Goal: Task Accomplishment & Management: Use online tool/utility

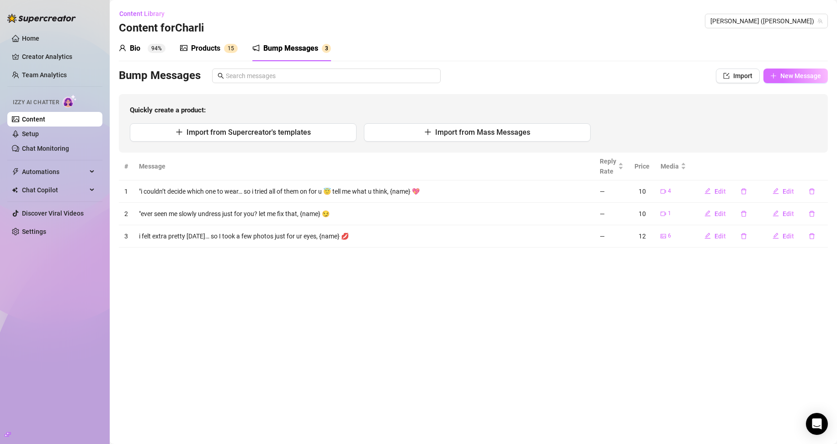
click at [770, 74] on icon "plus" at bounding box center [773, 76] width 6 height 6
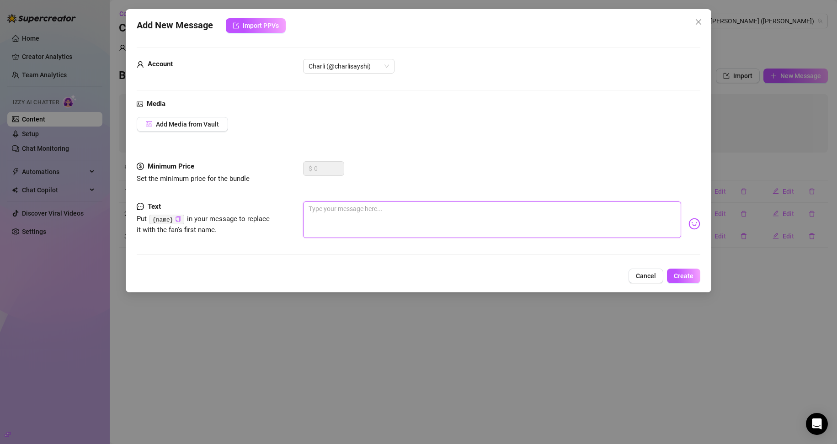
click at [326, 219] on textarea at bounding box center [492, 219] width 378 height 37
paste textarea "Caught myself dancing around half-dressed and hit record… should I send it to y…"
type textarea "Caught myself dancing around half-dressed and hit record… should I send it to y…"
click at [312, 209] on textarea "Caught myself dancing around half-dressed and hit record… should I send it to y…" at bounding box center [492, 219] width 378 height 37
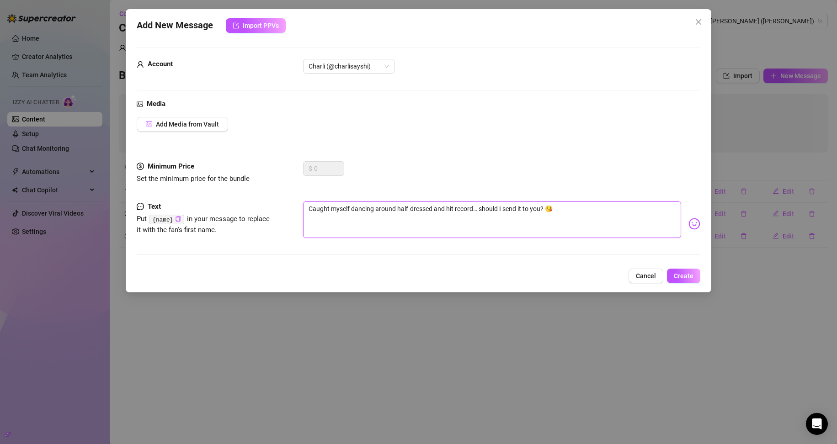
type textarea "Ccaught myself dancing around half-dressed and hit record… should I send it to …"
drag, startPoint x: 316, startPoint y: 204, endPoint x: 304, endPoint y: 206, distance: 12.0
click at [304, 206] on textarea "Ccaught myself dancing around half-dressed and hit record… should I send it to …" at bounding box center [492, 219] width 378 height 37
type textarea "[PERSON_NAME] myself dancing around half-dressed and hit record… should I send …"
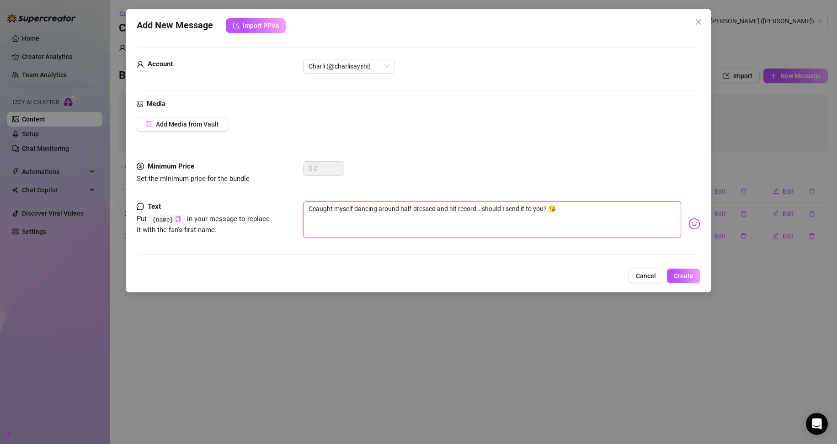
type textarea "[PERSON_NAME] myself dancing around half-dressed and hit record… should I send …"
drag, startPoint x: 312, startPoint y: 207, endPoint x: 307, endPoint y: 206, distance: 5.7
click at [307, 206] on textarea "[PERSON_NAME] myself dancing around half-dressed and hit record… should I send …" at bounding box center [492, 219] width 378 height 37
type textarea "caught myself dancing around half-dressed and hit record… should I send it to y…"
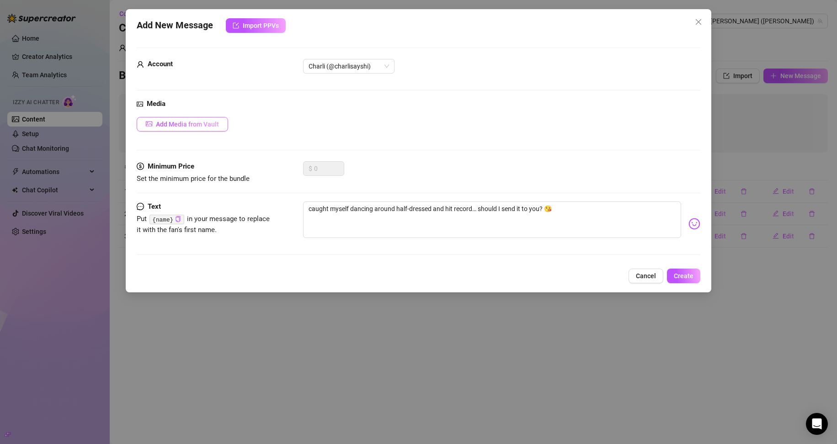
click at [208, 120] on button "Add Media from Vault" at bounding box center [182, 124] width 91 height 15
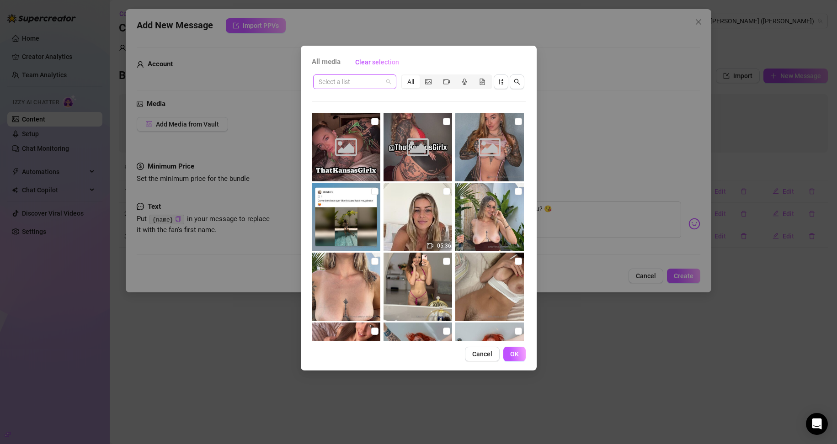
click at [362, 82] on input "search" at bounding box center [350, 82] width 64 height 14
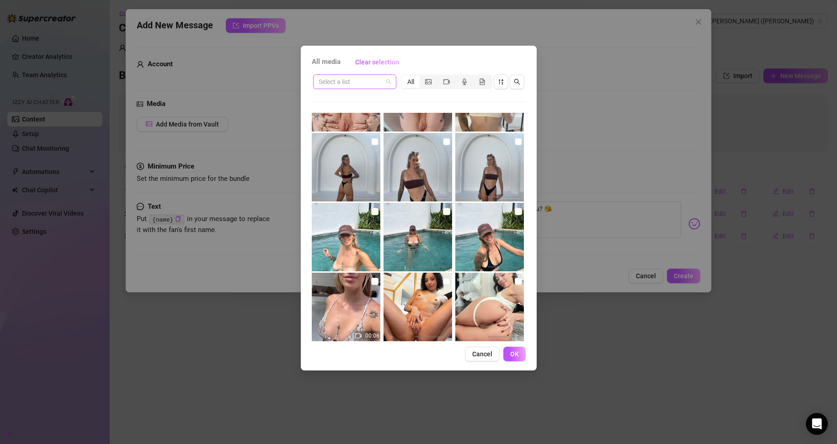
click at [383, 86] on span at bounding box center [354, 82] width 72 height 14
type input "ddddddddddddd"
click at [390, 75] on span at bounding box center [354, 82] width 72 height 14
click at [351, 81] on input "search" at bounding box center [350, 82] width 64 height 14
type input "tease"
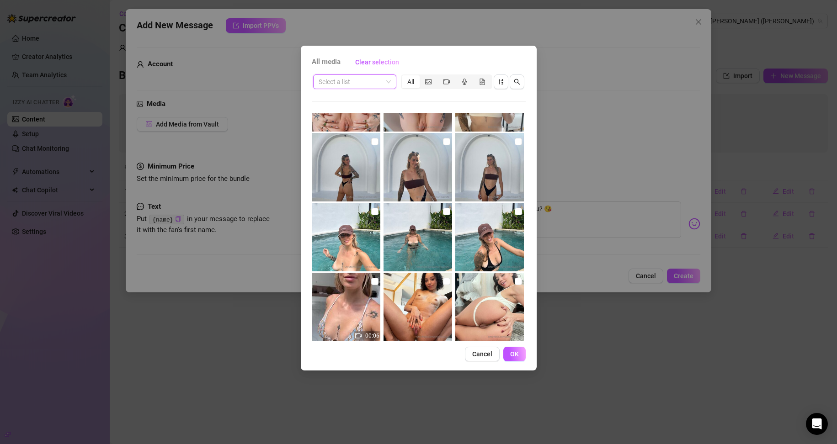
click at [345, 80] on input "search" at bounding box center [350, 82] width 64 height 14
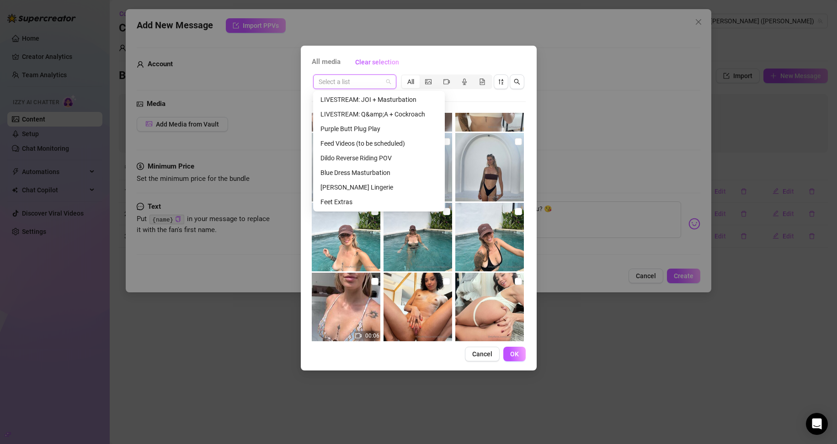
scroll to position [183, 0]
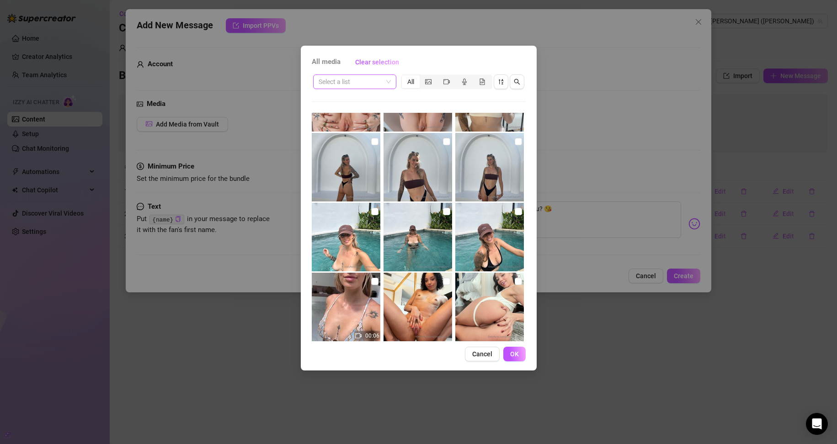
click at [327, 81] on input "search" at bounding box center [350, 82] width 64 height 14
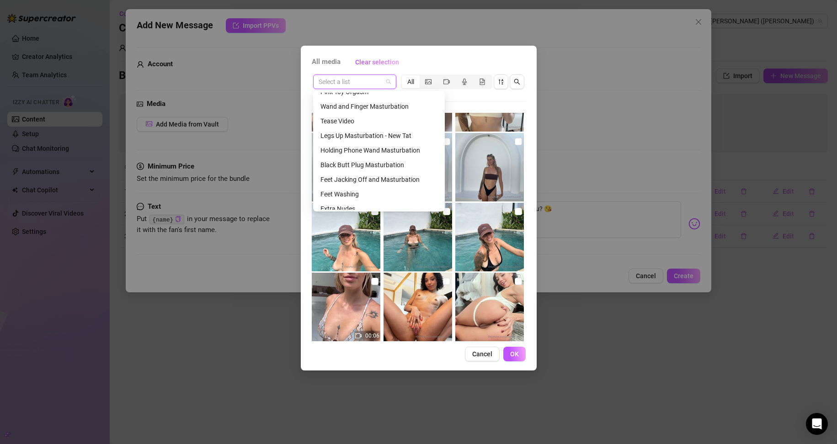
scroll to position [411, 0]
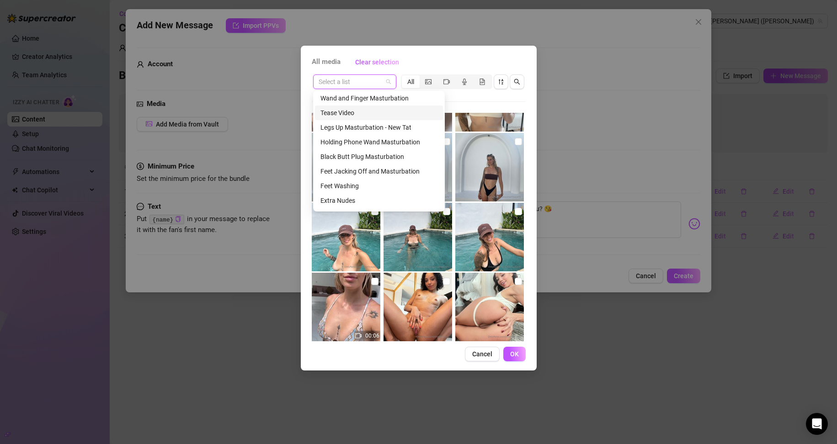
click at [347, 109] on div "Tease Video" at bounding box center [378, 113] width 117 height 10
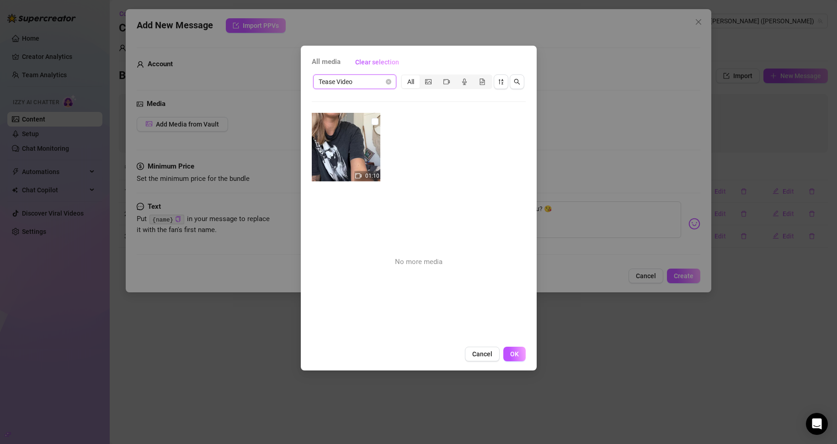
click at [363, 85] on span "Tease Video" at bounding box center [354, 82] width 72 height 14
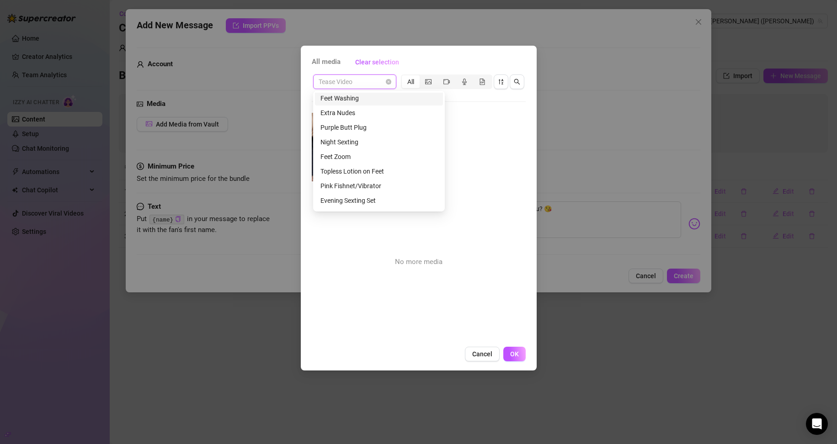
scroll to position [503, 0]
click at [345, 108] on div "Extra Nudes" at bounding box center [378, 109] width 117 height 10
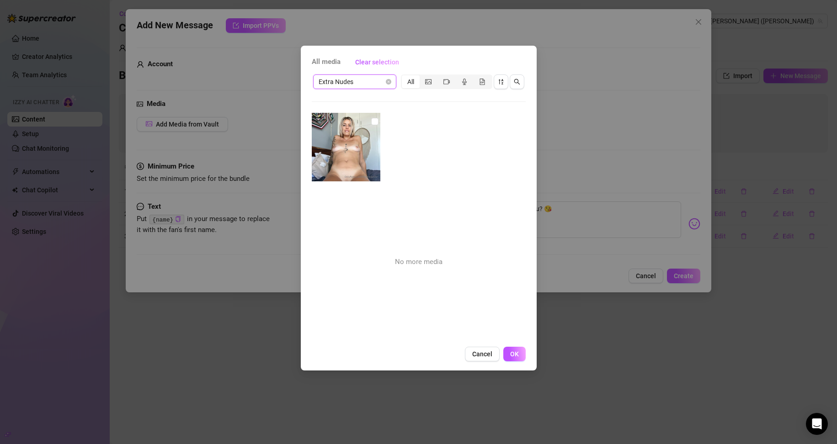
click at [360, 82] on span "Extra Nudes" at bounding box center [354, 82] width 72 height 14
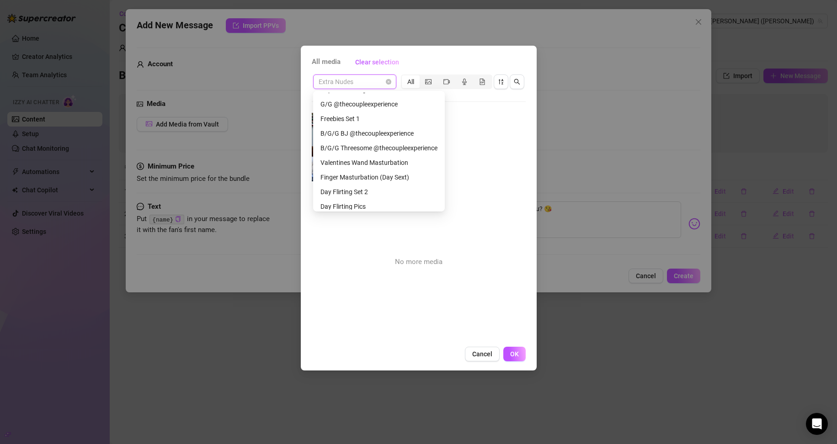
scroll to position [640, 0]
click at [358, 114] on div "Freebies Set 1" at bounding box center [378, 118] width 117 height 10
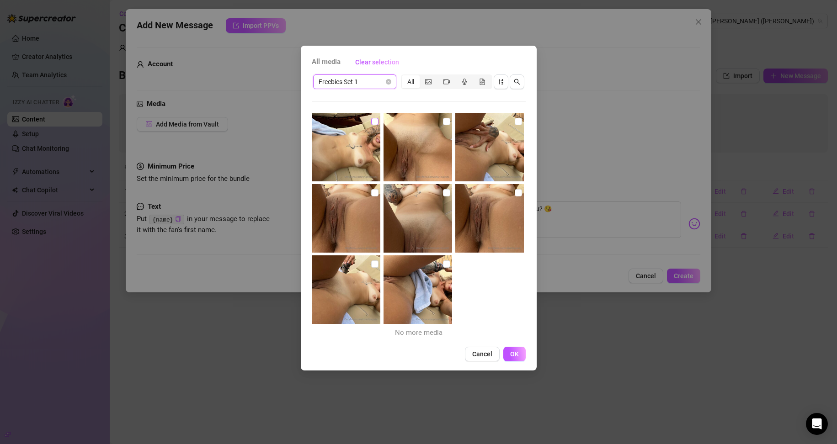
click at [375, 126] on label at bounding box center [374, 122] width 7 height 10
click at [375, 125] on input "checkbox" at bounding box center [374, 121] width 7 height 7
checkbox input "true"
click at [443, 123] on input "checkbox" at bounding box center [446, 121] width 7 height 7
checkbox input "true"
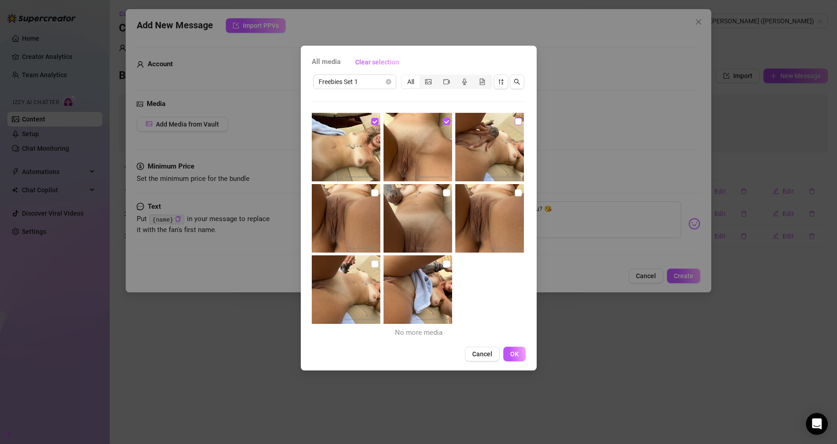
click at [514, 122] on input "checkbox" at bounding box center [517, 121] width 7 height 7
checkbox input "true"
click at [376, 199] on img at bounding box center [346, 218] width 69 height 69
click at [373, 192] on input "checkbox" at bounding box center [374, 192] width 7 height 7
checkbox input "true"
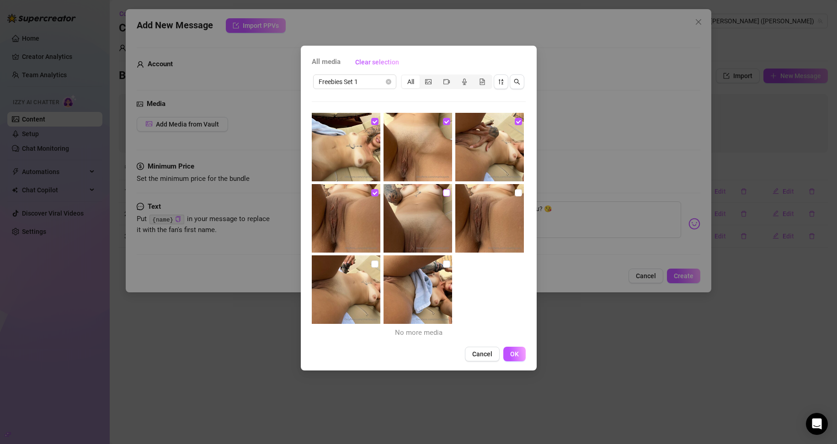
click at [444, 192] on input "checkbox" at bounding box center [446, 192] width 7 height 7
checkbox input "true"
click at [516, 192] on img at bounding box center [489, 218] width 69 height 69
click at [515, 193] on input "checkbox" at bounding box center [517, 192] width 7 height 7
checkbox input "true"
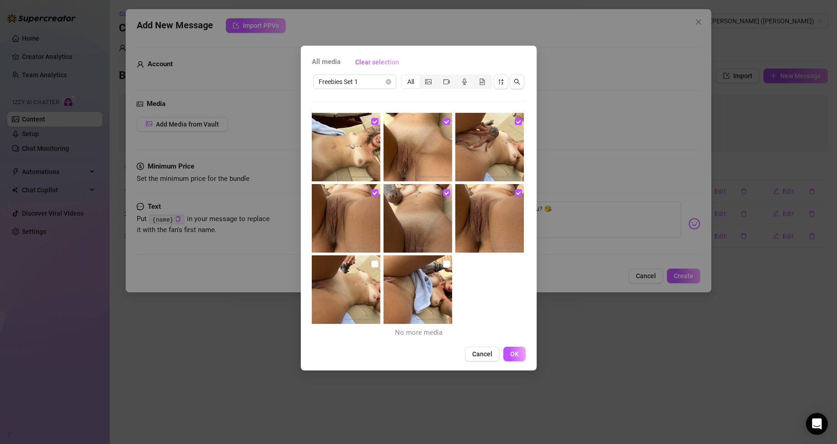
drag, startPoint x: 371, startPoint y: 262, endPoint x: 406, endPoint y: 262, distance: 34.7
click at [371, 261] on input "checkbox" at bounding box center [374, 263] width 7 height 7
checkbox input "true"
click at [444, 264] on input "checkbox" at bounding box center [446, 263] width 7 height 7
checkbox input "true"
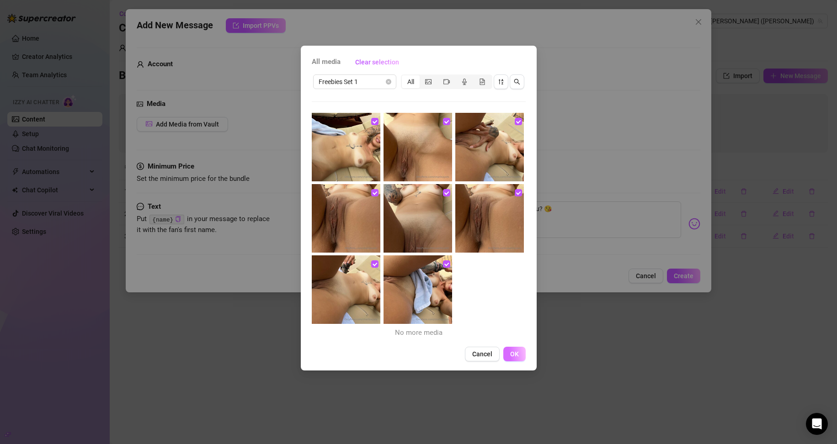
click at [510, 351] on span "OK" at bounding box center [514, 353] width 9 height 7
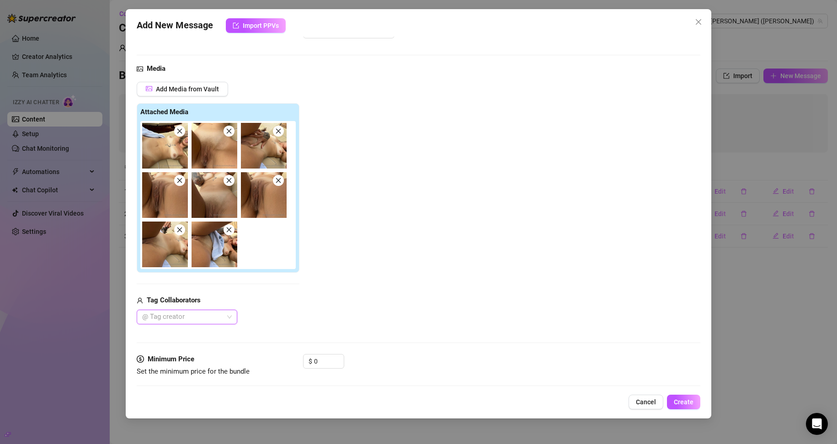
scroll to position [102, 0]
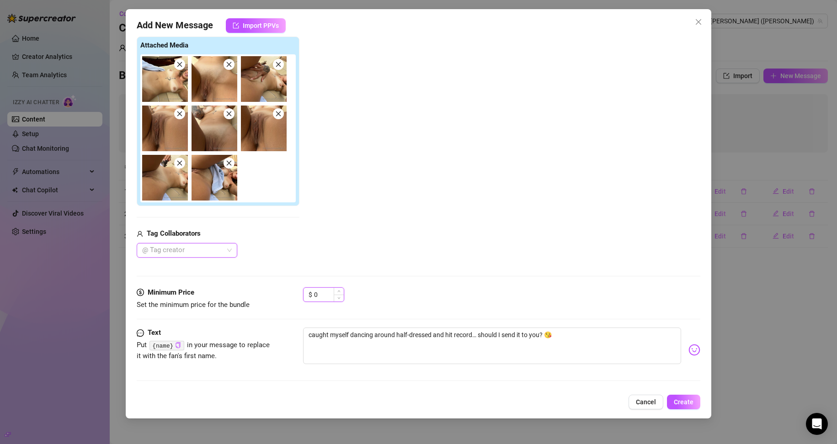
click at [323, 299] on input "0" at bounding box center [329, 295] width 30 height 14
drag, startPoint x: 324, startPoint y: 299, endPoint x: 313, endPoint y: 297, distance: 11.3
click at [313, 297] on div "$ 0" at bounding box center [323, 294] width 41 height 15
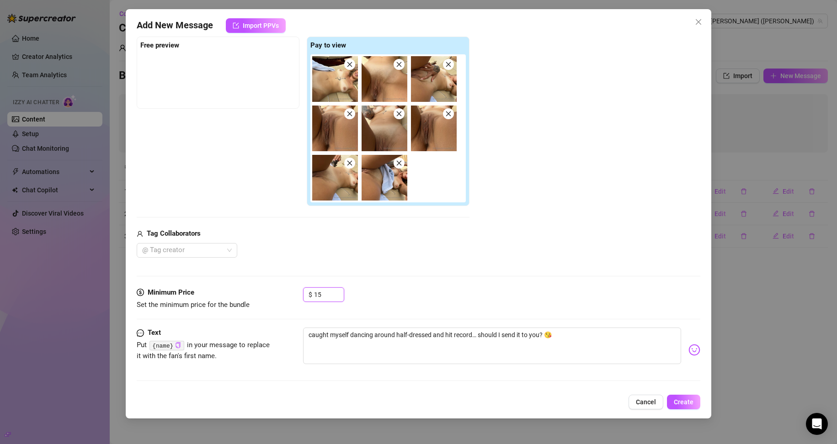
type input "15"
drag, startPoint x: 373, startPoint y: 337, endPoint x: 352, endPoint y: 333, distance: 21.3
click at [352, 333] on textarea "caught myself dancing around half-dressed and hit record… should I send it to y…" at bounding box center [492, 346] width 378 height 37
type textarea "caught myself l around half-dressed and hit record… should I send it to you? 😘"
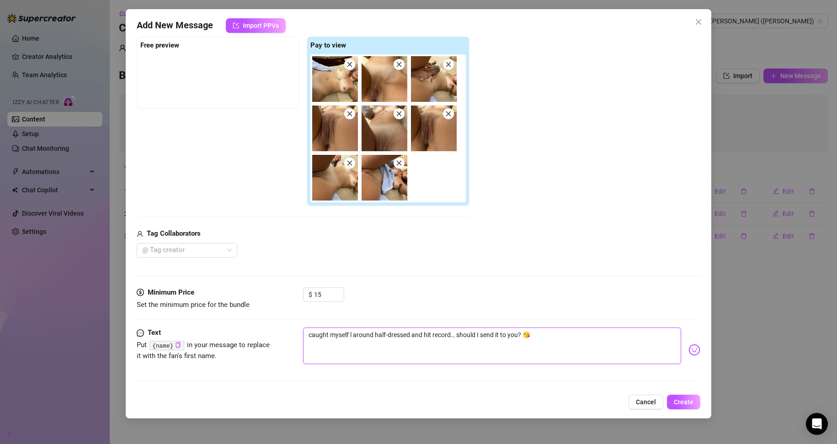
type textarea "caught myself la around half-dressed and hit record… should I send it to you? 😘"
type textarea "caught myself lay around half-dressed and hit record… should I send it to you? 😘"
type textarea "caught myself layi around half-dressed and hit record… should I send it to you?…"
type textarea "caught myself layin around half-dressed and hit record… should I send it to you…"
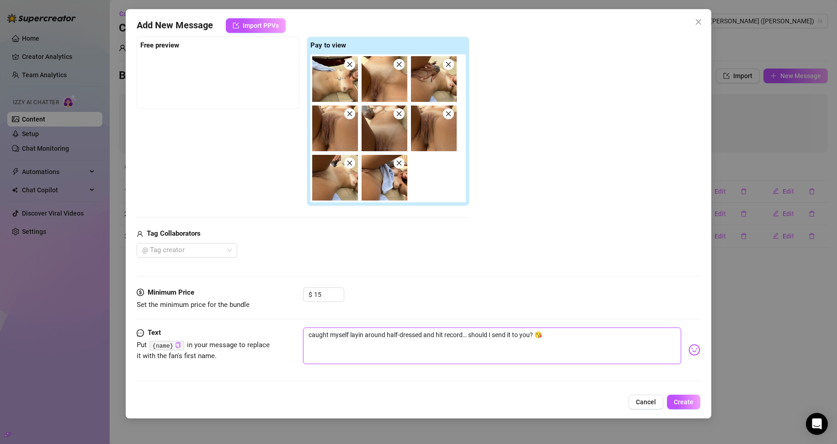
type textarea "caught myself laying around half-dressed and hit record… should I send it to yo…"
type textarea "caught myself laying a around half-dressed and hit record… should I send it to …"
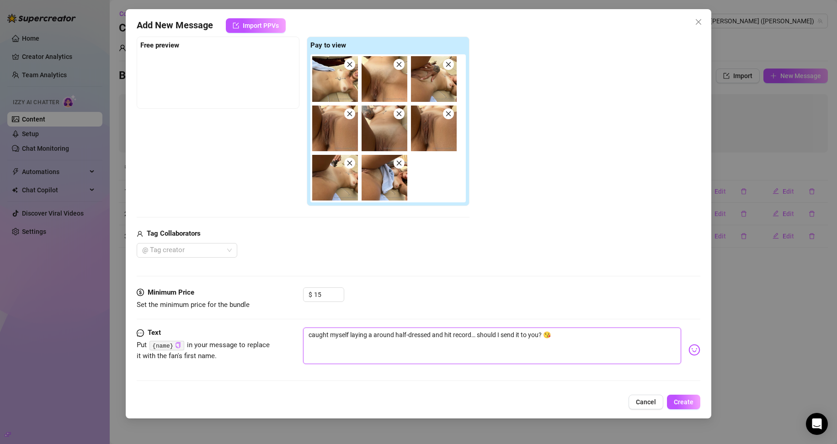
type textarea "caught myself laying ar around half-dressed and hit record… should I send it to…"
type textarea "caught myself laying aro around half-dressed and hit record… should I send it t…"
type textarea "caught myself laying arou around half-dressed and hit record… should I send it …"
type textarea "caught myself laying aroun around half-dressed and hit record… should I send it…"
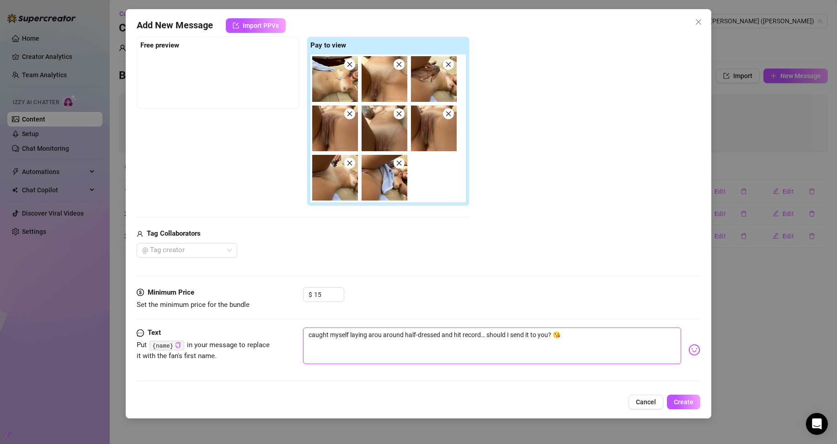
type textarea "caught myself laying aroun around half-dressed and hit record… should I send it…"
type textarea "caught myself laying around around half-dressed and hit record… should I send i…"
type textarea "caught myself laying arounds around half-dressed and hit record… should I send …"
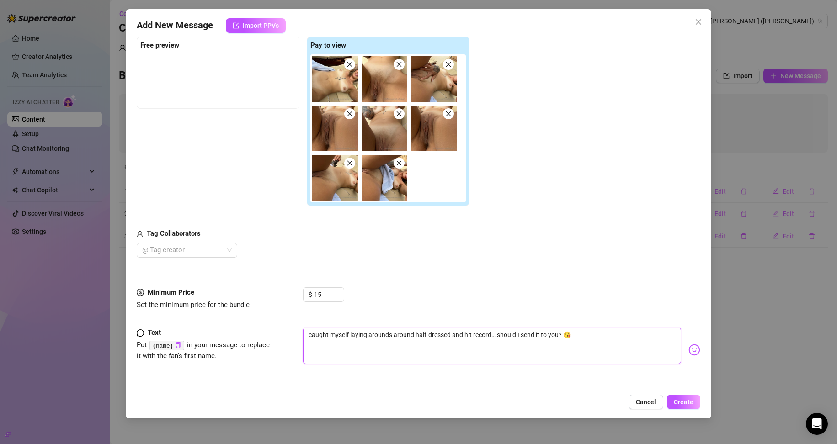
type textarea "caught myself laying around around half-dressed and hit record… should I send i…"
drag, startPoint x: 486, startPoint y: 333, endPoint x: 461, endPoint y: 336, distance: 25.8
click at [461, 336] on textarea "caught myself laying around around half-dressed and hit record… should I send i…" at bounding box center [492, 346] width 378 height 37
type textarea "caught myself laying around around half-dressed and t… should I send it to you?…"
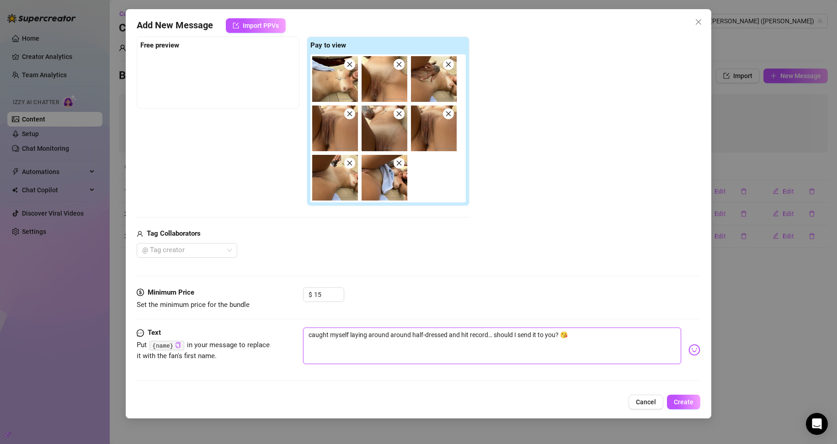
type textarea "caught myself laying around around half-dressed and t… should I send it to you?…"
type textarea "caught myself laying around around half-dressed and to… should I send it to you…"
type textarea "caught myself laying around around half-dressed and too… should I send it to yo…"
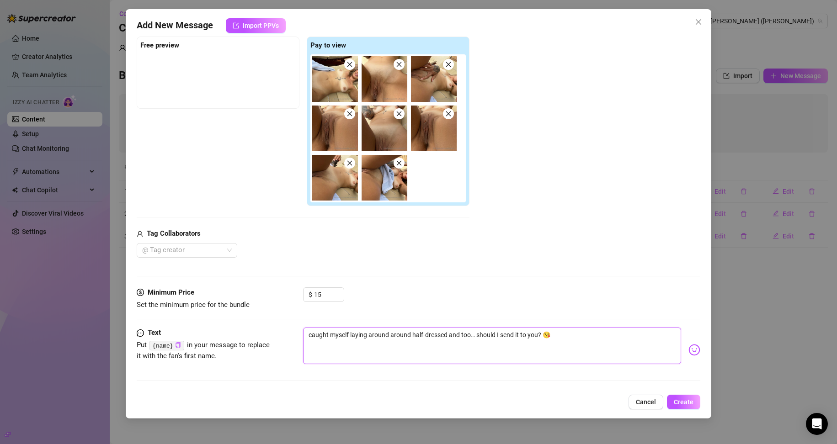
type textarea "caught myself laying around around half-dressed and took… should I send it to y…"
type textarea "caught myself laying around around half-dressed and took … should I send it to …"
type textarea "caught myself laying around around half-dressed and took s… should I send it to…"
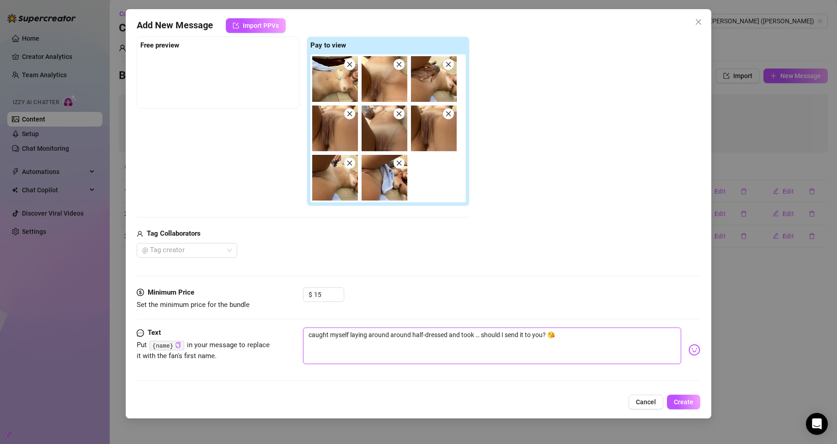
type textarea "caught myself laying around around half-dressed and took s… should I send it to…"
type textarea "caught myself laying around around half-dressed and took so… should I send it t…"
type textarea "caught myself laying around around half-dressed and took som… should I send it …"
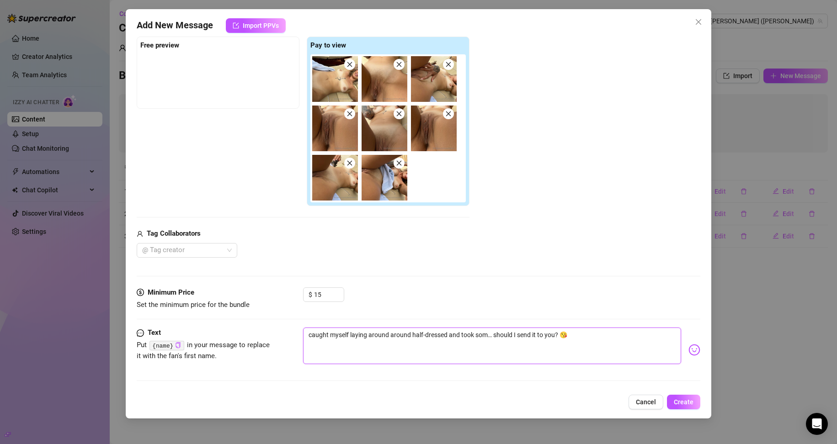
type textarea "caught myself laying around around half-dressed and took some… should I send it…"
type textarea "caught myself laying around around half-dressed and took some … should I send i…"
type textarea "caught myself laying around around half-dressed and took some n… should I send …"
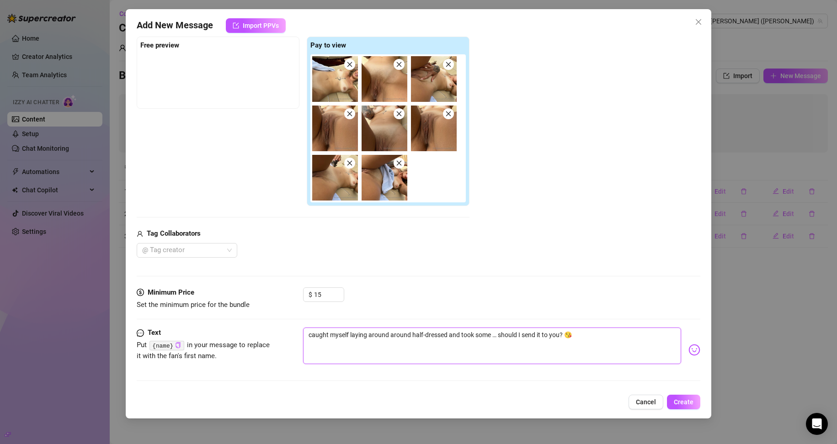
type textarea "caught myself laying around around half-dressed and took some n… should I send …"
type textarea "caught myself laying around around half-dressed and took some na… should I send…"
type textarea "caught myself laying around around half-dressed and took some nau… should I sen…"
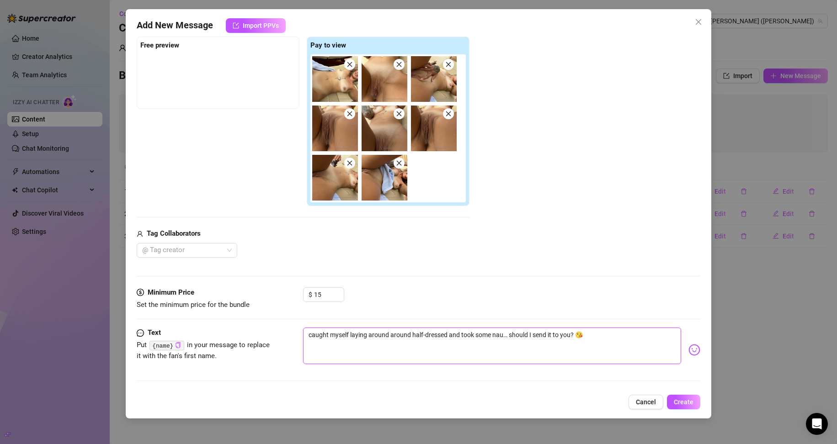
type textarea "caught myself laying around around half-dressed and took some naug… should I se…"
type textarea "caught myself laying around around half-dressed and took some naugh… should I s…"
type textarea "caught myself laying around around half-dressed and took some naught… should I …"
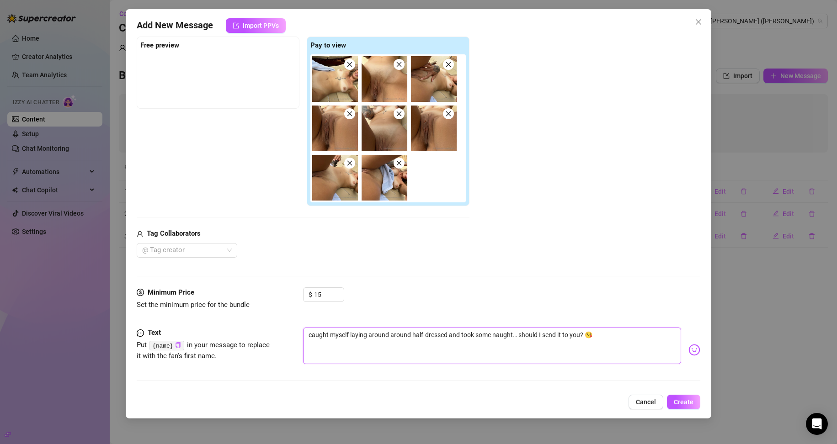
type textarea "caught myself laying around around half-dressed and took some naughty… should I…"
type textarea "caught myself laying around around half-dressed and took some naughty … should …"
type textarea "caught myself laying around around half-dressed and took some naughty p… should…"
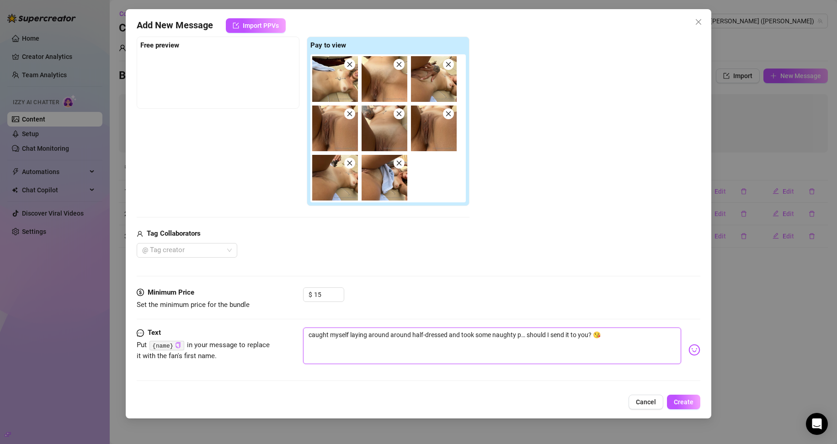
type textarea "caught myself laying around around half-dressed and took some naughty ph… shoul…"
type textarea "caught myself laying around around half-dressed and took some naughty pho… shou…"
type textarea "caught myself laying around around half-dressed and took some naughty phot… sho…"
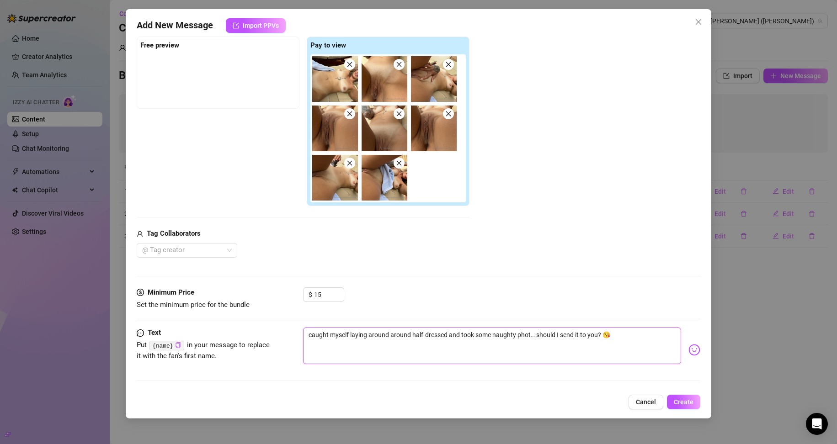
type textarea "caught myself laying around around half-dressed and took some naughty photo… sh…"
type textarea "caught myself laying around around half-dressed and took some naughty photos… s…"
drag, startPoint x: 541, startPoint y: 334, endPoint x: 604, endPoint y: 334, distance: 62.6
click at [604, 334] on textarea "caught myself laying around around half-dressed and took some naughty photos… s…" at bounding box center [492, 346] width 378 height 37
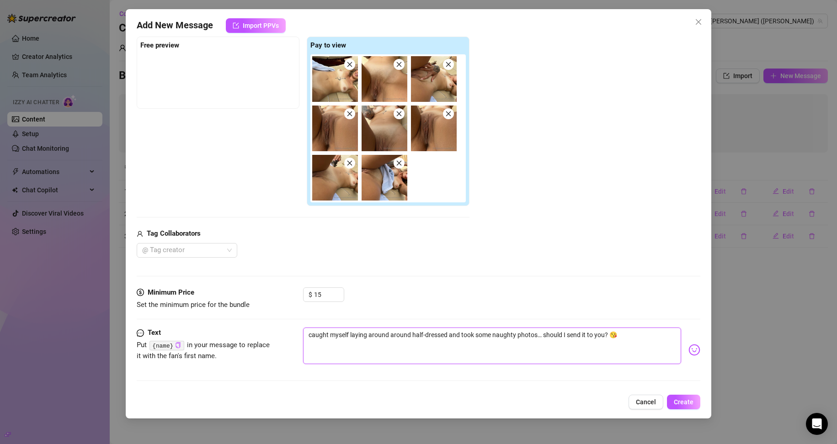
type textarea "caught myself laying around around half-dressed and took some naughty photos… h…"
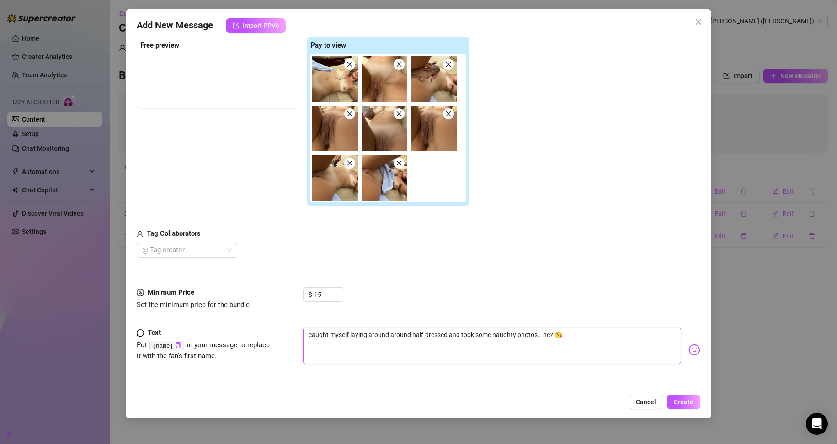
type textarea "caught myself laying around around half-dressed and took some naughty photos… h…"
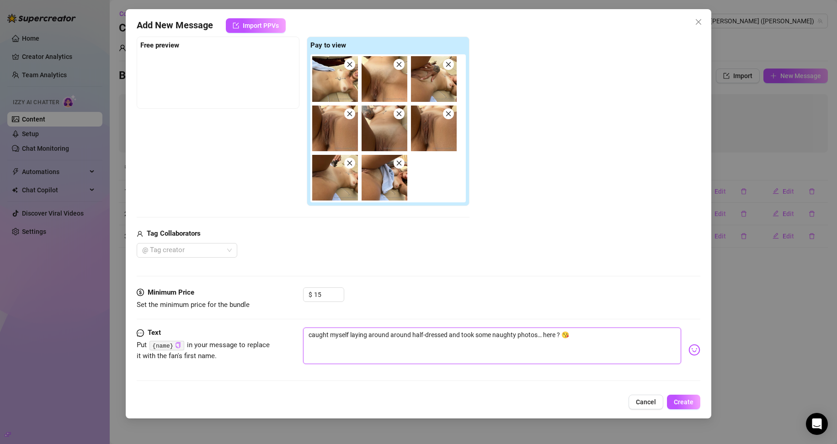
type textarea "caught myself laying around around half-dressed and took some naughty photos… h…"
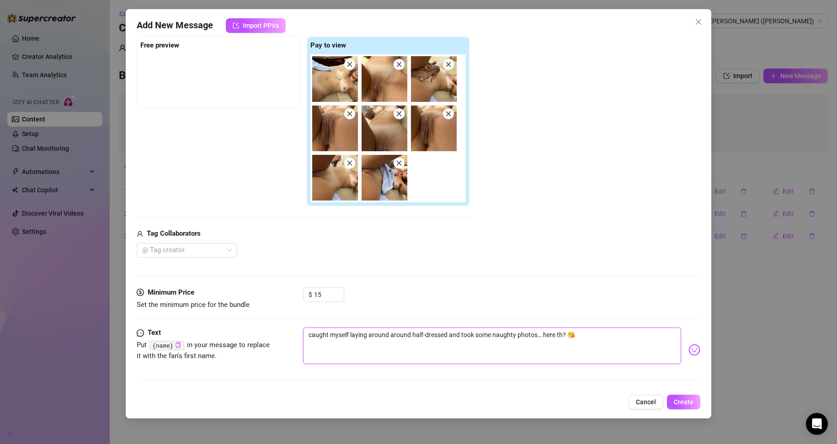
type textarea "caught myself laying around around half-dressed and took some naughty photos… h…"
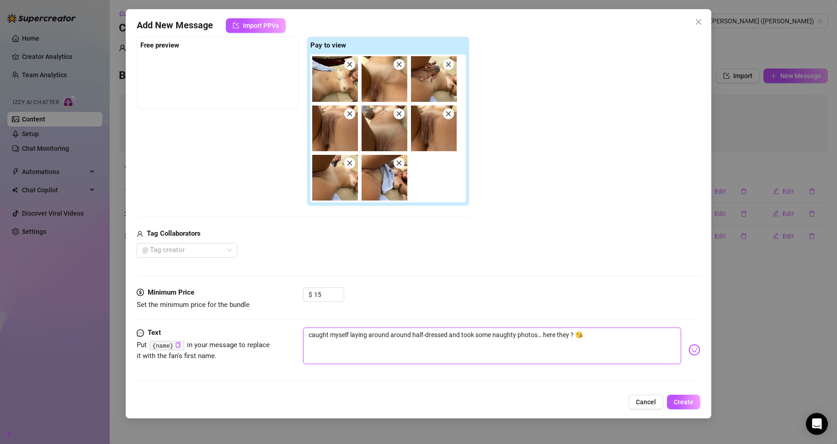
type textarea "caught myself laying around around half-dressed and took some naughty photos… h…"
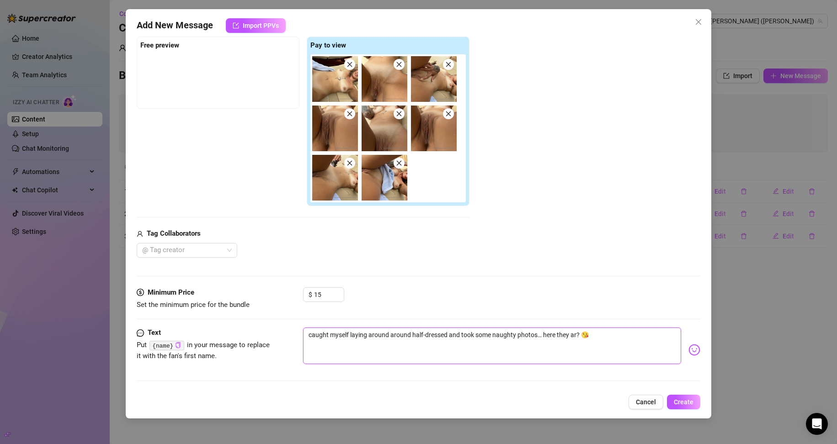
type textarea "caught myself laying around around half-dressed and took some naughty photos… h…"
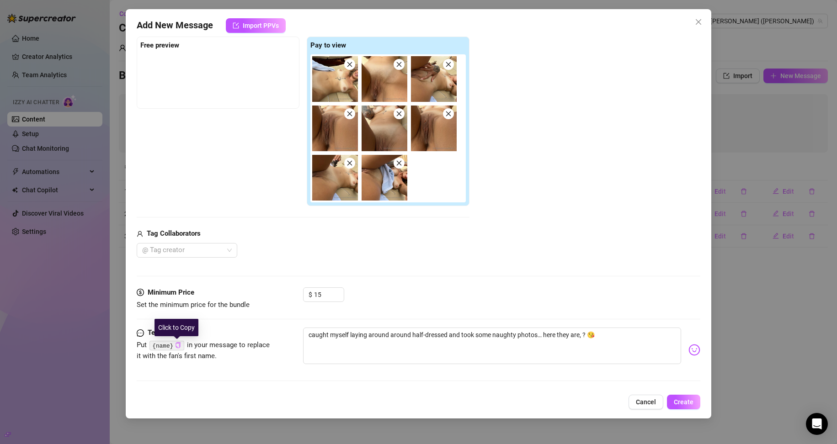
click at [175, 343] on icon "copy" at bounding box center [178, 345] width 6 height 6
click at [579, 336] on textarea "caught myself laying around around half-dressed and took some naughty photos… h…" at bounding box center [492, 346] width 378 height 37
type textarea "caught myself laying around around half-dressed and took some naughty photos… h…"
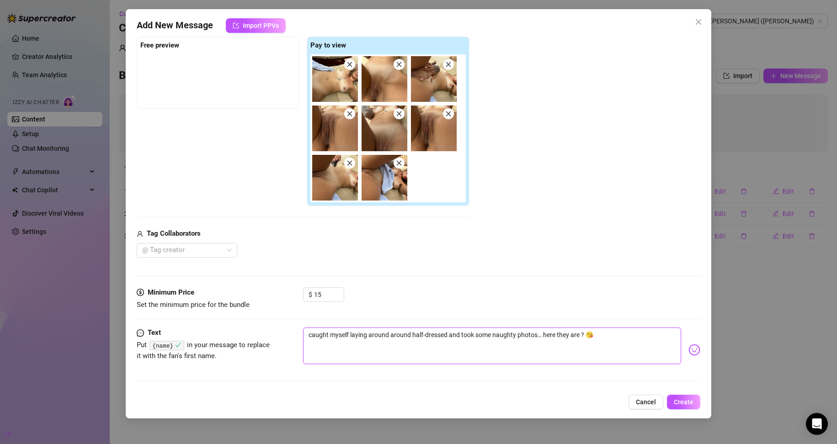
type textarea "caught myself laying around around half-dressed and took some naughty photos… h…"
paste textarea "{name}"
type textarea "caught myself laying around around half-dressed and took some naughty photos… h…"
click at [601, 335] on textarea "caught myself laying around around half-dressed and took some naughty photos… h…" at bounding box center [492, 346] width 378 height 37
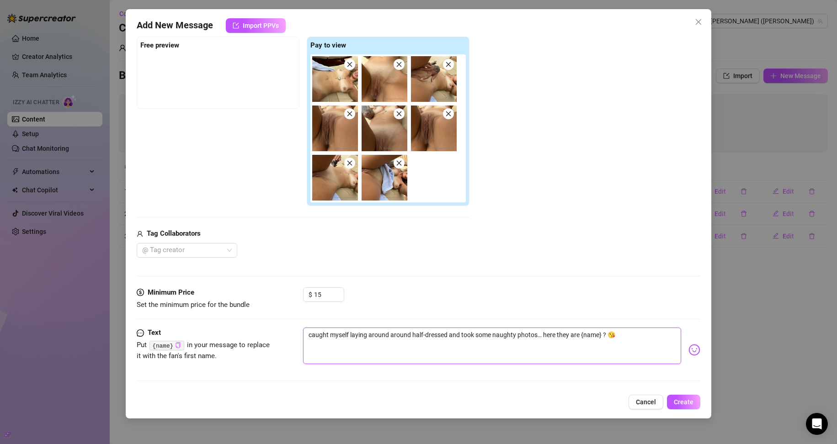
type textarea "caught myself laying around around half-dressed and took some naughty photos… h…"
click at [686, 402] on span "Create" at bounding box center [683, 401] width 20 height 7
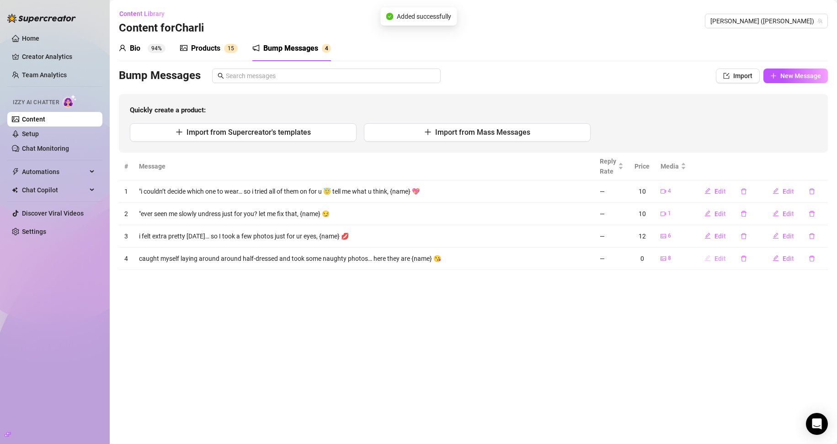
click at [710, 259] on icon "edit" at bounding box center [707, 258] width 6 height 6
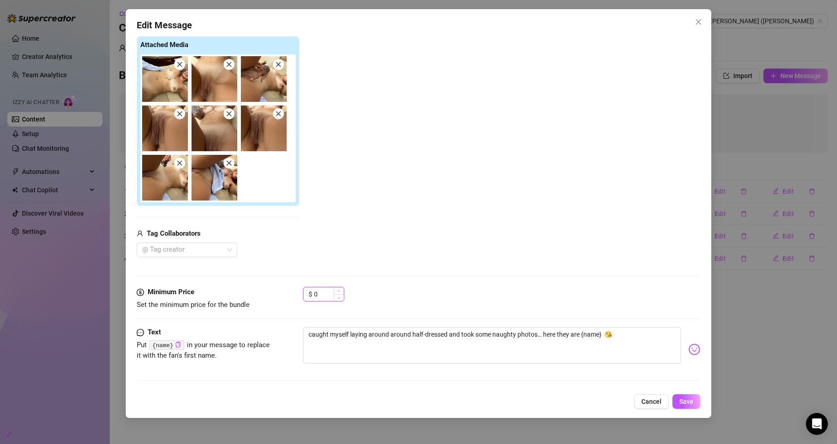
click at [317, 297] on input "0" at bounding box center [329, 294] width 30 height 14
drag, startPoint x: 317, startPoint y: 297, endPoint x: 308, endPoint y: 294, distance: 8.7
click at [308, 294] on div "$ 0" at bounding box center [323, 294] width 41 height 15
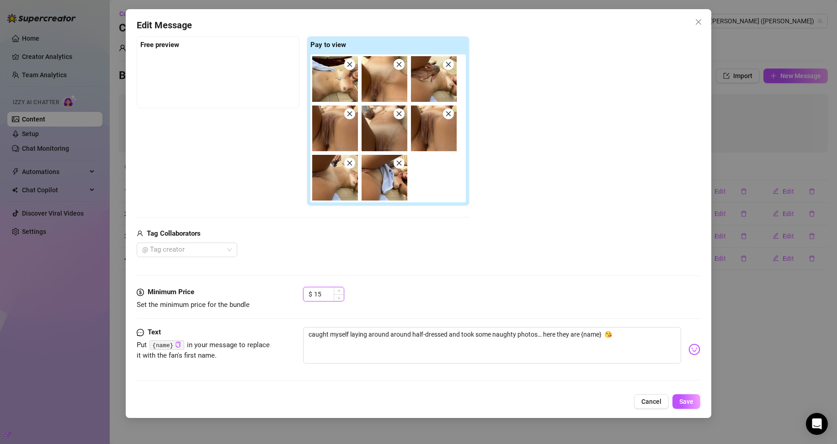
click at [318, 292] on input "15" at bounding box center [329, 294] width 30 height 14
type input "13"
click at [680, 401] on span "Save" at bounding box center [686, 401] width 14 height 7
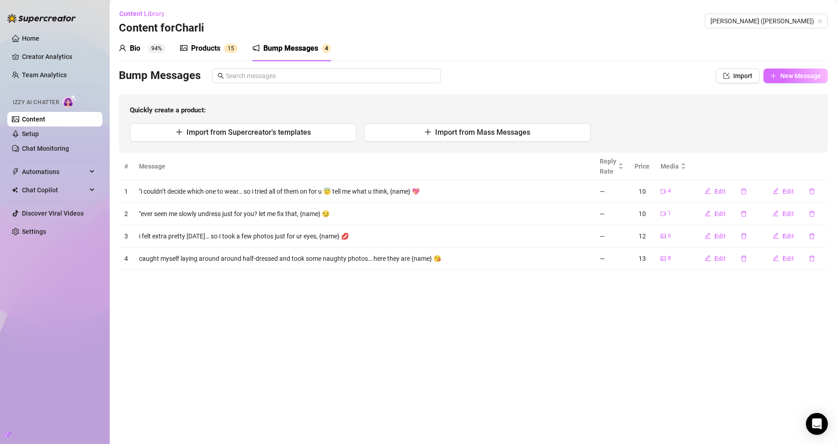
click at [793, 76] on span "New Message" at bounding box center [800, 75] width 41 height 7
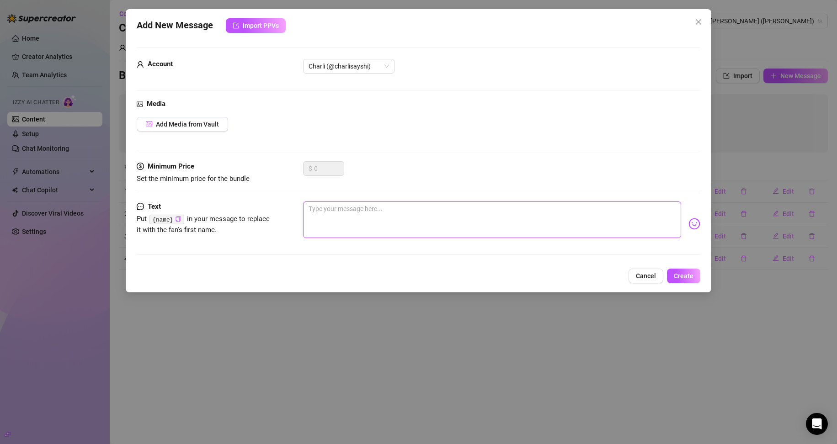
click at [338, 226] on textarea at bounding box center [492, 219] width 378 height 37
paste textarea "My top slipped down a little while filming this 😳 Think you can handle it?"
type textarea "My top slipped down a little while filming this 😳 Think you can handle it?"
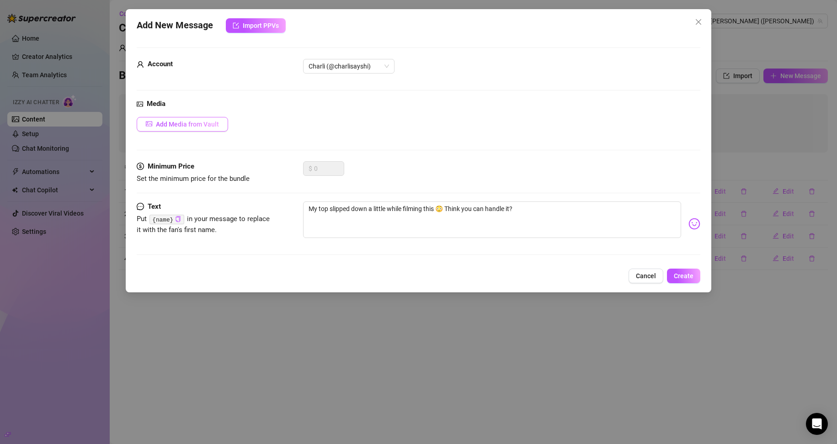
click at [196, 127] on span "Add Media from Vault" at bounding box center [187, 124] width 63 height 7
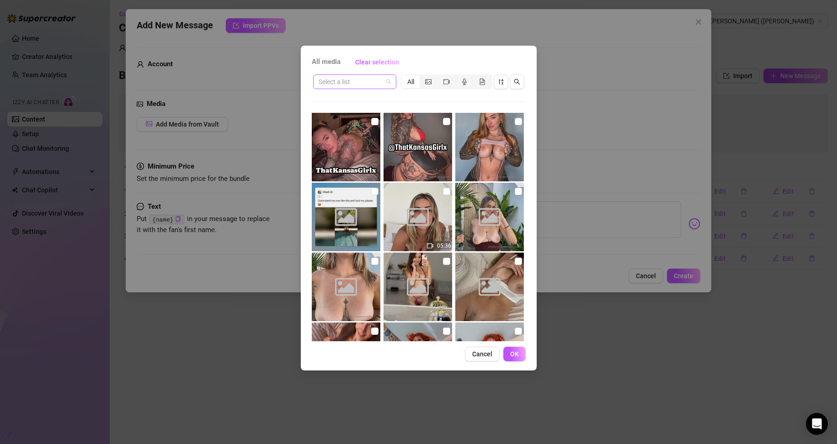
click at [388, 83] on span at bounding box center [354, 82] width 72 height 14
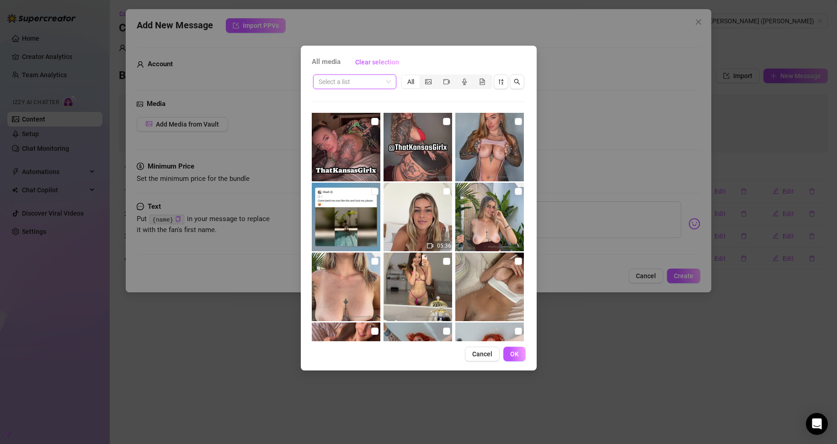
click at [388, 83] on span at bounding box center [354, 82] width 72 height 14
click at [357, 82] on input "search" at bounding box center [350, 82] width 64 height 14
type input "tease"
drag, startPoint x: 402, startPoint y: 94, endPoint x: 394, endPoint y: 90, distance: 8.8
click at [402, 94] on div "Select a list All 05:36 00:06" at bounding box center [419, 207] width 214 height 268
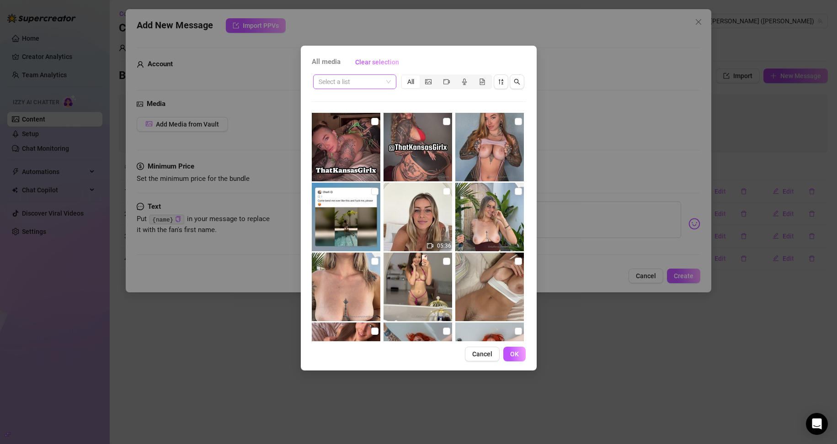
click at [389, 86] on span at bounding box center [354, 82] width 72 height 14
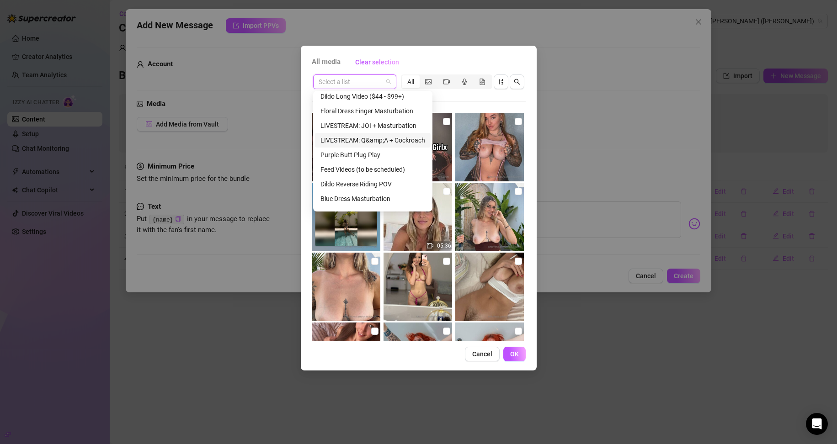
scroll to position [175, 0]
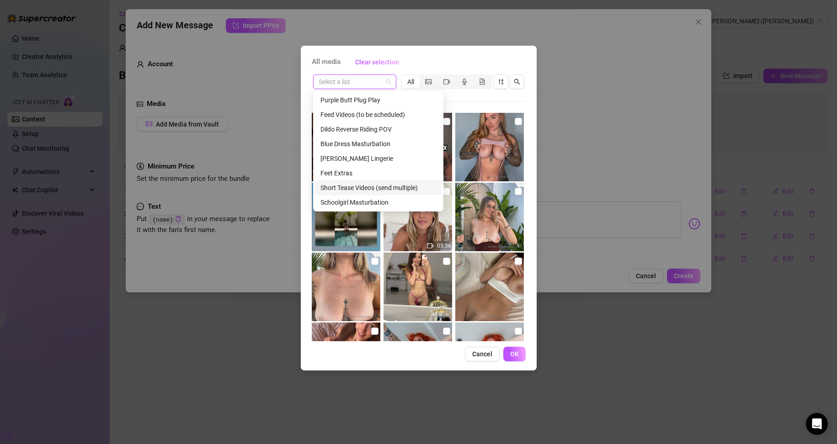
click at [383, 186] on div "Short Tease Videos (send multiple)" at bounding box center [378, 188] width 116 height 10
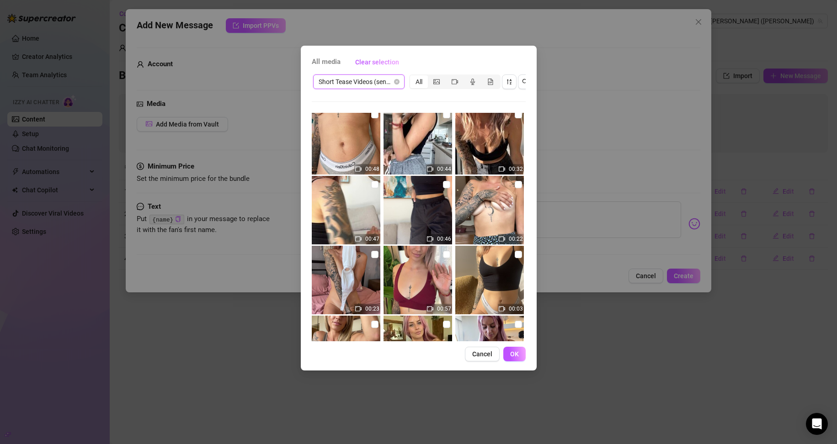
scroll to position [228, 0]
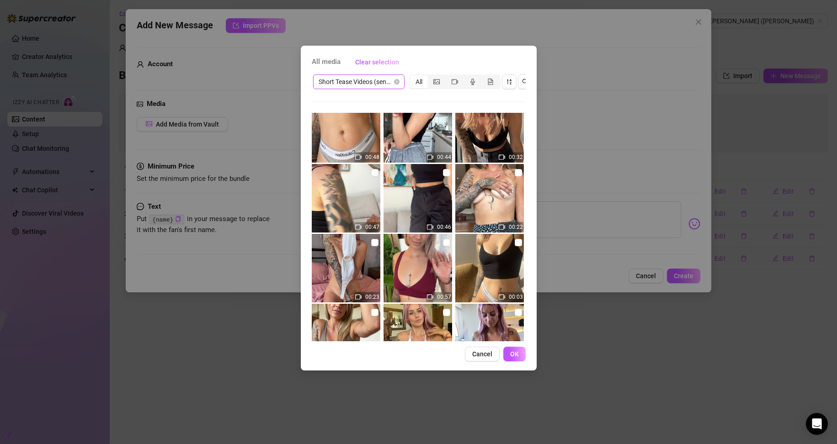
click at [355, 255] on img at bounding box center [346, 268] width 69 height 69
click at [371, 245] on input "checkbox" at bounding box center [374, 242] width 7 height 7
checkbox input "true"
click at [514, 358] on span "OK" at bounding box center [514, 353] width 9 height 7
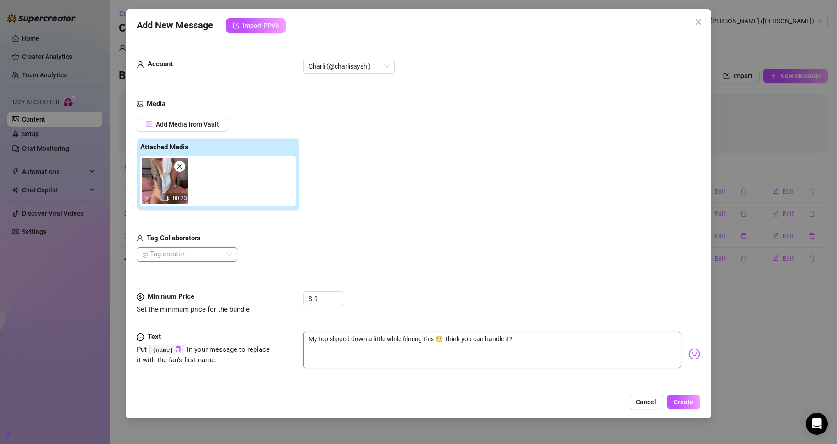
click at [517, 342] on textarea "My top slipped down a little while filming this 😳 Think you can handle it?" at bounding box center [492, 350] width 378 height 37
type textarea "My top slipped down a little while filming this 😳 Think you can handle it?"
type textarea "My top slipped down a little while filming this 😳 Think you can handle it? ("
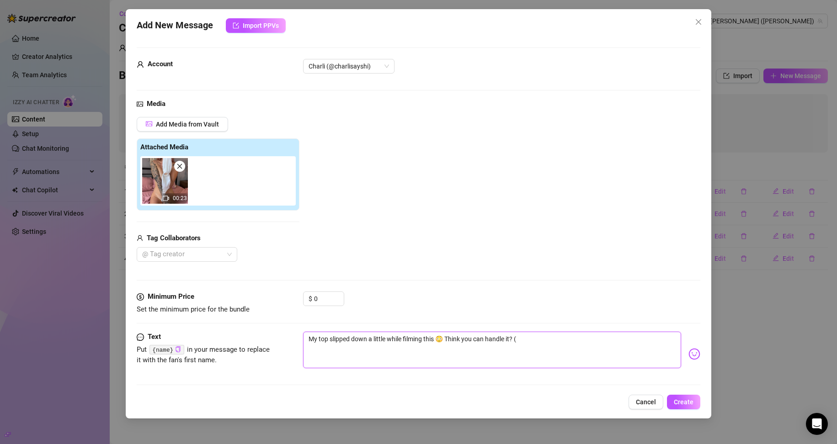
type textarea "My top slipped down a little while filming this 😳 Think you can handle it? (p"
type textarea "My top slipped down a little while filming this 😳 Think you can handle it? (pa"
type textarea "My top slipped down a little while filming this 😳 Think you can handle it? (p"
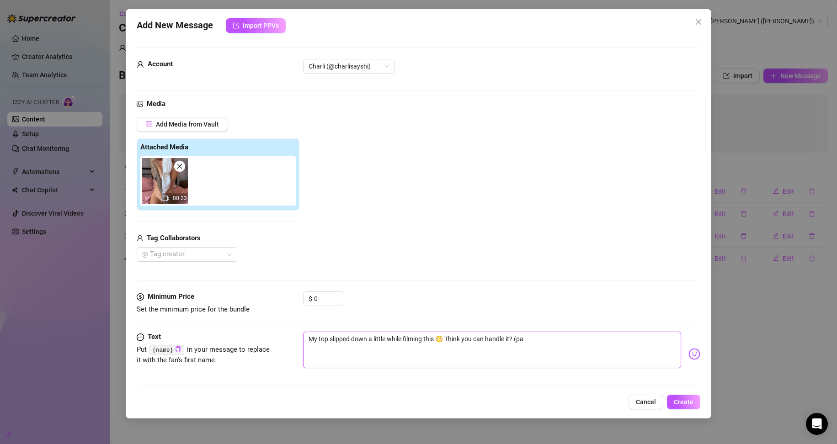
type textarea "My top slipped down a little while filming this 😳 Think you can handle it? (p"
type textarea "My top slipped down a little while filming this 😳 Think you can handle it? (ps"
type textarea "My top slipped down a little while filming this 😳 Think you can handle it? (pss"
type textarea "My top slipped down a little while filming this 😳 Think you can handle it? (ps"
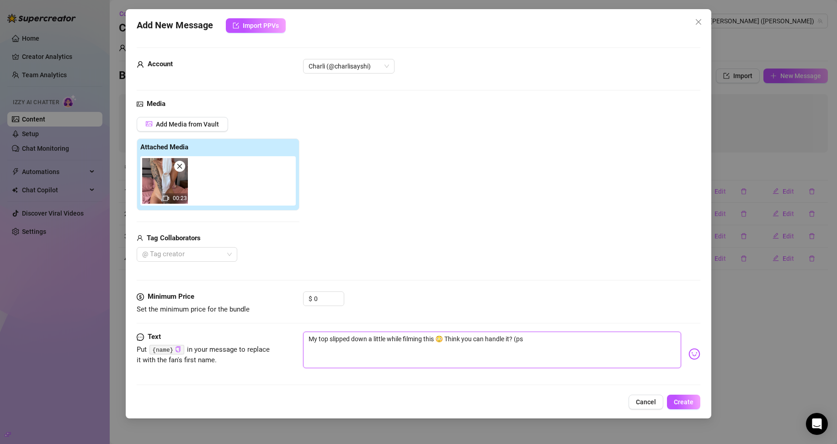
type textarea "My top slipped down a little while filming this 😳 Think you can handle it? (p"
type textarea "My top slipped down a little while filming this 😳 Think you can handle it? ("
type textarea "My top slipped down a little while filming this 😳 Think you can handle it?"
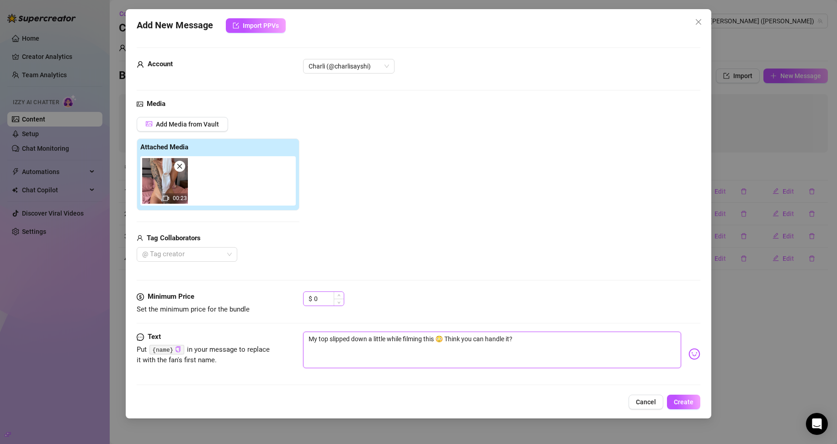
type textarea "My top slipped down a little while filming this 😳 Think you can handle it?"
drag, startPoint x: 325, startPoint y: 295, endPoint x: 307, endPoint y: 295, distance: 18.7
click at [307, 295] on div "$ 0" at bounding box center [323, 298] width 41 height 15
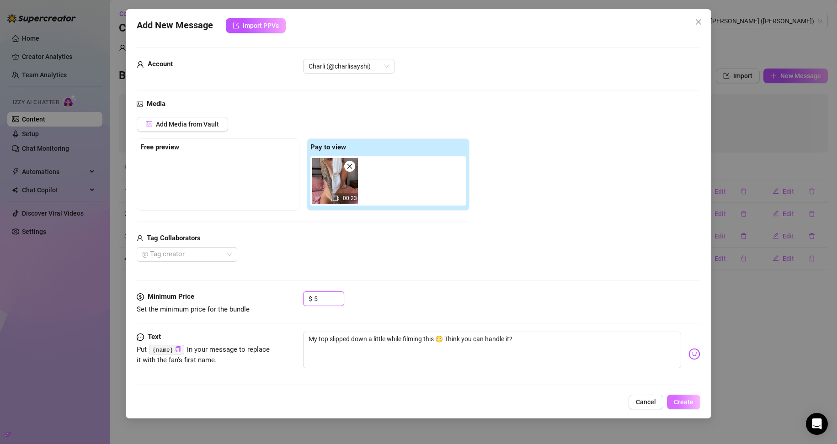
type input "5"
click at [687, 404] on span "Create" at bounding box center [683, 401] width 20 height 7
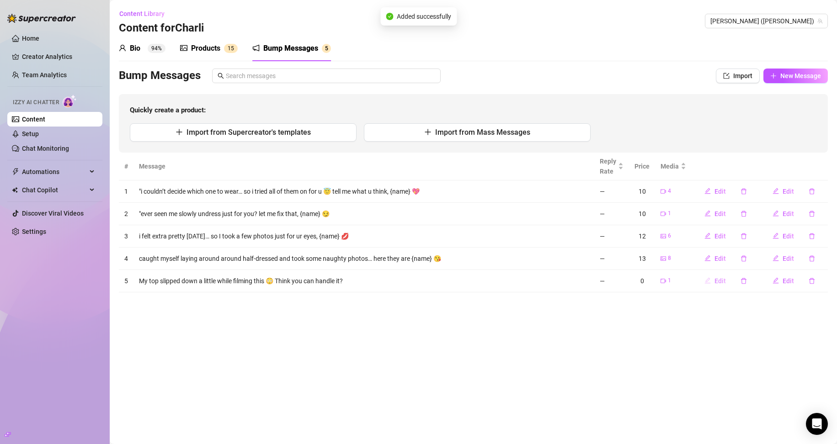
click at [713, 280] on button "Edit" at bounding box center [715, 281] width 36 height 15
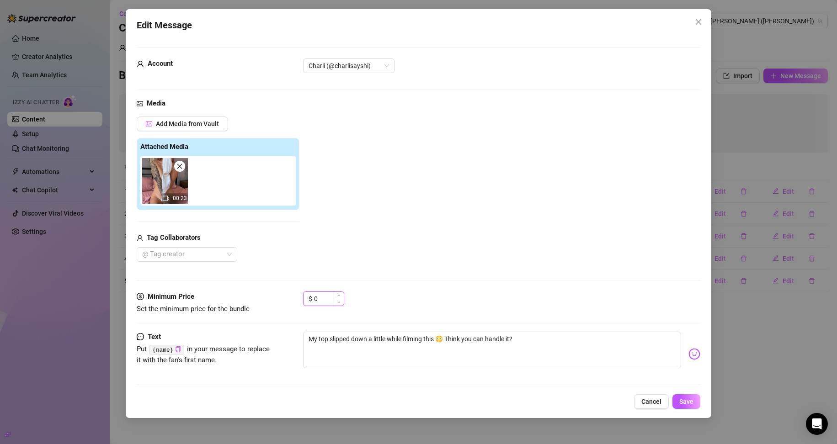
drag, startPoint x: 324, startPoint y: 298, endPoint x: 303, endPoint y: 303, distance: 21.2
click at [303, 300] on div "$ 0" at bounding box center [323, 298] width 41 height 15
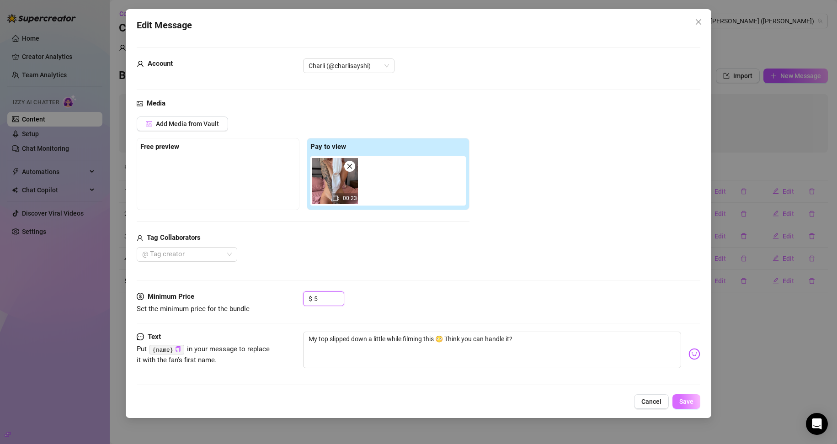
type input "5"
click at [684, 398] on span "Save" at bounding box center [686, 401] width 14 height 7
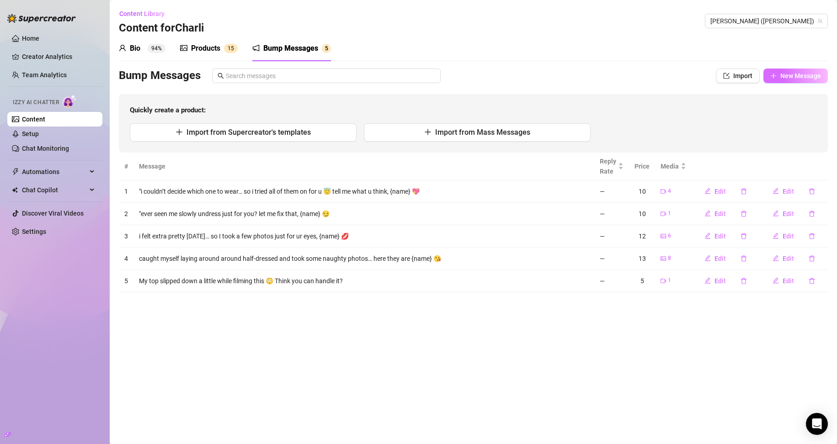
click at [778, 77] on button "New Message" at bounding box center [795, 76] width 64 height 15
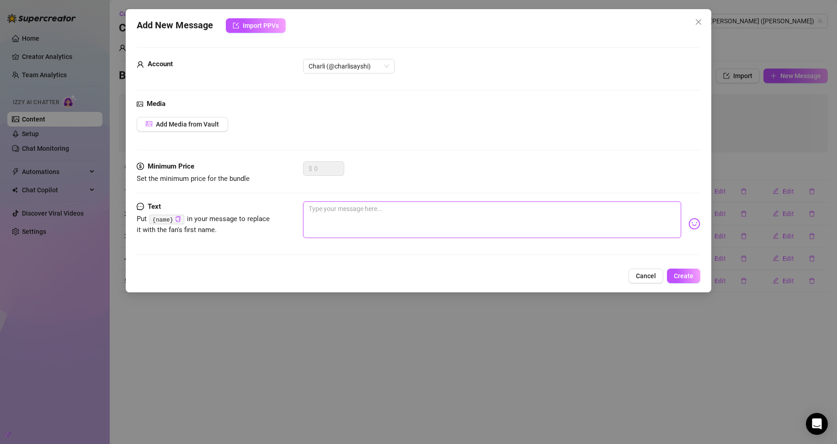
click at [362, 209] on textarea at bounding box center [492, 219] width 378 height 37
paste textarea "POV: You walk in while I’m changing… and I pretend not to notice 😇"
type textarea "POV: You walk in while I’m changing… and I pretend not to notice 😇"
click at [175, 218] on icon "copy" at bounding box center [178, 219] width 6 height 6
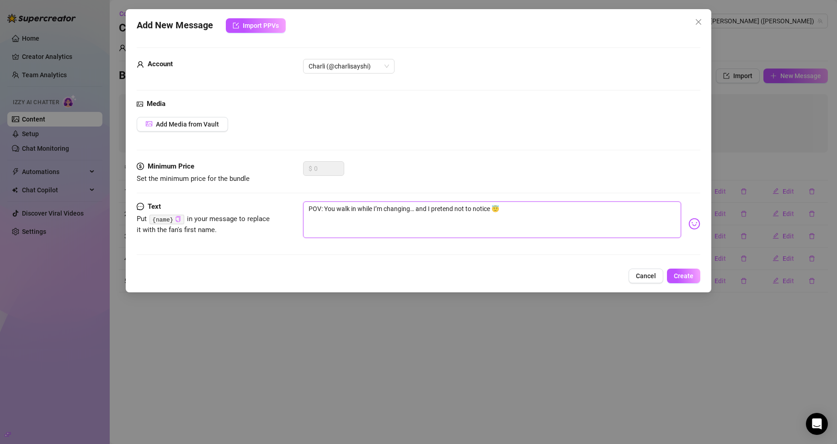
click at [493, 209] on textarea "POV: You walk in while I’m changing… and I pretend not to notice 😇" at bounding box center [492, 219] width 378 height 37
click at [198, 127] on span "Add Media from Vault" at bounding box center [187, 124] width 63 height 7
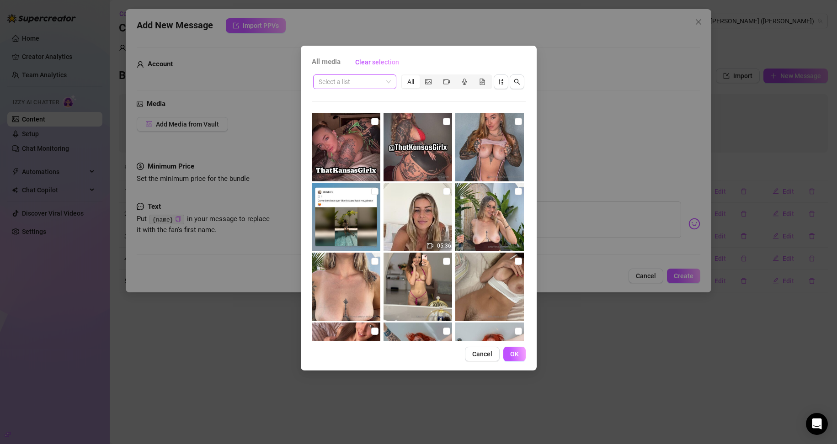
click at [363, 81] on input "search" at bounding box center [350, 82] width 64 height 14
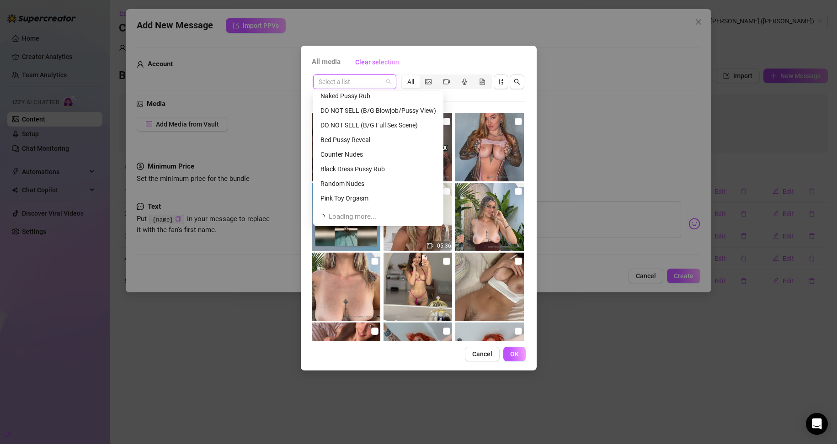
scroll to position [322, 0]
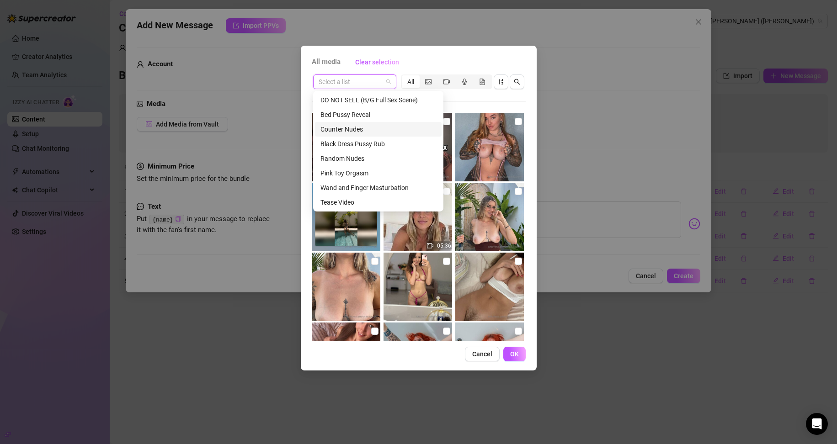
click at [377, 128] on div "Counter Nudes" at bounding box center [378, 129] width 116 height 10
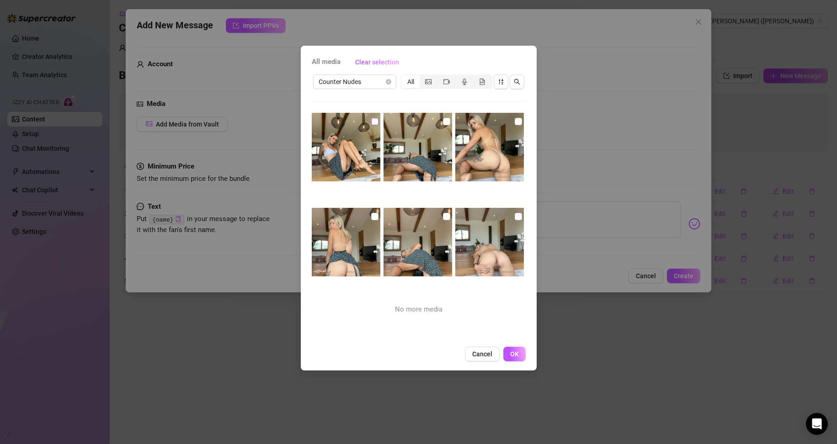
click at [374, 123] on input "checkbox" at bounding box center [374, 121] width 7 height 7
checkbox input "true"
click at [443, 123] on input "checkbox" at bounding box center [446, 121] width 7 height 7
checkbox input "true"
click at [514, 123] on input "checkbox" at bounding box center [517, 121] width 7 height 7
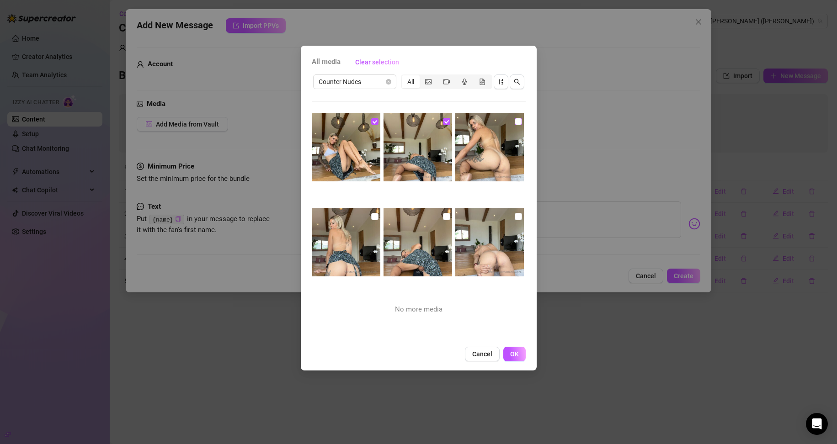
checkbox input "true"
click at [371, 215] on input "checkbox" at bounding box center [374, 216] width 7 height 7
checkbox input "true"
click at [443, 216] on input "checkbox" at bounding box center [446, 216] width 7 height 7
checkbox input "true"
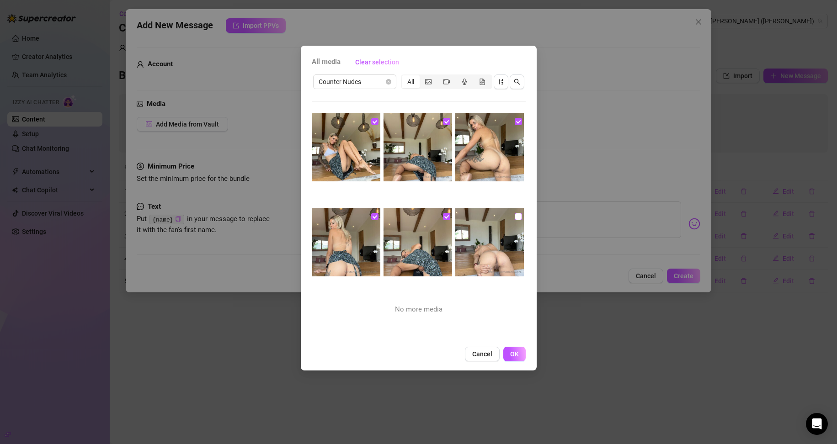
click at [514, 217] on input "checkbox" at bounding box center [517, 216] width 7 height 7
checkbox input "true"
click at [515, 355] on span "OK" at bounding box center [514, 353] width 9 height 7
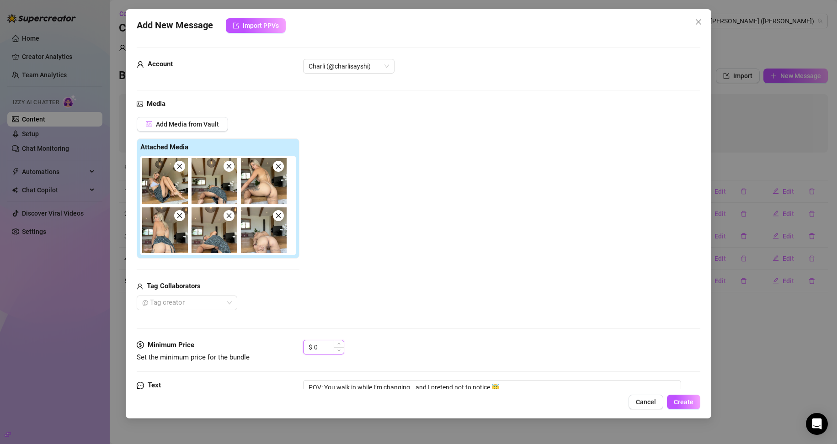
drag, startPoint x: 326, startPoint y: 348, endPoint x: 304, endPoint y: 348, distance: 22.4
click at [304, 348] on div "$ 0" at bounding box center [323, 347] width 41 height 15
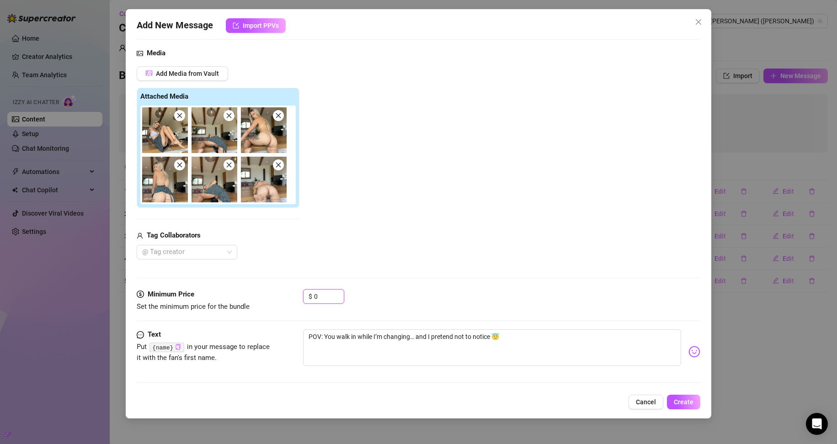
scroll to position [53, 0]
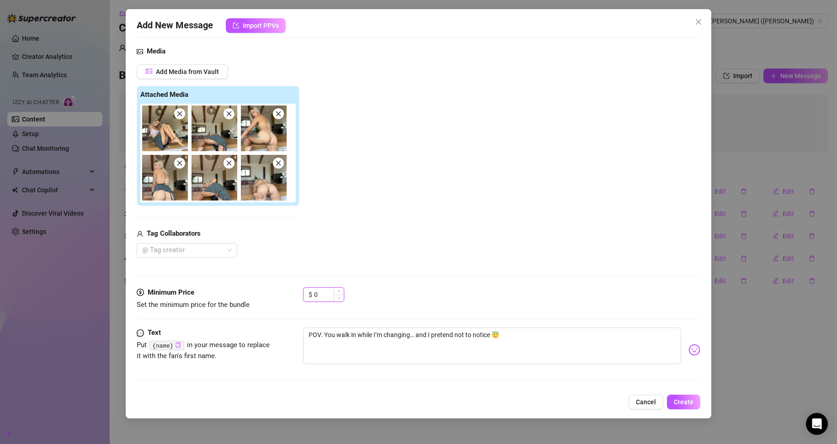
click at [319, 291] on input "0" at bounding box center [329, 295] width 30 height 14
drag, startPoint x: 410, startPoint y: 334, endPoint x: 384, endPoint y: 334, distance: 25.6
click at [384, 334] on textarea "POV: You walk in while I’m changing… and I pretend not to notice 😇" at bounding box center [492, 346] width 378 height 37
type textarea "POV: You walk in while I’m m… and I pretend not to notice 😇"
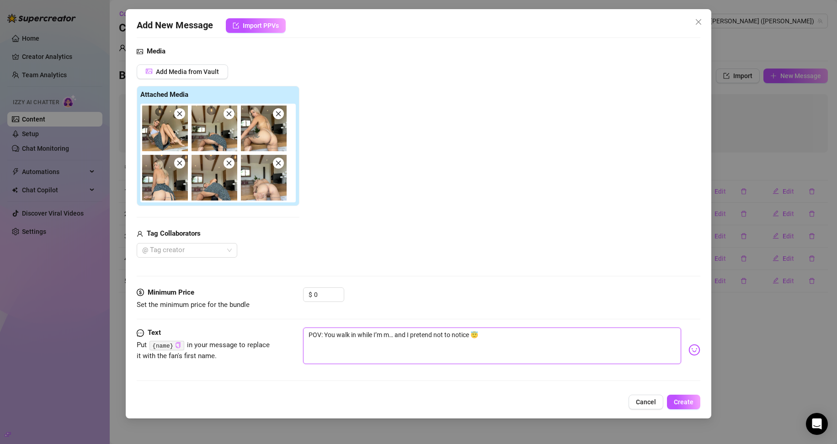
type textarea "POV: You walk in while I’m mo… and I pretend not to notice 😇"
type textarea "POV: You walk in while I’m mod… and I pretend not to notice 😇"
type textarea "POV: You walk in while I’m mode… and I pretend not to notice 😇"
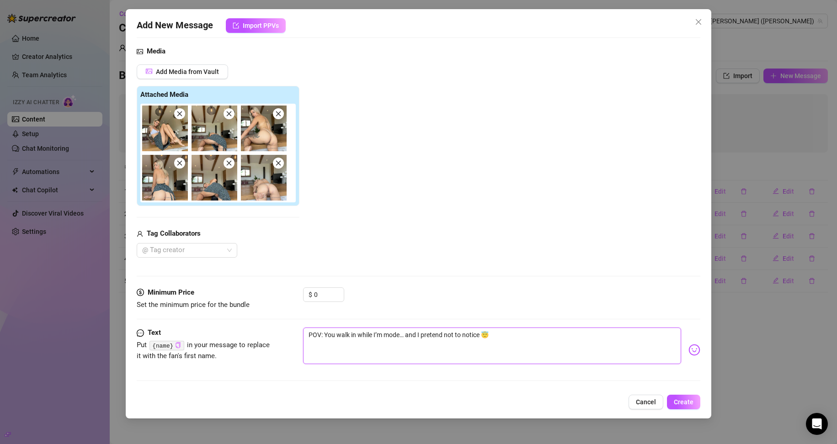
type textarea "POV: You walk in while I’m model… and I pretend not to notice 😇"
type textarea "POV: You walk in while I’m modeli… and I pretend not to notice 😇"
type textarea "POV: You walk in while I’m modelin… and I pretend not to notice 😇"
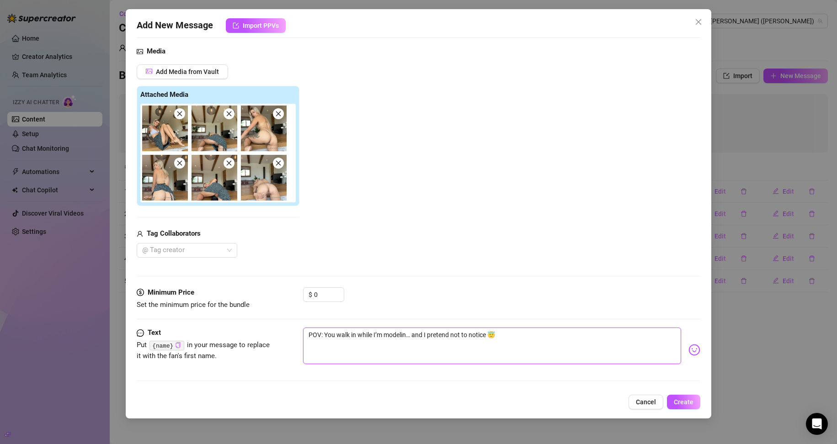
type textarea "POV: You walk in while I’m modeling… and I pretend not to notice 😇"
type textarea "POV: You walk in while I’m modelin… and I pretend not to notice 😇"
type textarea "POV: You walk in while I’m modeli… and I pretend not to notice 😇"
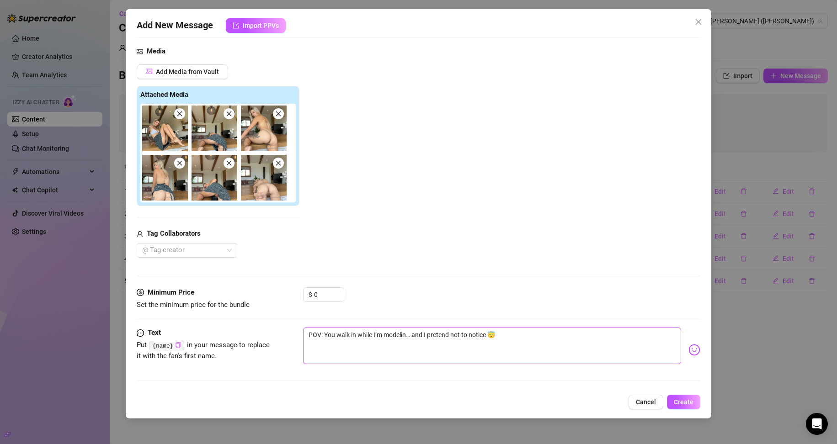
type textarea "POV: You walk in while I’m modeli… and I pretend not to notice 😇"
type textarea "POV: You walk in while I’m model… and I pretend not to notice 😇"
type textarea "POV: You walk in while I’m mode… and I pretend not to notice 😇"
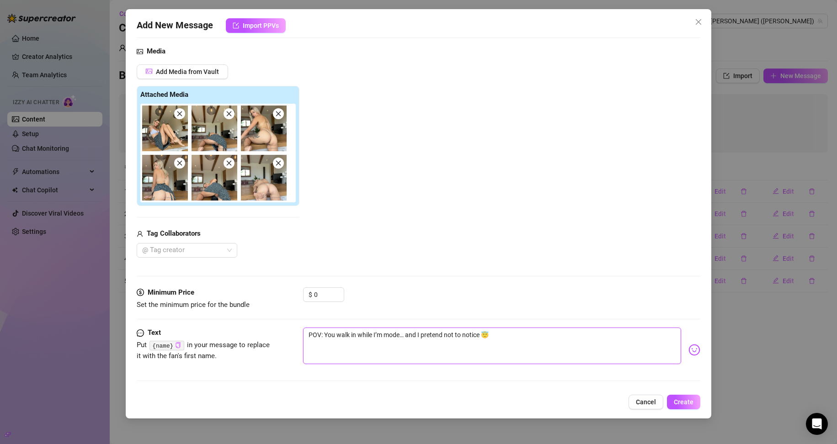
type textarea "POV: You walk in while I’m mod… and I pretend not to notice 😇"
type textarea "POV: You walk in while I’m mo… and I pretend not to notice 😇"
type textarea "POV: You walk in while I’m m… and I pretend not to notice 😇"
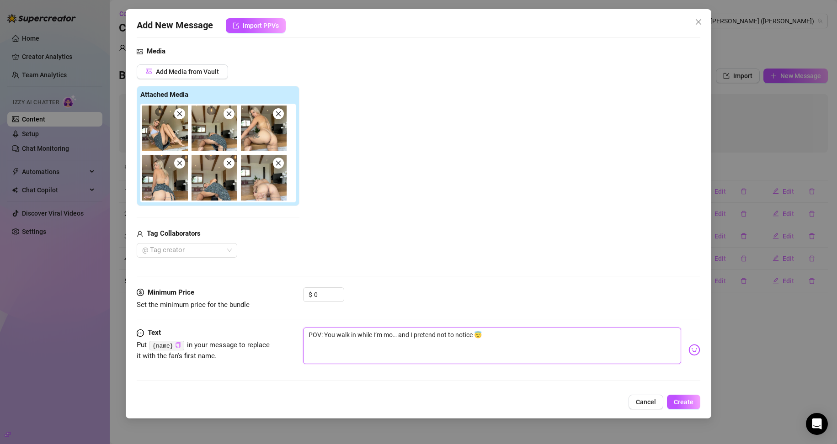
type textarea "POV: You walk in while I’m m… and I pretend not to notice 😇"
type textarea "POV: You walk in while I’m … and I pretend not to notice 😇"
type textarea "POV: You walk in while I’m c… and I pretend not to notice 😇"
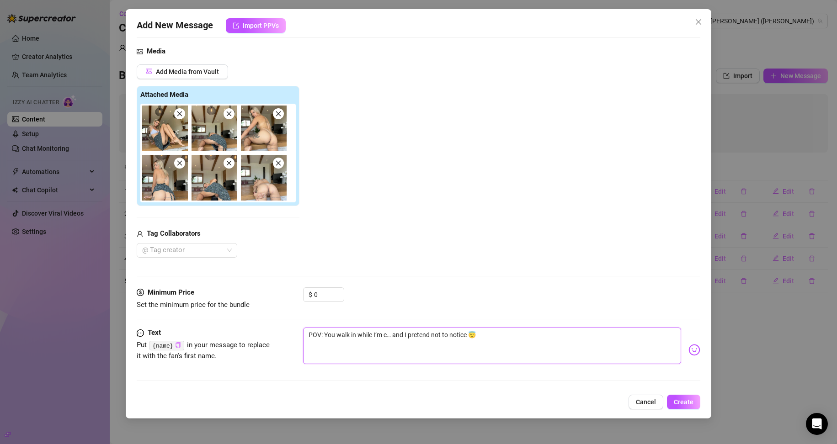
type textarea "POV: You walk in while I’m ch… and I pretend not to notice 😇"
type textarea "POV: You walk in while I’m cha… and I pretend not to notice 😇"
type textarea "POV: You walk in while I’m chan… and I pretend not to notice 😇"
drag, startPoint x: 319, startPoint y: 291, endPoint x: 311, endPoint y: 292, distance: 8.3
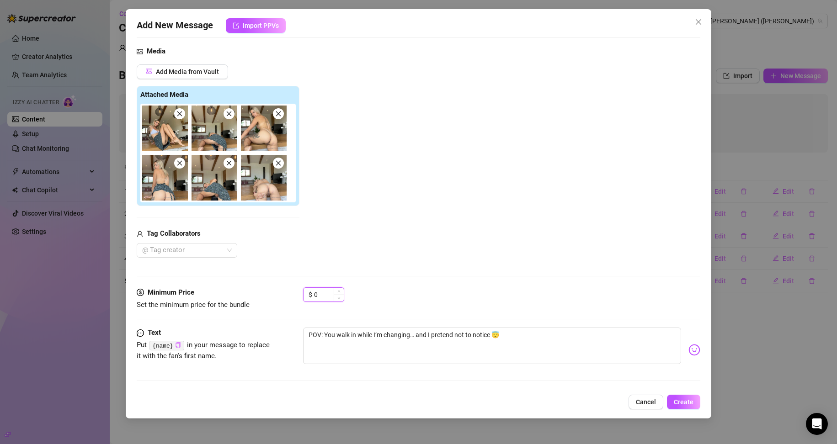
click at [311, 292] on div "$ 0" at bounding box center [323, 294] width 41 height 15
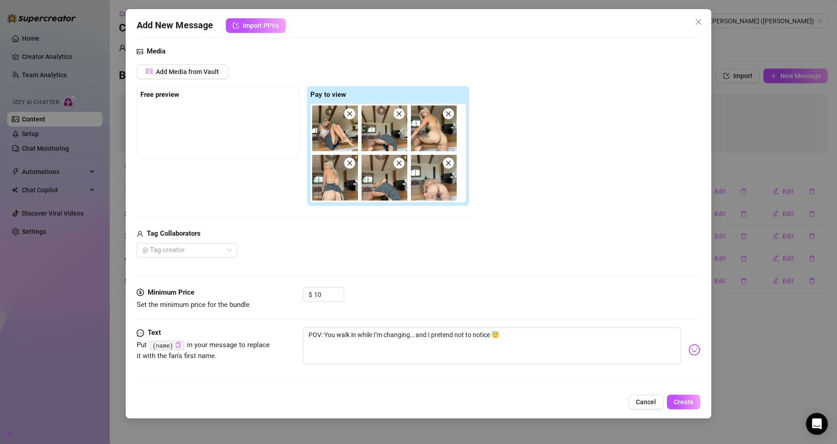
click at [358, 269] on div "Media Add Media from Vault Free preview Pay to view Tag Collaborators @ Tag cre…" at bounding box center [419, 166] width 564 height 241
click at [688, 405] on span "Create" at bounding box center [683, 401] width 20 height 7
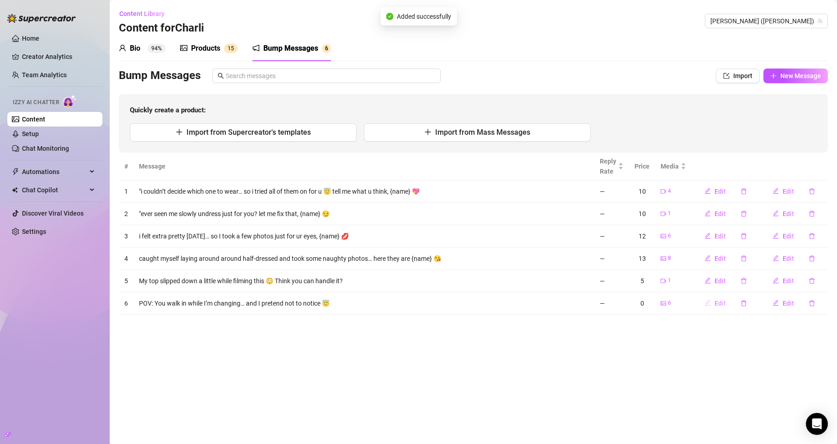
click at [720, 303] on span "Edit" at bounding box center [719, 303] width 11 height 7
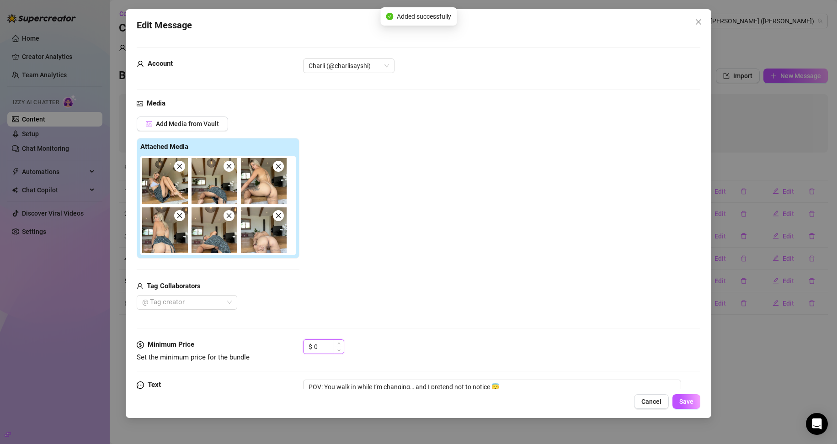
drag, startPoint x: 312, startPoint y: 350, endPoint x: 306, endPoint y: 351, distance: 6.5
click at [306, 351] on div "$ 0" at bounding box center [323, 346] width 41 height 15
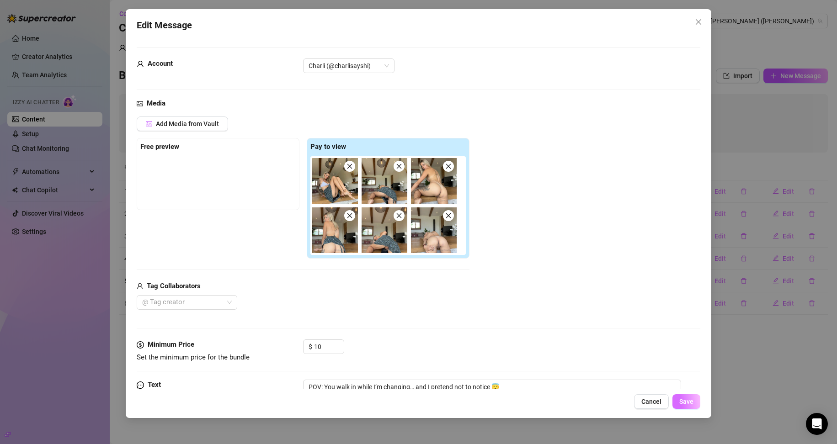
click at [690, 398] on span "Save" at bounding box center [686, 401] width 14 height 7
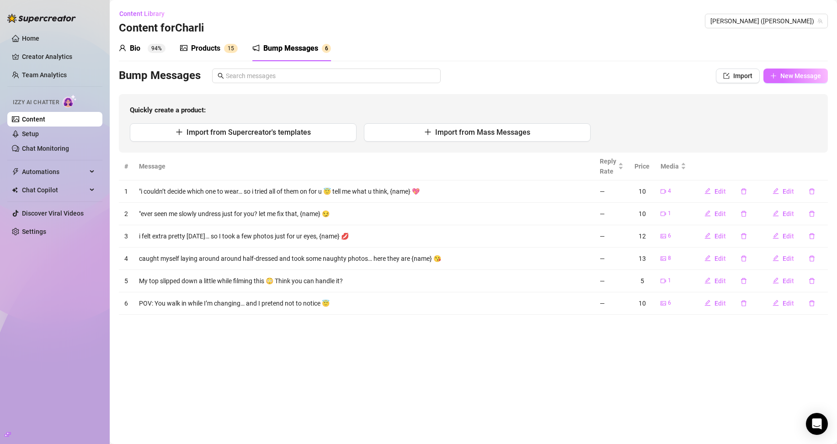
click at [817, 74] on span "New Message" at bounding box center [800, 75] width 41 height 7
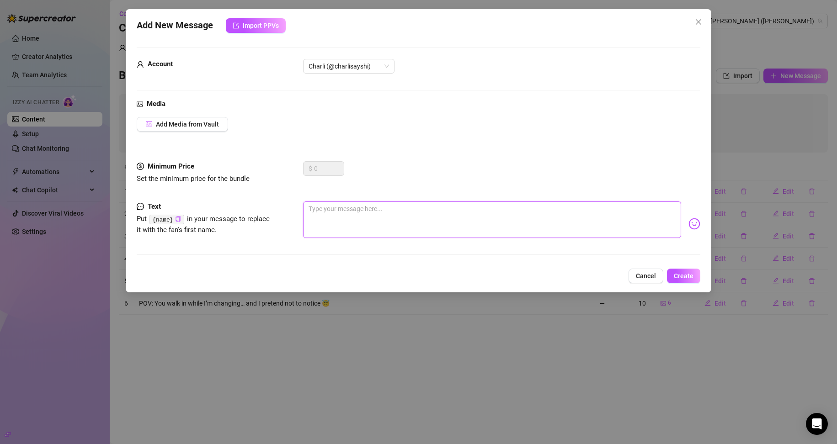
click at [380, 218] on textarea at bounding box center [492, 219] width 378 height 37
paste textarea "You’ve been on my mind all day… Want to know why? 👀"
click at [680, 271] on button "Create" at bounding box center [683, 276] width 33 height 15
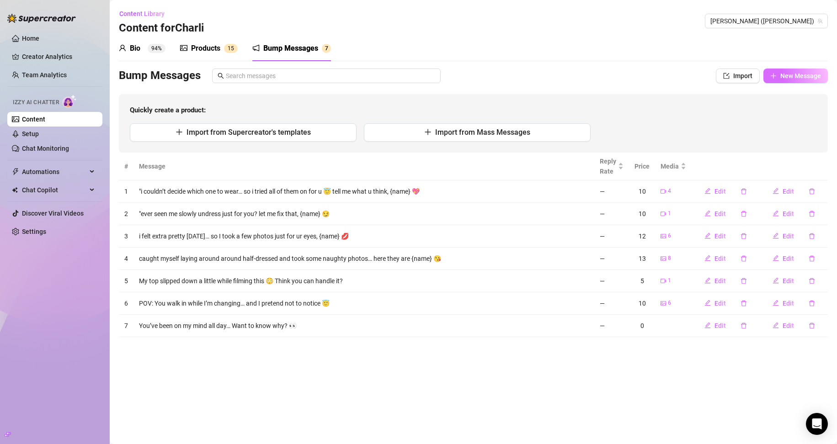
click at [779, 74] on button "New Message" at bounding box center [795, 76] width 64 height 15
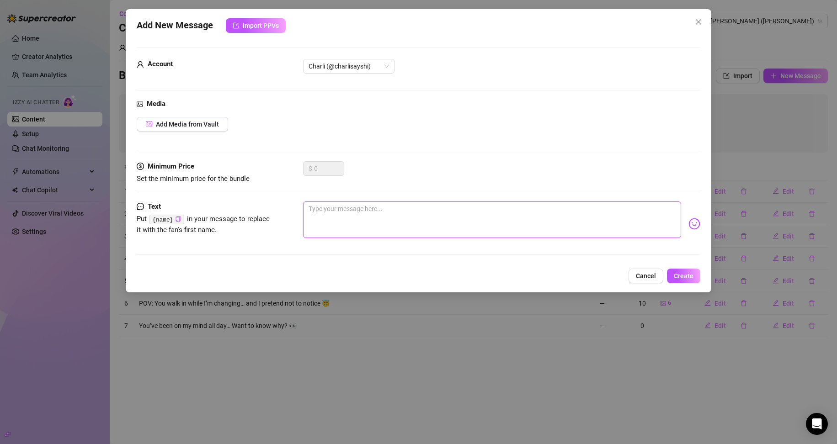
click at [402, 213] on textarea at bounding box center [492, 219] width 378 height 37
paste textarea "If I told you I’m not wearing anything right now, would you behave… or would yo…"
click at [681, 281] on button "Create" at bounding box center [683, 276] width 33 height 15
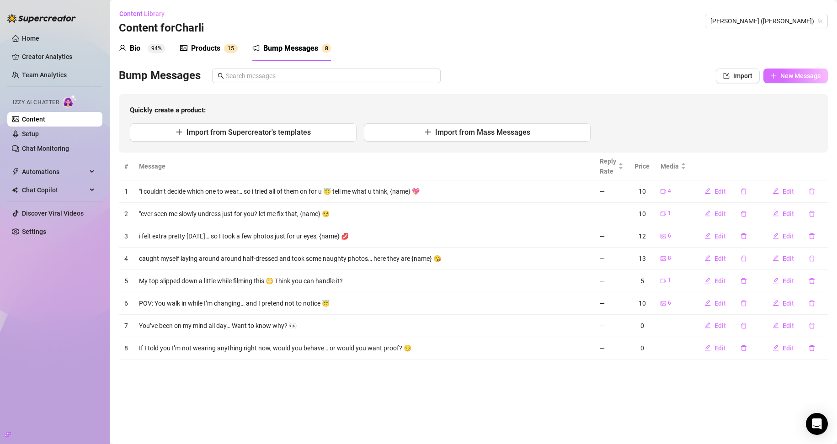
click at [788, 79] on span "New Message" at bounding box center [800, 75] width 41 height 7
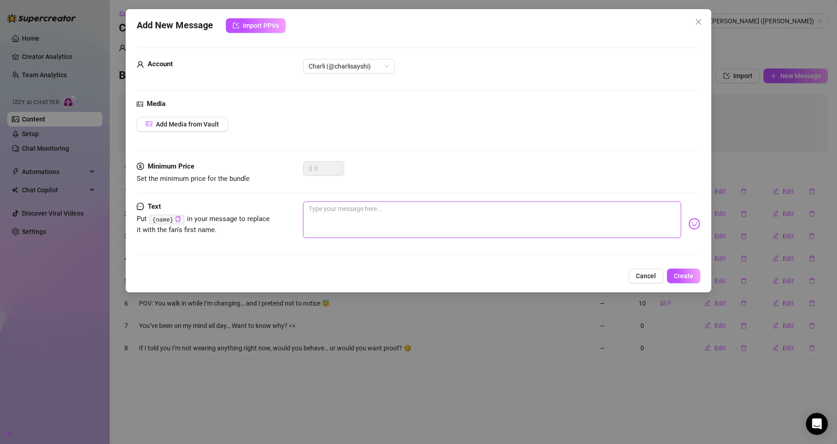
click at [391, 220] on textarea at bounding box center [492, 219] width 378 height 37
paste textarea "Your DMs are looking a little too empty for my liking. Should we fix that? 💋"
click at [675, 275] on span "Create" at bounding box center [683, 275] width 20 height 7
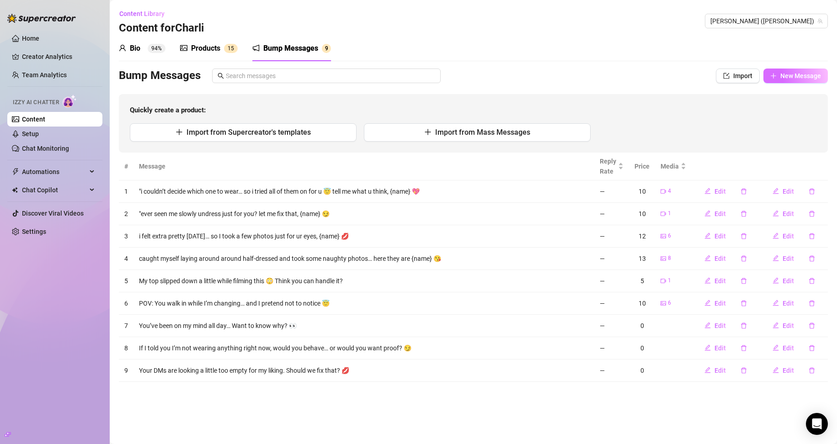
click at [774, 81] on button "New Message" at bounding box center [795, 76] width 64 height 15
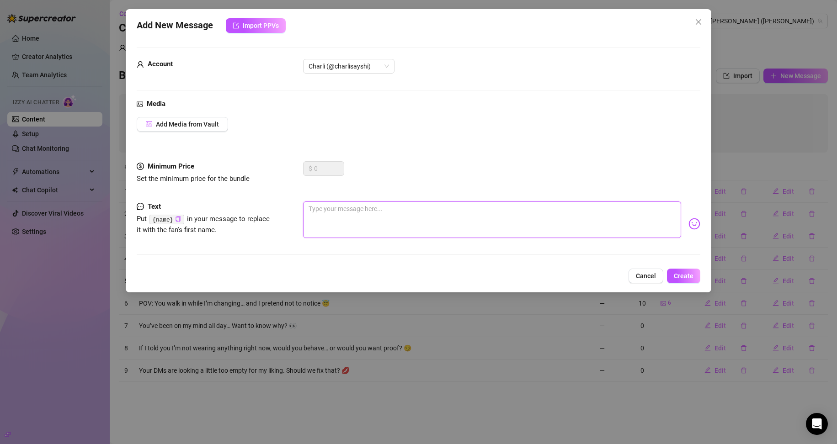
click at [496, 219] on textarea at bounding box center [492, 219] width 378 height 37
paste textarea "If you had me for one night… what would you do first? Be honest 👄"
click at [677, 276] on span "Create" at bounding box center [683, 275] width 20 height 7
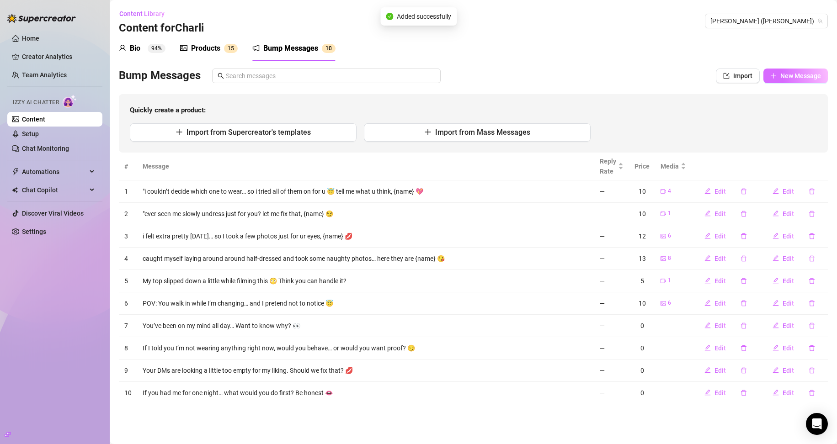
click at [806, 78] on span "New Message" at bounding box center [800, 75] width 41 height 7
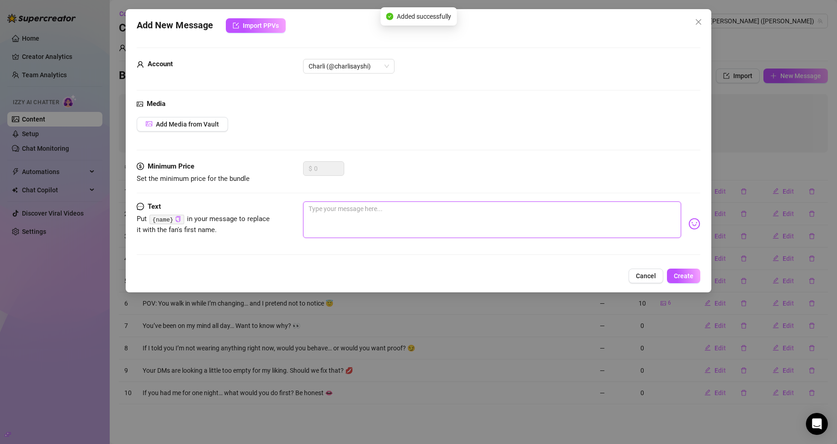
drag, startPoint x: 397, startPoint y: 220, endPoint x: 509, endPoint y: 170, distance: 122.7
click at [397, 219] on textarea at bounding box center [492, 219] width 378 height 37
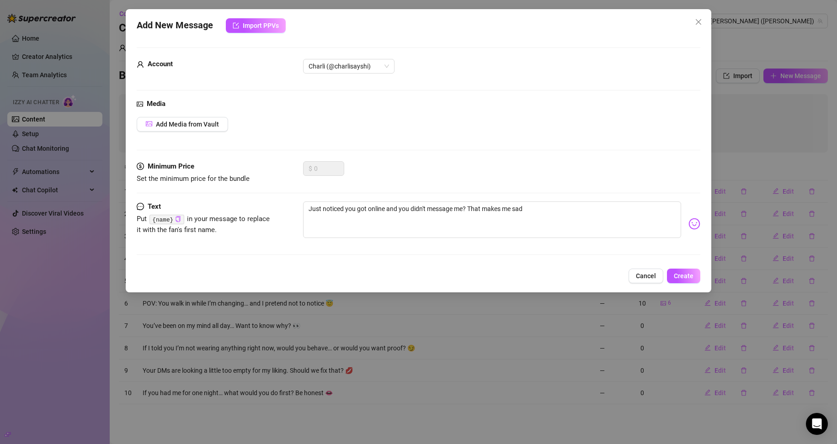
click at [688, 220] on img at bounding box center [694, 224] width 12 height 12
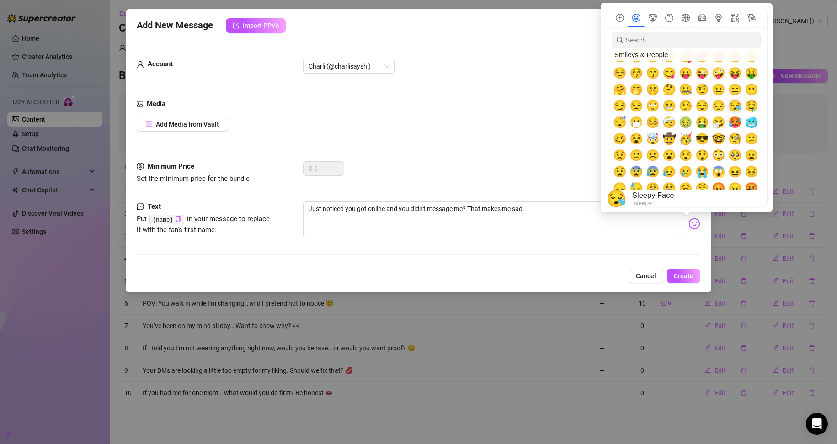
scroll to position [91, 0]
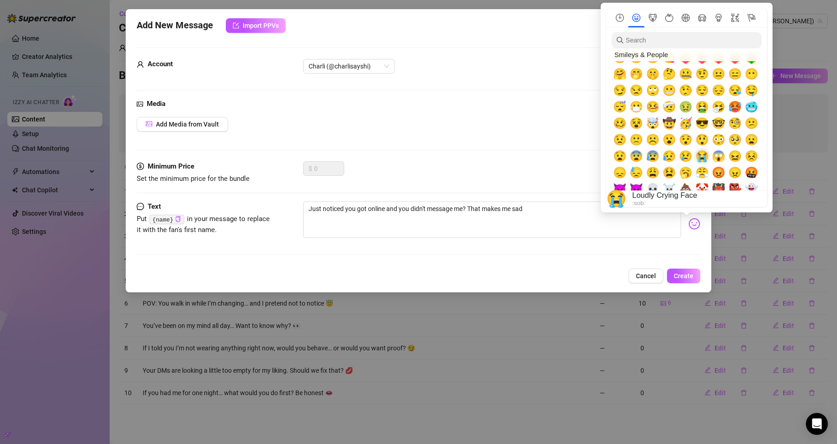
click at [707, 155] on span "😭" at bounding box center [702, 156] width 14 height 13
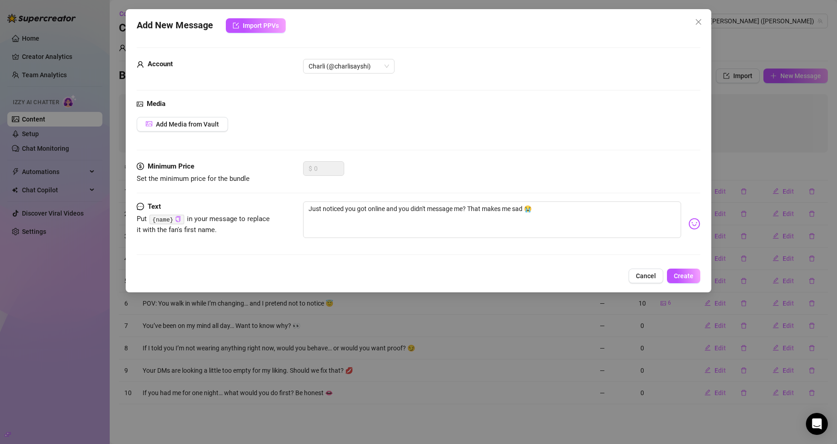
click at [543, 255] on div "Text Put {name} in your message to replace it with the fan's first name. Just n…" at bounding box center [419, 232] width 564 height 62
click at [687, 276] on span "Create" at bounding box center [683, 275] width 20 height 7
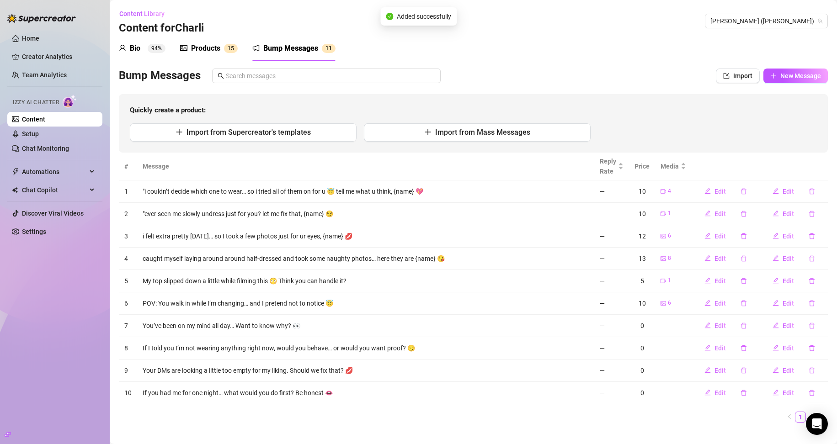
scroll to position [13, 0]
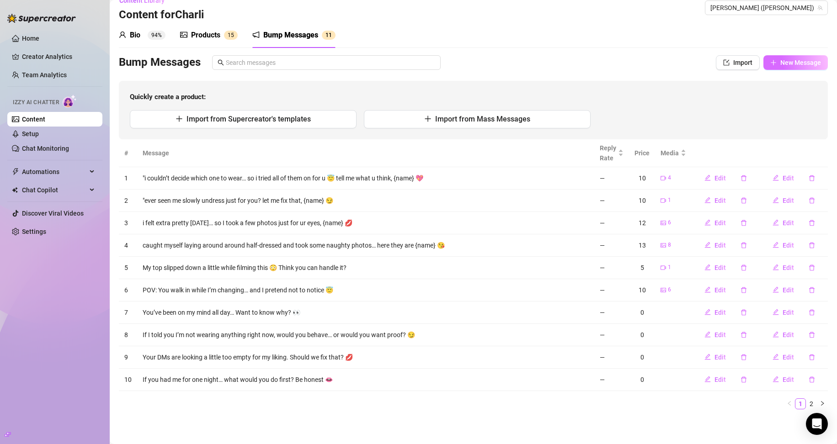
click at [803, 60] on span "New Message" at bounding box center [800, 62] width 41 height 7
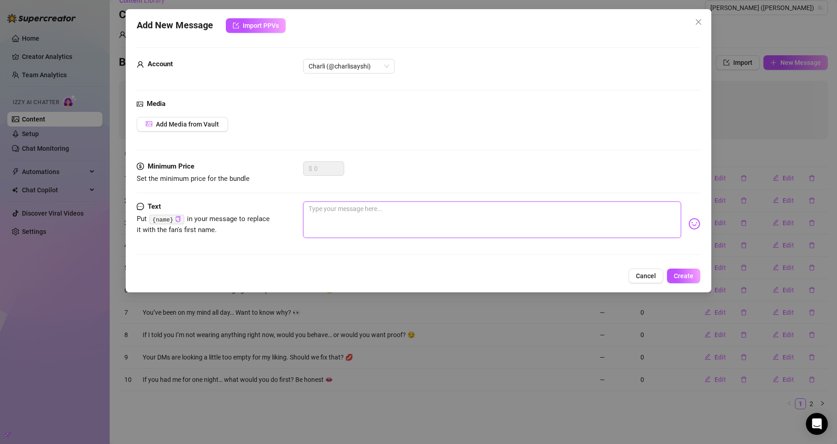
click at [339, 219] on textarea at bounding box center [492, 219] width 378 height 37
paste textarea "You know I notice when you lurk but don’t message me, right? Let’s not play har…"
click at [553, 208] on textarea "You know I notice when you lurk but don’t message me, right? Let’s not play har…" at bounding box center [492, 219] width 378 height 37
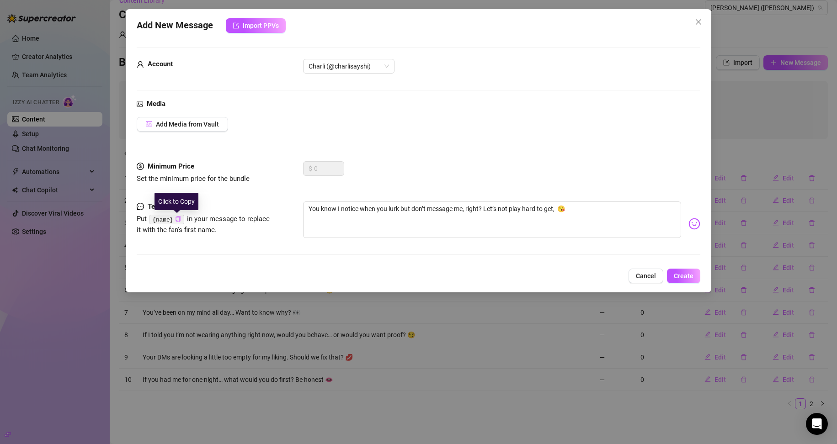
click at [176, 218] on icon "copy" at bounding box center [178, 219] width 5 height 6
click at [556, 207] on textarea "You know I notice when you lurk but don’t message me, right? Let’s not play har…" at bounding box center [492, 219] width 378 height 37
paste textarea "{name}"
drag, startPoint x: 553, startPoint y: 207, endPoint x: 510, endPoint y: 206, distance: 43.0
click at [510, 206] on textarea "You know I notice when you lurk but don’t message me, right? Let’s not play har…" at bounding box center [492, 219] width 378 height 37
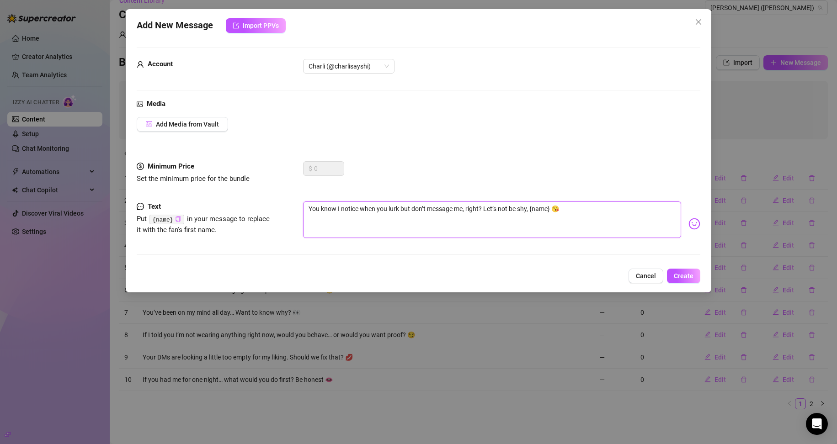
click at [566, 208] on textarea "You know I notice when you lurk but don’t message me, right? Let’s not be shy, …" at bounding box center [492, 219] width 378 height 37
click at [686, 275] on span "Create" at bounding box center [683, 275] width 20 height 7
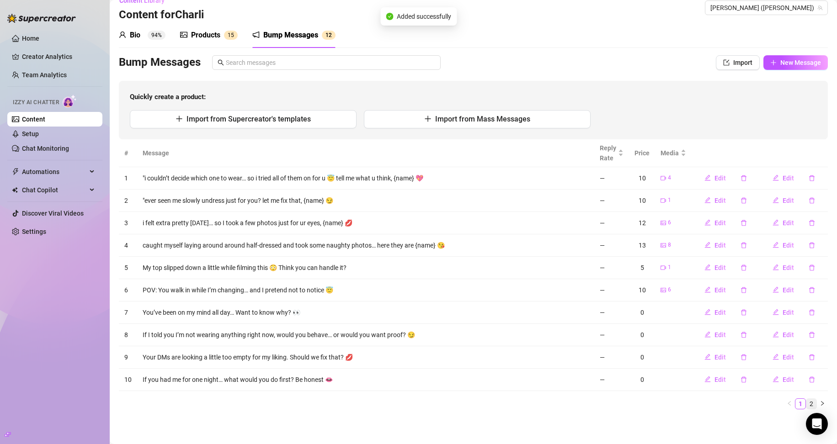
click at [806, 402] on link "2" at bounding box center [811, 404] width 10 height 10
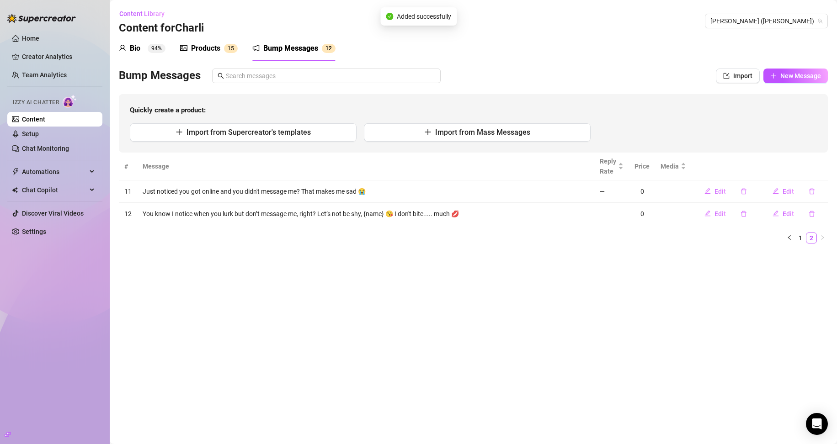
scroll to position [0, 0]
click at [801, 236] on link "1" at bounding box center [800, 238] width 10 height 10
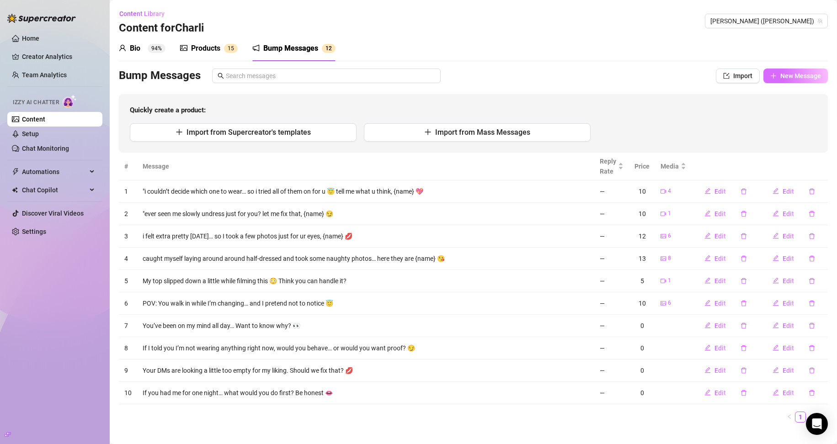
click at [785, 70] on button "New Message" at bounding box center [795, 76] width 64 height 15
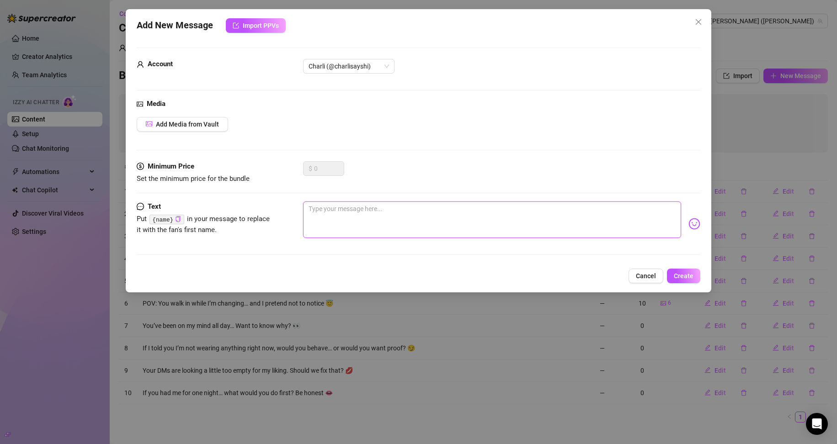
click at [354, 218] on textarea at bounding box center [492, 219] width 378 height 37
paste textarea ""If I whispered something naughty in your ear right now… would you want to hear…"
drag, startPoint x: 311, startPoint y: 206, endPoint x: 306, endPoint y: 205, distance: 4.7
click at [306, 205] on textarea ""If I whispered something naughty in your ear right now… would you want to hear…" at bounding box center [492, 219] width 378 height 37
click at [678, 281] on button "Create" at bounding box center [683, 276] width 33 height 15
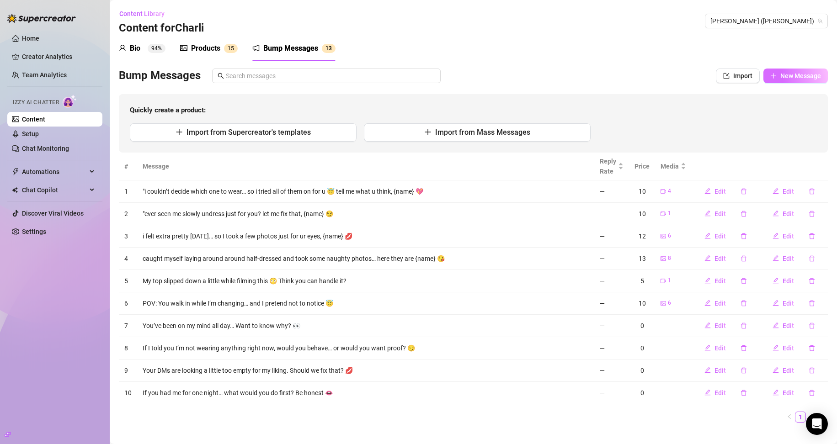
click at [801, 74] on span "New Message" at bounding box center [800, 75] width 41 height 7
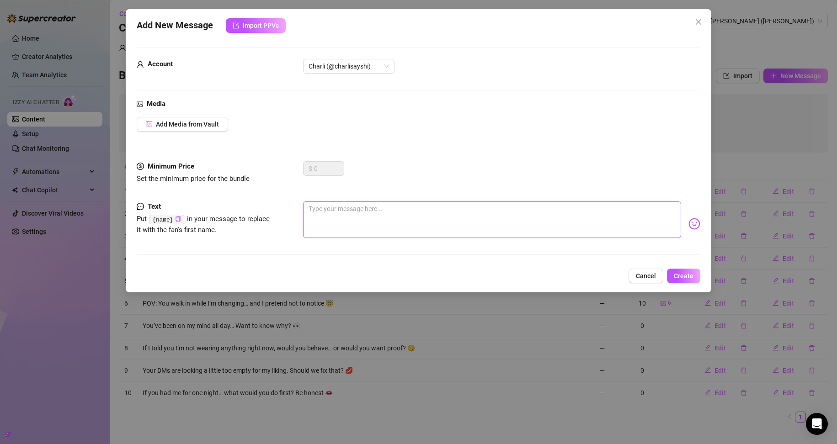
click at [405, 222] on textarea at bounding box center [492, 219] width 378 height 37
paste textarea "My lips are so soft right now… but I’m not saying which ones 😘"
click at [387, 209] on textarea "My lips are so soft right now… but I’m not saying which ones 😘" at bounding box center [492, 219] width 378 height 37
click at [176, 219] on icon "copy" at bounding box center [178, 219] width 6 height 6
click at [390, 210] on textarea "My lips are so soft right now, … but I’m not saying which ones 😘" at bounding box center [492, 219] width 378 height 37
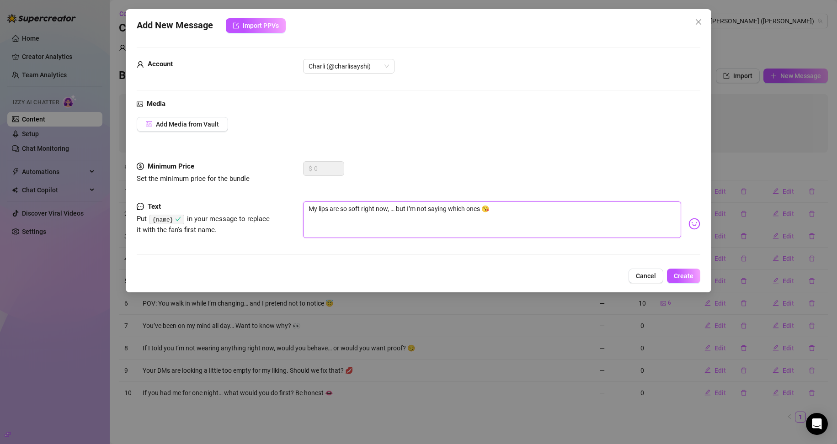
paste textarea "{name}"
click at [388, 208] on textarea "My lips are so soft right now,{name} … but I’m not saying which ones 😘" at bounding box center [492, 219] width 378 height 37
click at [391, 208] on textarea "My lips are so soft right now,{name} … but I’m not saying which ones 😘" at bounding box center [492, 219] width 378 height 37
click at [391, 207] on textarea "My lips are so soft right now,{name} … but I’m not saying which ones 😘" at bounding box center [492, 219] width 378 height 37
click at [389, 209] on textarea "My lips are so soft right now,{name} … but I’m not saying which ones 😘" at bounding box center [492, 219] width 378 height 37
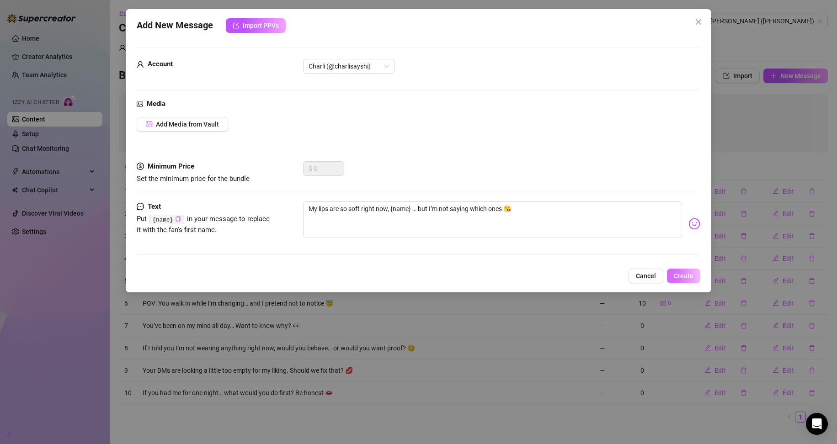
click at [681, 279] on span "Create" at bounding box center [683, 275] width 20 height 7
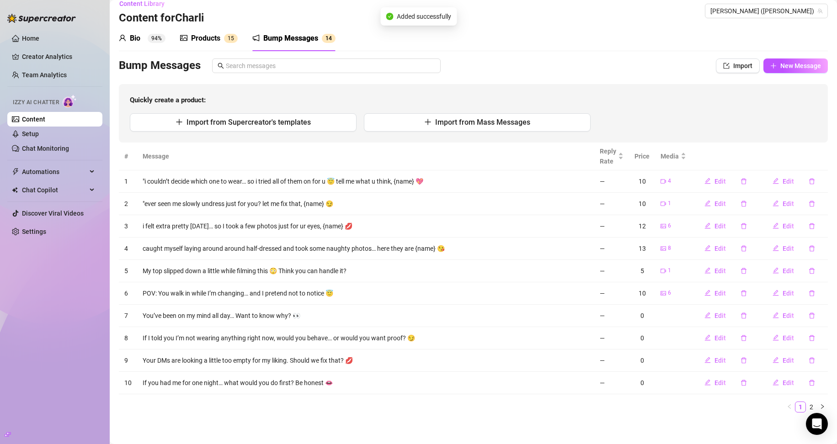
scroll to position [13, 0]
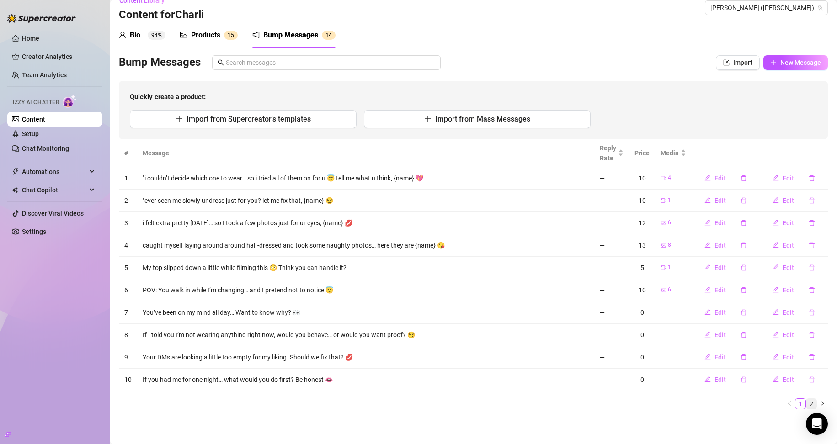
click at [806, 403] on link "2" at bounding box center [811, 404] width 10 height 10
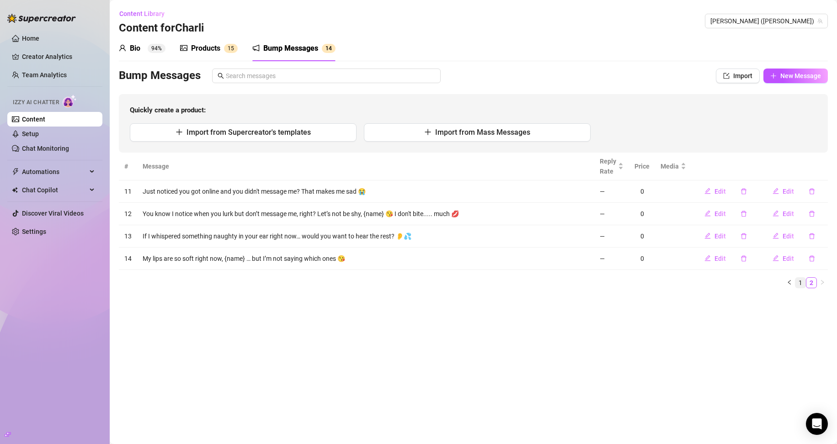
click at [799, 282] on link "1" at bounding box center [800, 283] width 10 height 10
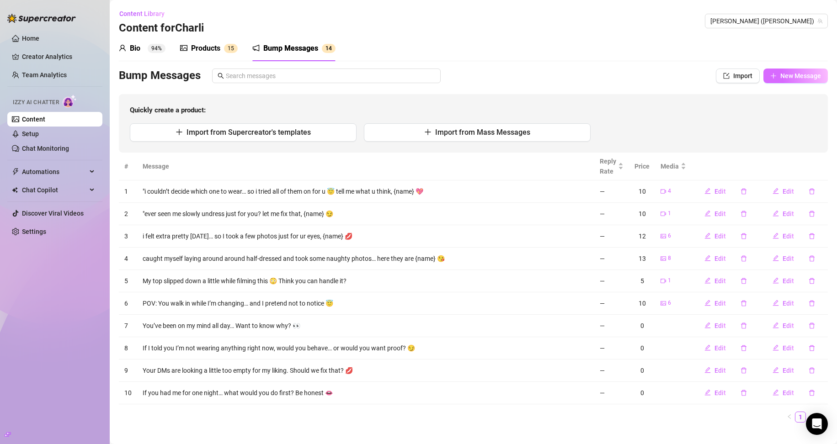
click at [790, 76] on span "New Message" at bounding box center [800, 75] width 41 height 7
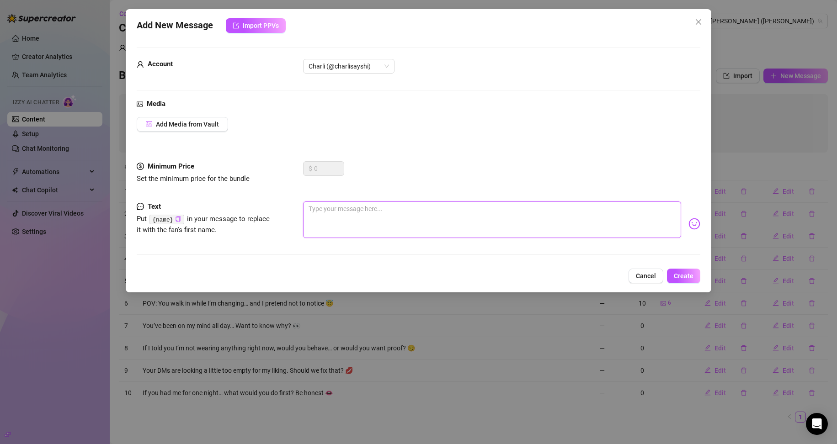
click at [380, 218] on textarea at bounding box center [492, 219] width 378 height 37
paste textarea "The way you’ve been lurking lately… Are you shy? Or are you just waiting for me…"
click at [596, 207] on textarea "The way you’ve been lurking lately… Are you shy? Or are you just waiting for me…" at bounding box center [492, 219] width 378 height 37
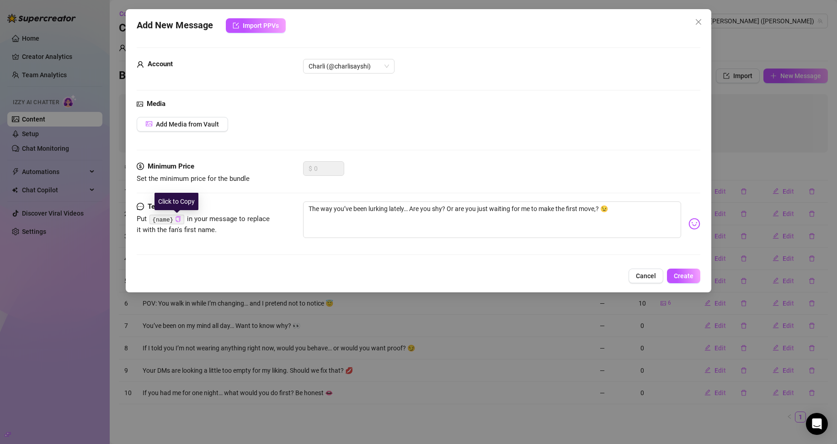
click at [178, 221] on icon "copy" at bounding box center [178, 219] width 5 height 6
click at [175, 216] on button "✅ Copied to Clipboard" at bounding box center [178, 219] width 6 height 7
click at [598, 207] on textarea "The way you’ve been lurking lately… Are you shy? Or are you just waiting for me…" at bounding box center [492, 219] width 378 height 37
click at [597, 206] on textarea "The way you’ve been lurking lately… Are you shy? Or are you just waiting for me…" at bounding box center [492, 219] width 378 height 37
paste textarea "{name}"
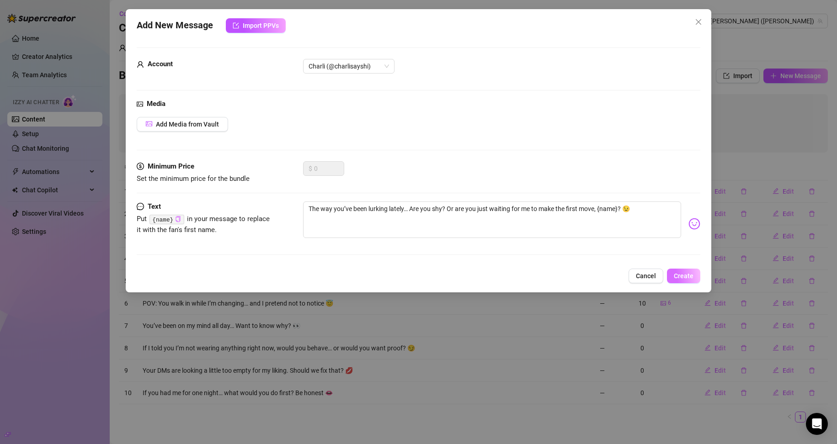
click at [679, 277] on span "Create" at bounding box center [683, 275] width 20 height 7
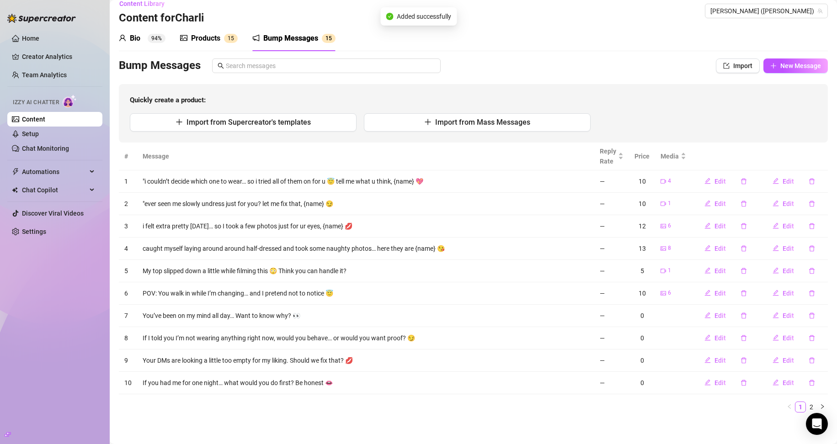
scroll to position [13, 0]
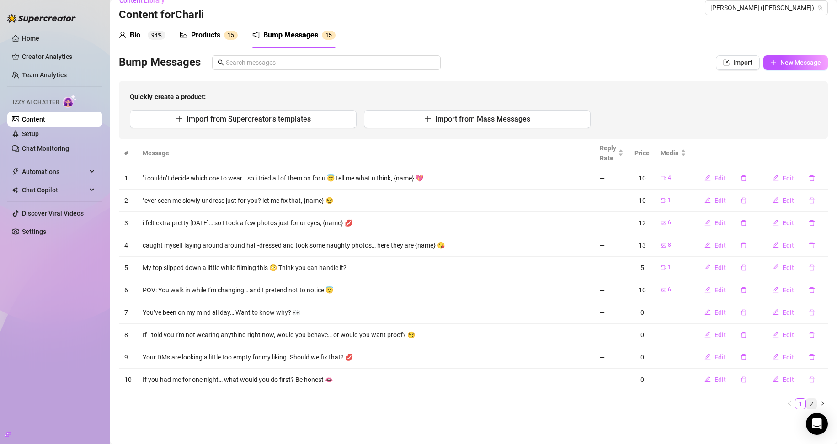
click at [806, 401] on link "2" at bounding box center [811, 404] width 10 height 10
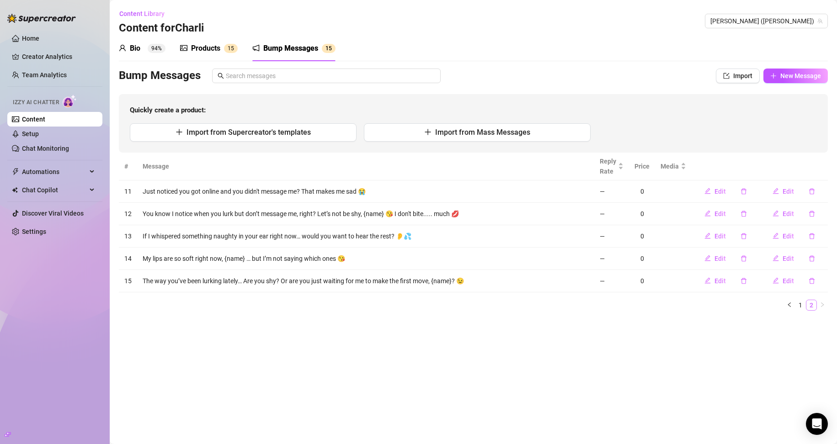
scroll to position [0, 0]
click at [804, 305] on link "1" at bounding box center [800, 305] width 10 height 10
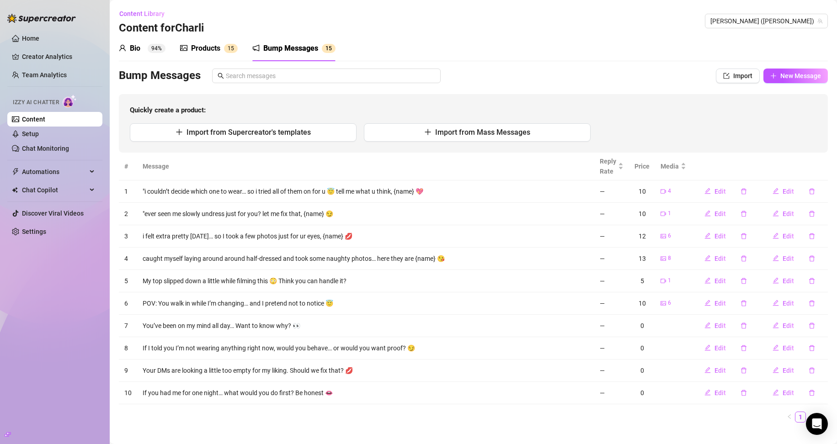
click at [807, 62] on div "Bio 94% Products 1 5 Bump Messages 1 5 Bio Import Bio from other creator Person…" at bounding box center [473, 233] width 709 height 394
click at [800, 69] on button "New Message" at bounding box center [795, 76] width 64 height 15
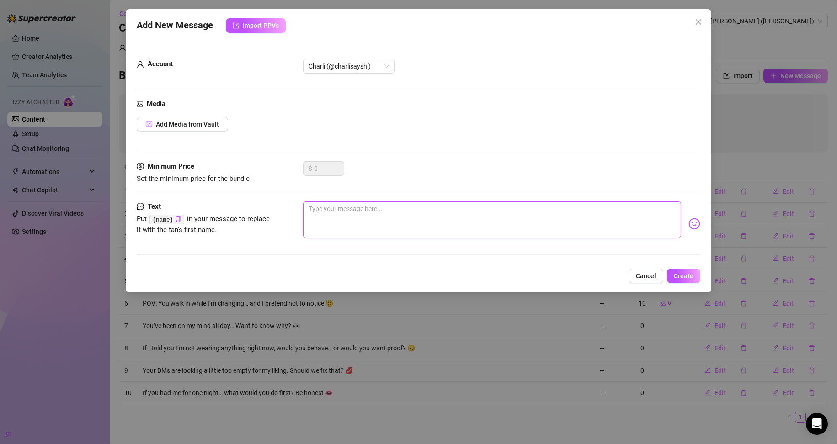
click at [343, 224] on textarea at bounding box center [492, 219] width 378 height 37
paste textarea "One of my favorite things? Making you imagine what I look like right now..."
click at [678, 273] on span "Create" at bounding box center [683, 275] width 20 height 7
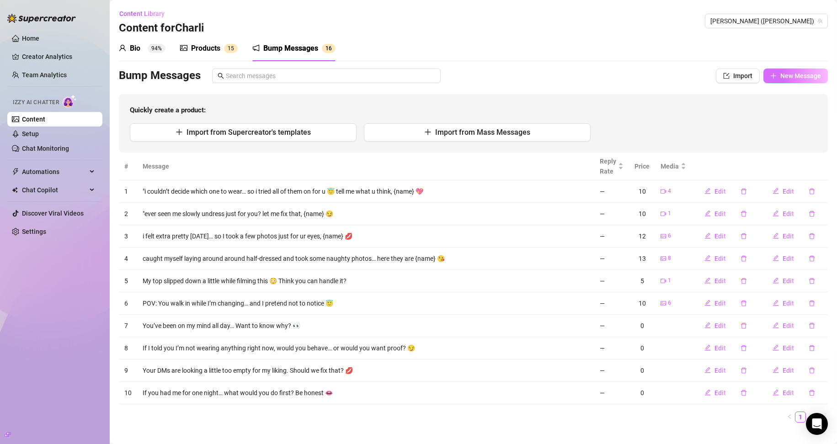
click at [780, 78] on span "New Message" at bounding box center [800, 75] width 41 height 7
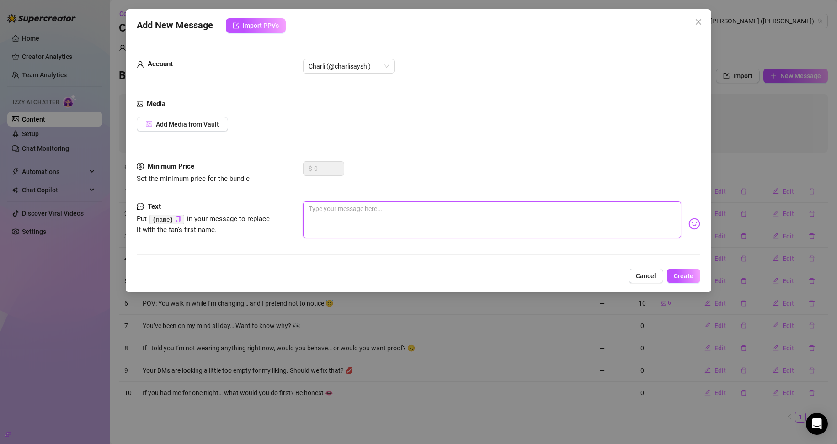
click at [397, 227] on textarea at bounding box center [492, 219] width 378 height 37
paste textarea "This new set is giving major ‘come here and make me behave’ vibes 😇💄"
click at [499, 211] on textarea "This new set is giving major ‘come here and make me behave’ vibes 😇💄" at bounding box center [492, 219] width 378 height 37
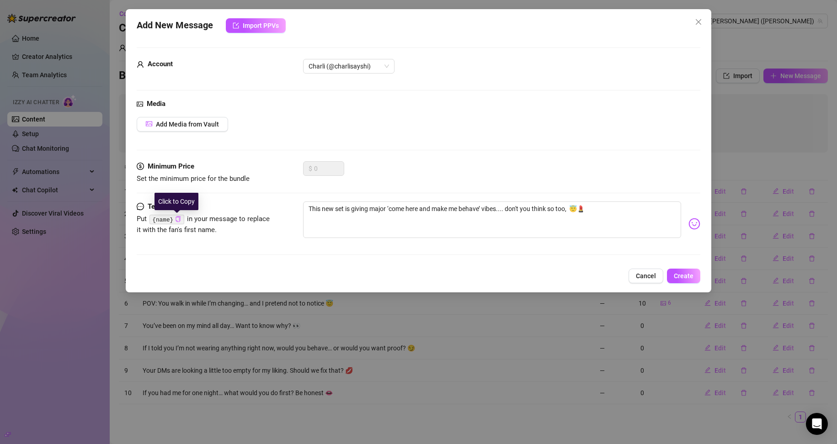
click at [176, 219] on icon "copy" at bounding box center [178, 219] width 5 height 6
click at [571, 207] on textarea "This new set is giving major ‘come here and make me behave’ vibes.... don't you…" at bounding box center [492, 219] width 378 height 37
paste textarea "{name}"
click at [198, 125] on span "Add Media from Vault" at bounding box center [187, 124] width 63 height 7
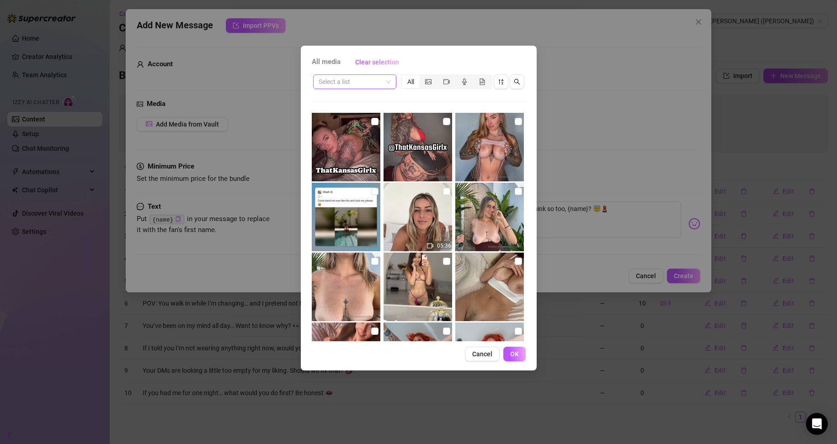
click at [359, 85] on input "search" at bounding box center [350, 82] width 64 height 14
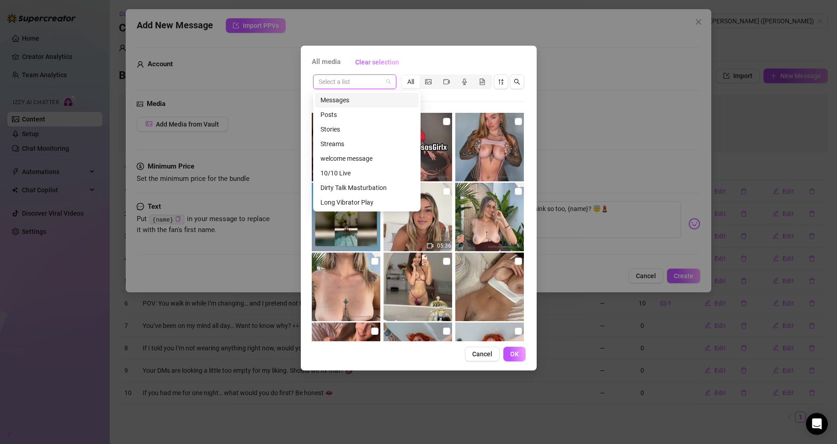
click at [359, 85] on input "search" at bounding box center [350, 82] width 64 height 14
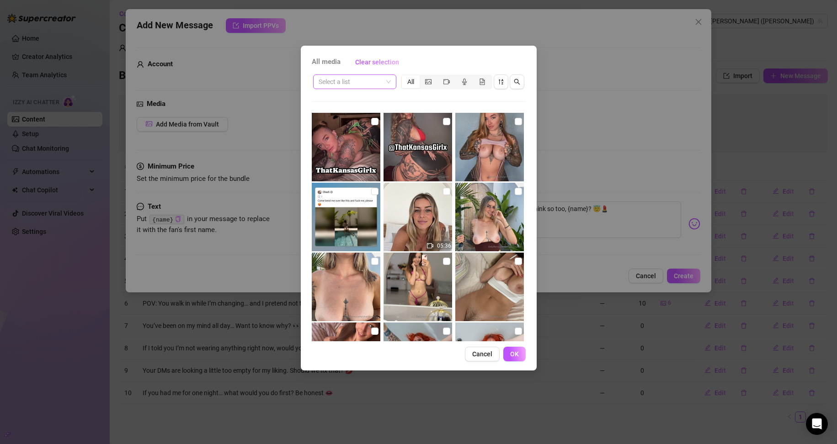
click at [373, 80] on input "search" at bounding box center [350, 82] width 64 height 14
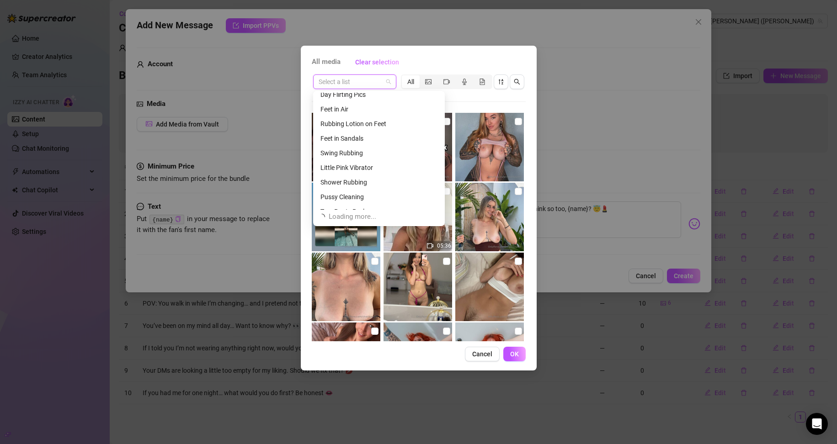
scroll to position [760, 0]
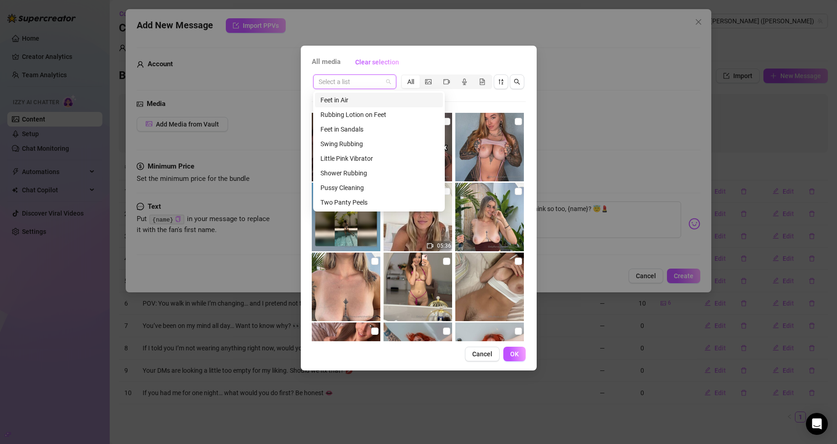
click at [362, 87] on input "search" at bounding box center [350, 82] width 64 height 14
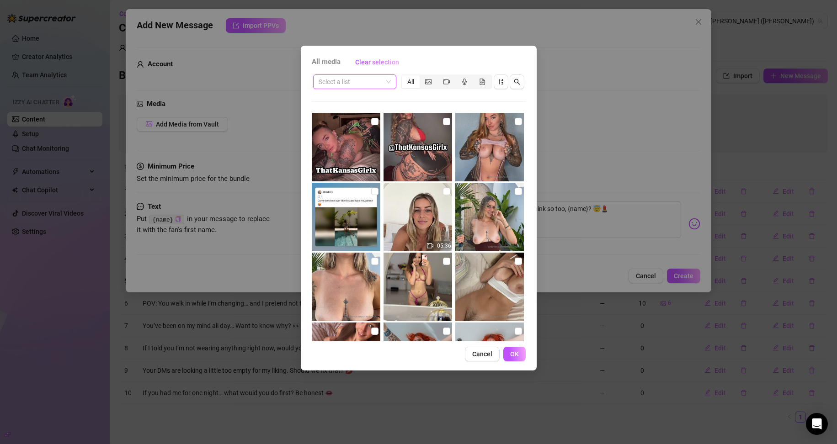
click at [387, 85] on span at bounding box center [354, 82] width 72 height 14
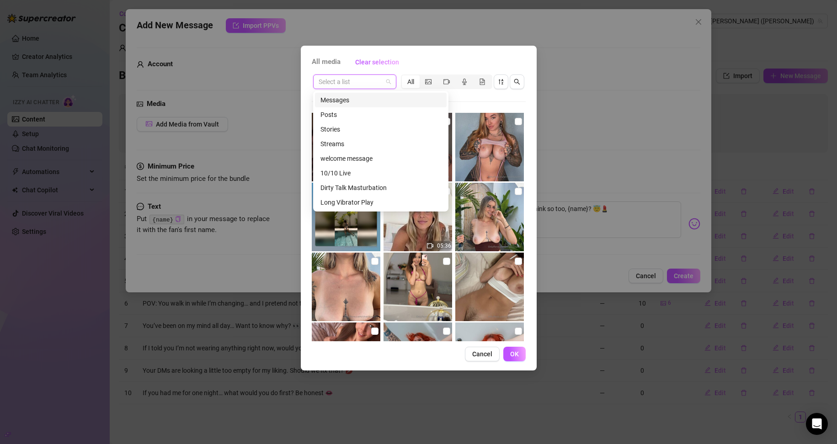
click at [359, 78] on input "search" at bounding box center [350, 82] width 64 height 14
click at [353, 159] on div "Day Flirting Pics" at bounding box center [380, 160] width 121 height 10
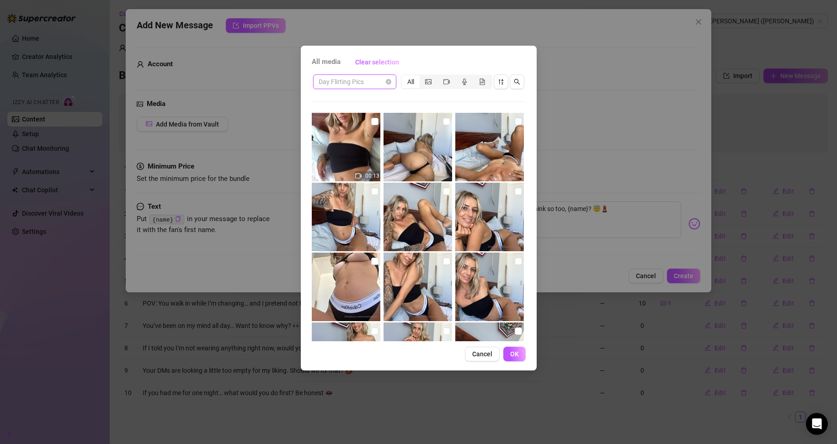
click at [388, 78] on span "Day Flirting Pics" at bounding box center [354, 82] width 72 height 14
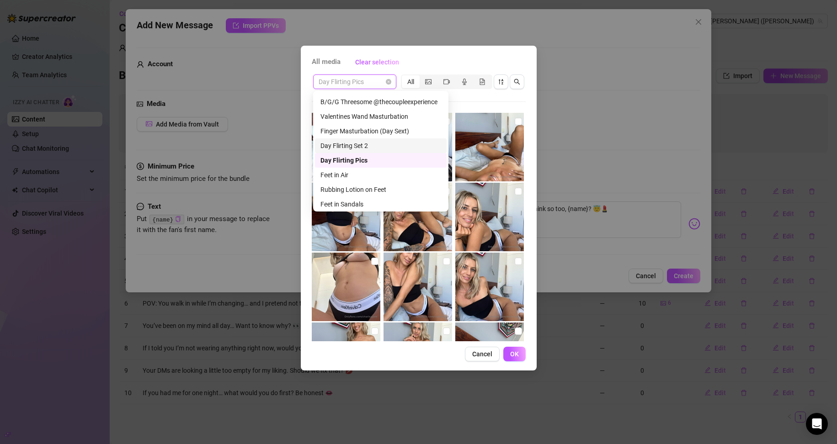
click at [364, 148] on div "Day Flirting Set 2" at bounding box center [380, 146] width 121 height 10
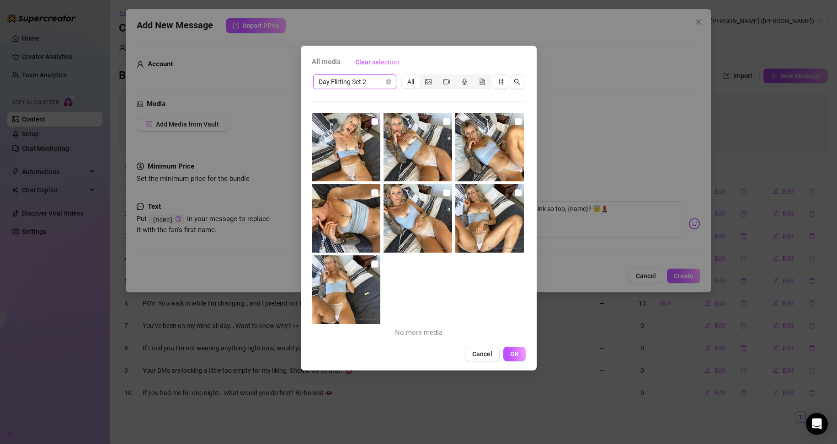
click at [376, 122] on input "checkbox" at bounding box center [374, 121] width 7 height 7
click at [443, 119] on input "checkbox" at bounding box center [446, 121] width 7 height 7
drag, startPoint x: 512, startPoint y: 122, endPoint x: 476, endPoint y: 156, distance: 49.8
click at [514, 122] on input "checkbox" at bounding box center [517, 121] width 7 height 7
click at [373, 196] on input "checkbox" at bounding box center [374, 192] width 7 height 7
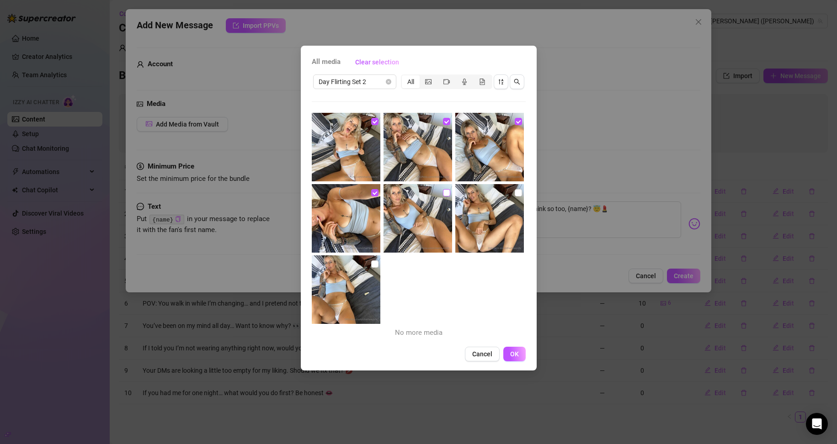
click at [446, 193] on input "checkbox" at bounding box center [446, 192] width 7 height 7
click at [514, 196] on label at bounding box center [517, 193] width 7 height 10
click at [514, 196] on input "checkbox" at bounding box center [517, 192] width 7 height 7
click at [371, 261] on input "checkbox" at bounding box center [374, 263] width 7 height 7
click at [520, 356] on button "OK" at bounding box center [514, 354] width 22 height 15
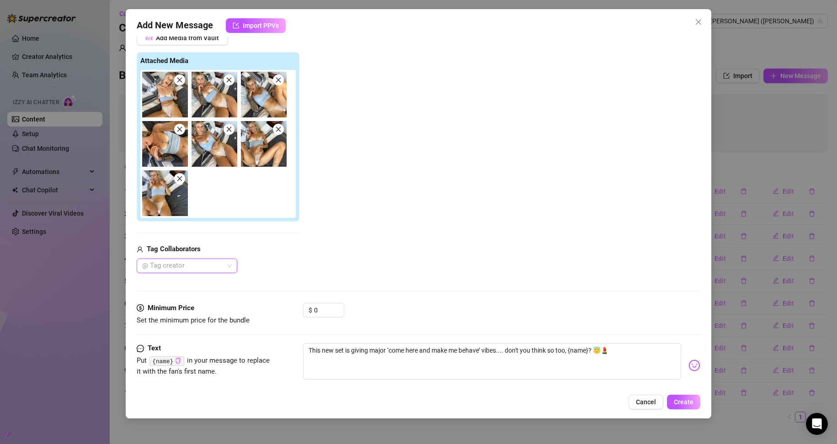
scroll to position [102, 0]
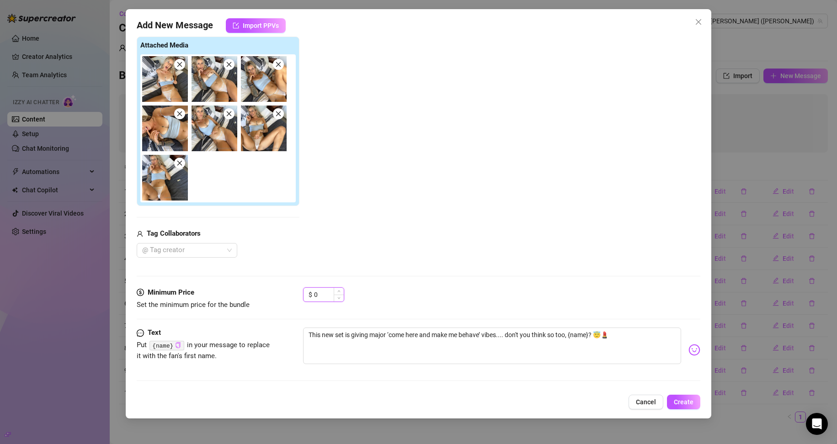
click at [314, 295] on input "0" at bounding box center [329, 295] width 30 height 14
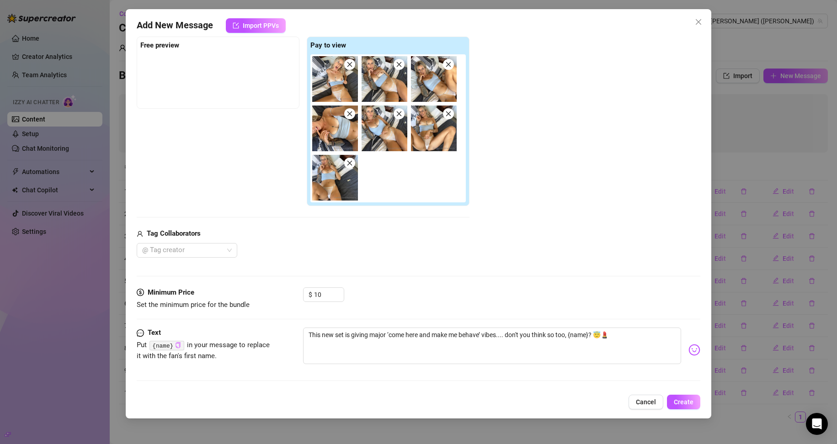
click at [372, 286] on div "Media Add Media from Vault Free preview Pay to view Tag Collaborators @ Tag cre…" at bounding box center [419, 142] width 564 height 291
click at [678, 398] on span "Create" at bounding box center [683, 401] width 20 height 7
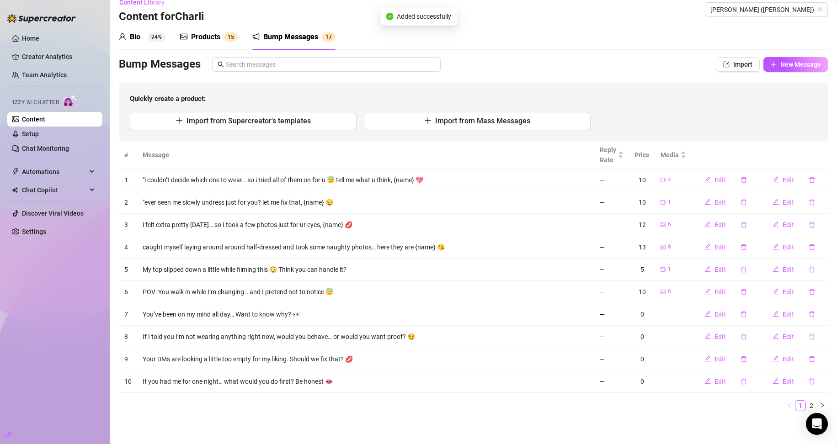
scroll to position [13, 0]
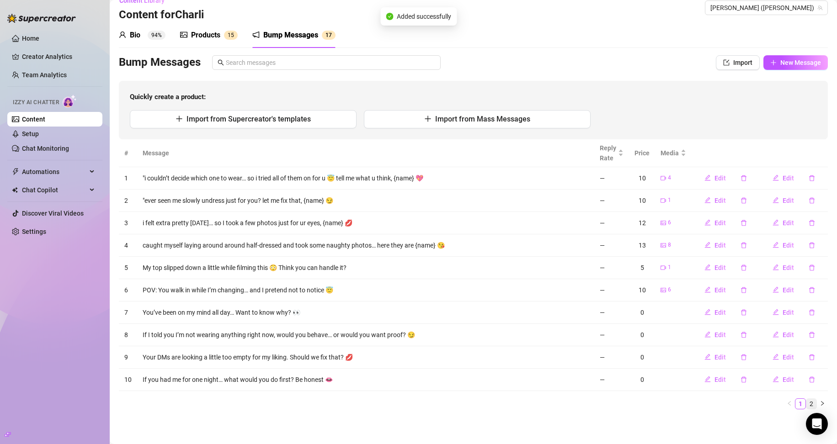
click at [806, 401] on link "2" at bounding box center [811, 404] width 10 height 10
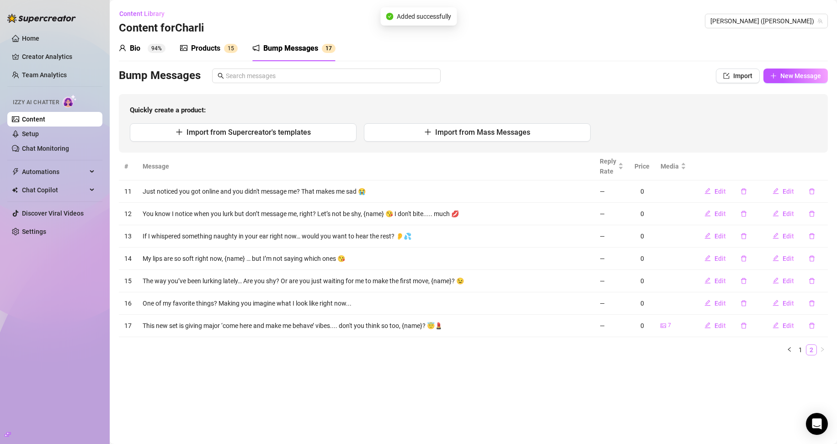
scroll to position [0, 0]
click at [725, 326] on span "Edit" at bounding box center [719, 325] width 11 height 7
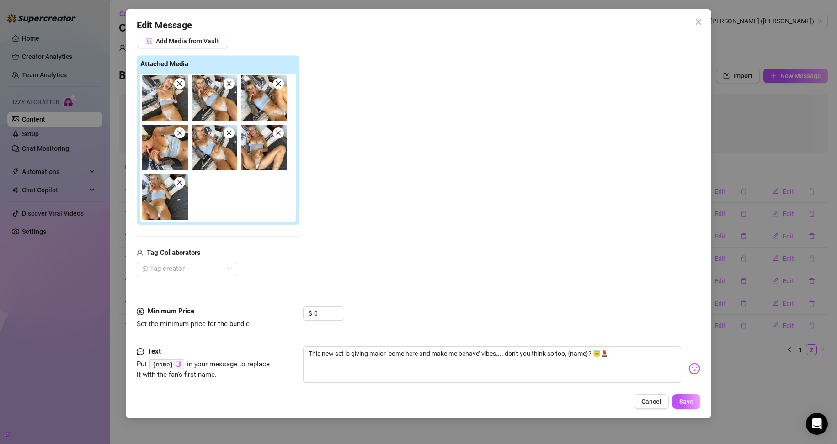
scroll to position [102, 0]
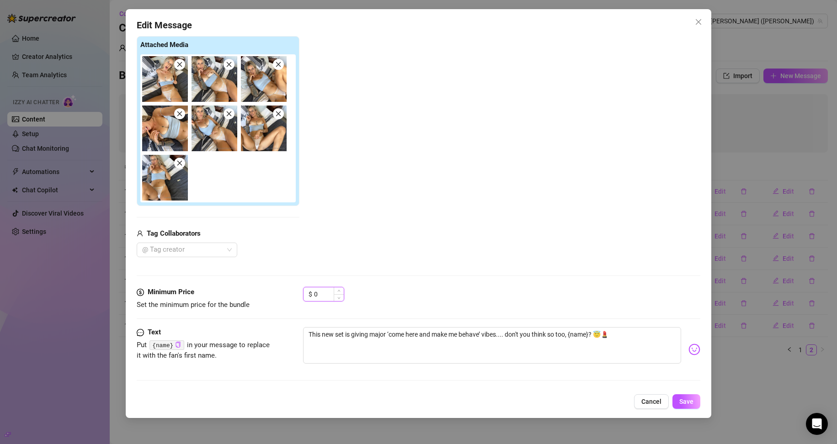
drag, startPoint x: 322, startPoint y: 291, endPoint x: 328, endPoint y: 299, distance: 10.1
click at [307, 291] on div "$ 0" at bounding box center [323, 294] width 41 height 15
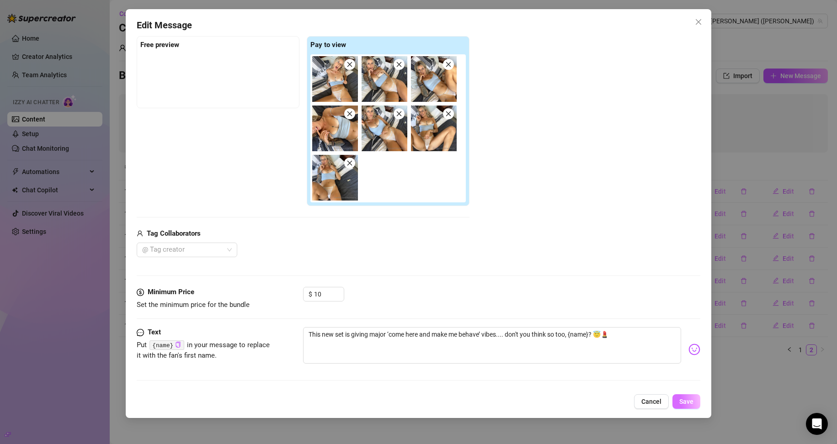
click at [698, 402] on button "Save" at bounding box center [686, 401] width 28 height 15
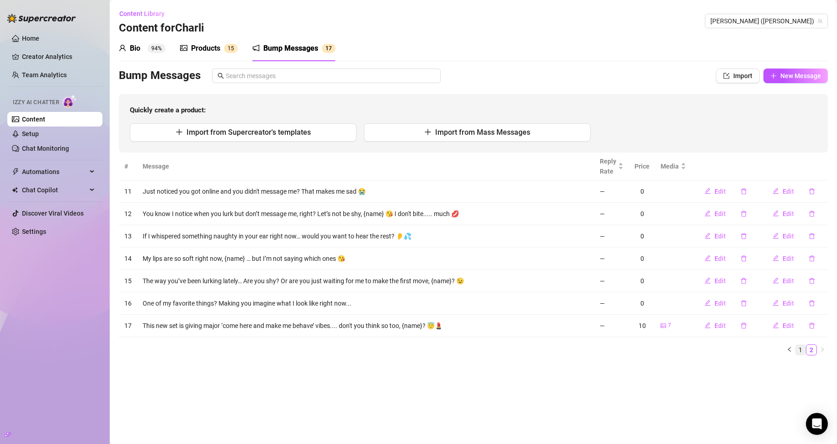
click at [802, 354] on link "1" at bounding box center [800, 350] width 10 height 10
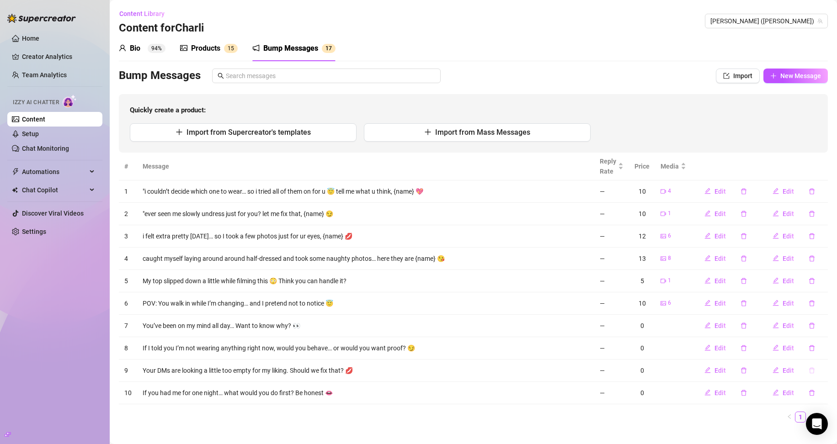
scroll to position [13, 0]
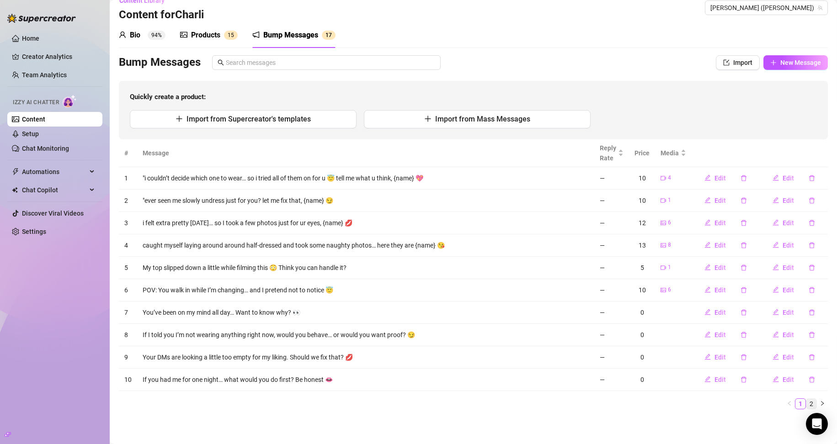
click at [806, 405] on link "2" at bounding box center [811, 404] width 10 height 10
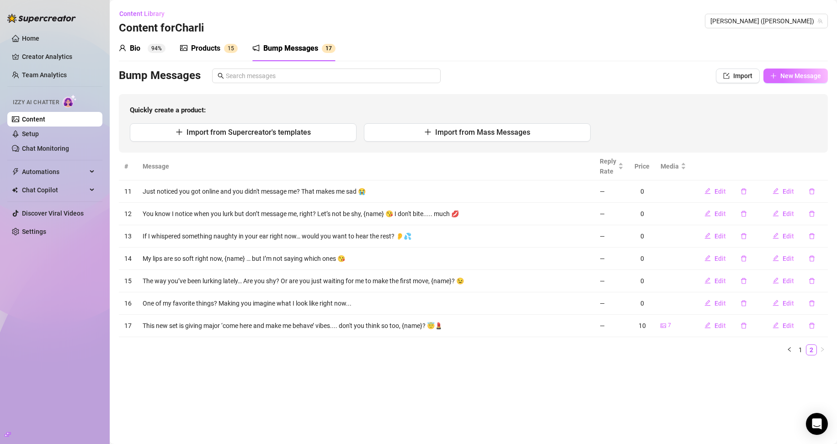
click at [790, 74] on span "New Message" at bounding box center [800, 75] width 41 height 7
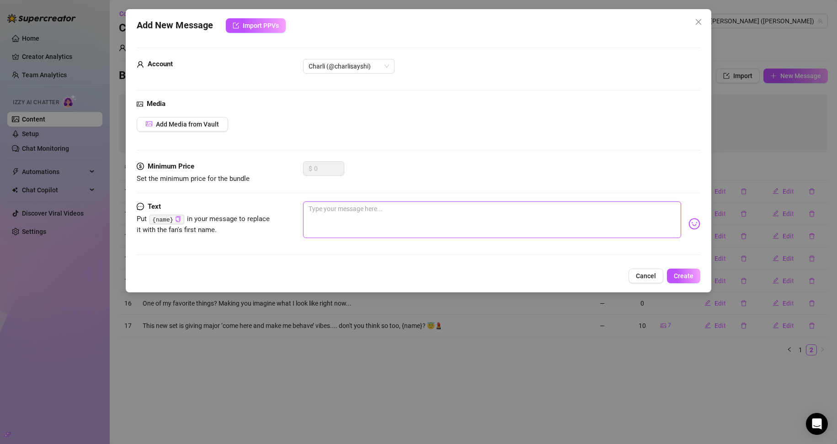
click at [359, 227] on textarea at bounding box center [492, 219] width 378 height 37
paste textarea "Unwrapped just like a present… and just as fun to open 🎁"
click at [208, 125] on span "Add Media from Vault" at bounding box center [187, 124] width 63 height 7
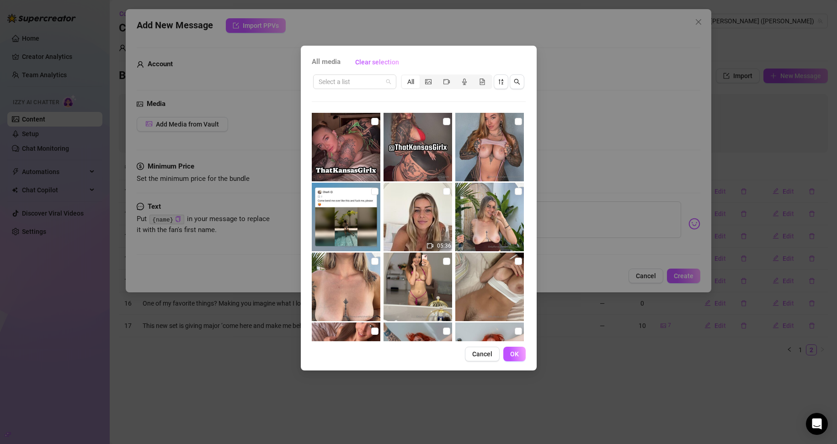
drag, startPoint x: 345, startPoint y: 78, endPoint x: 352, endPoint y: 98, distance: 20.8
click at [345, 79] on input "search" at bounding box center [350, 82] width 64 height 14
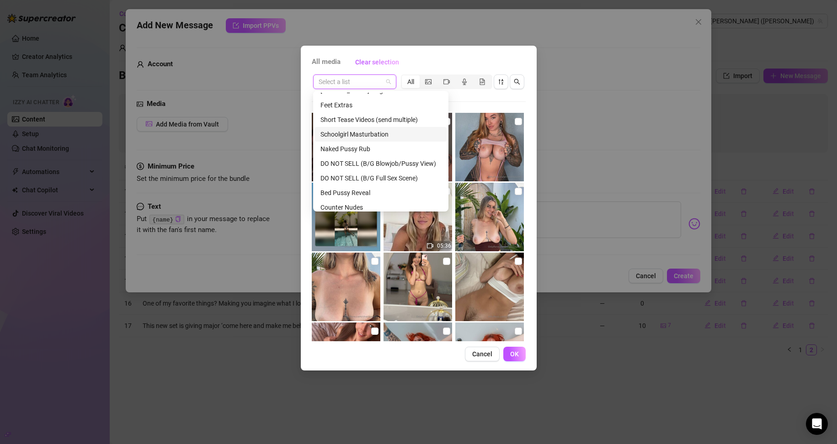
scroll to position [228, 0]
click at [365, 131] on div "Short Tease Videos (send multiple)" at bounding box center [380, 135] width 121 height 10
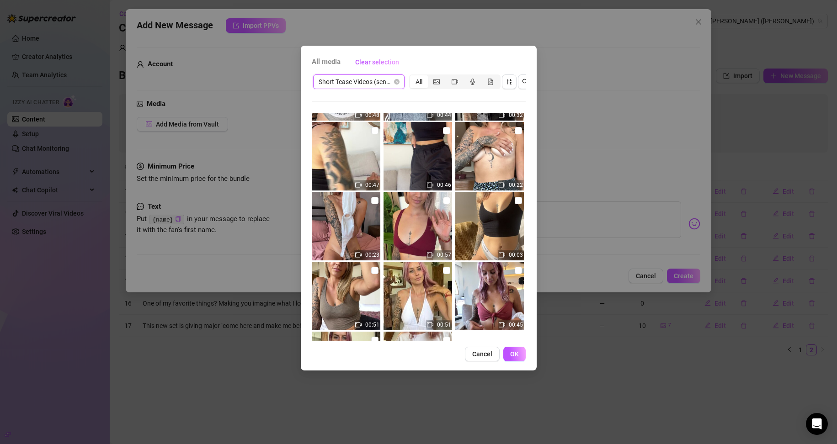
scroll to position [274, 0]
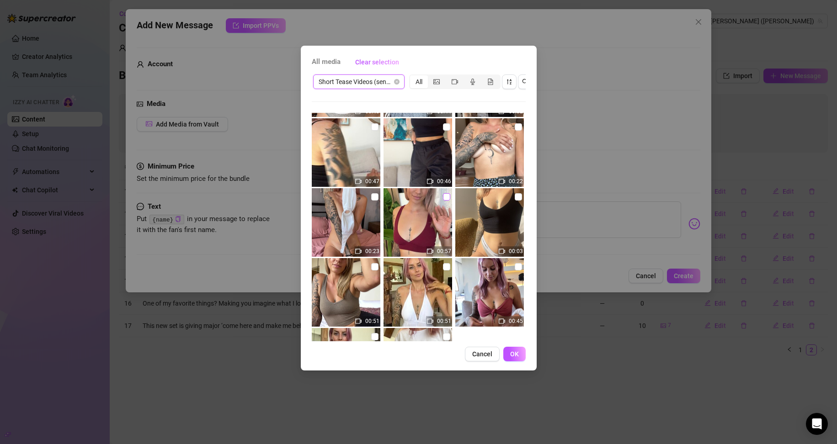
click at [443, 198] on input "checkbox" at bounding box center [446, 196] width 7 height 7
click at [522, 361] on button "OK" at bounding box center [514, 354] width 22 height 15
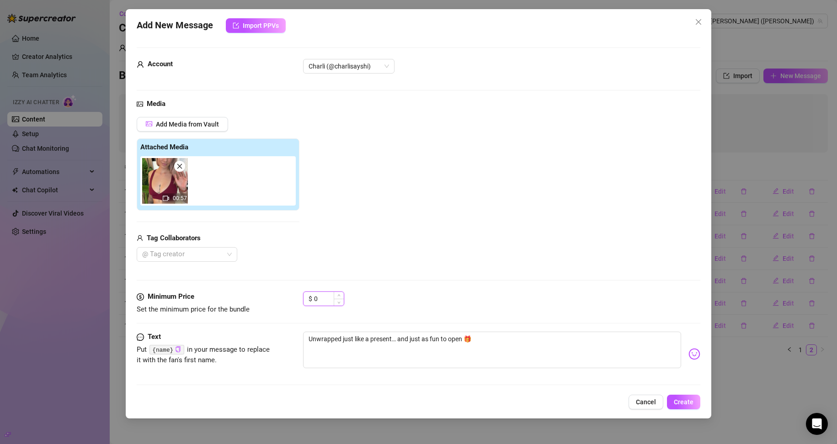
drag, startPoint x: 328, startPoint y: 298, endPoint x: 306, endPoint y: 297, distance: 21.9
click at [306, 297] on div "$ 0" at bounding box center [323, 298] width 41 height 15
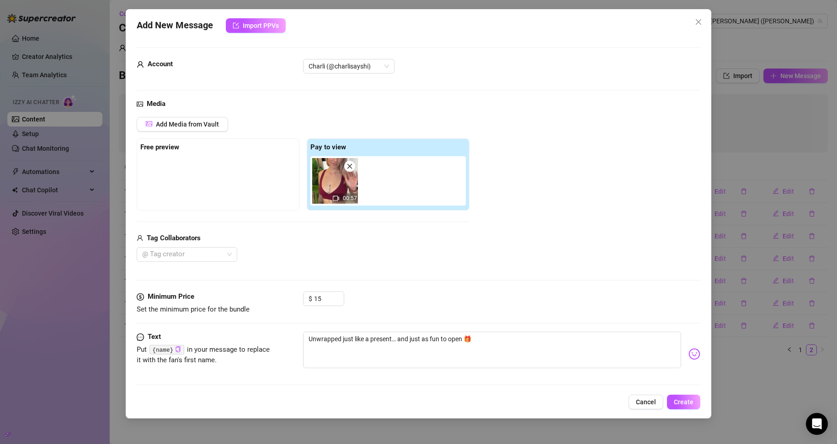
drag, startPoint x: 402, startPoint y: 275, endPoint x: 413, endPoint y: 254, distance: 23.5
click at [402, 275] on div "Media Add Media from Vault Free preview Pay to view 00:57 Tag Collaborators @ T…" at bounding box center [419, 195] width 564 height 193
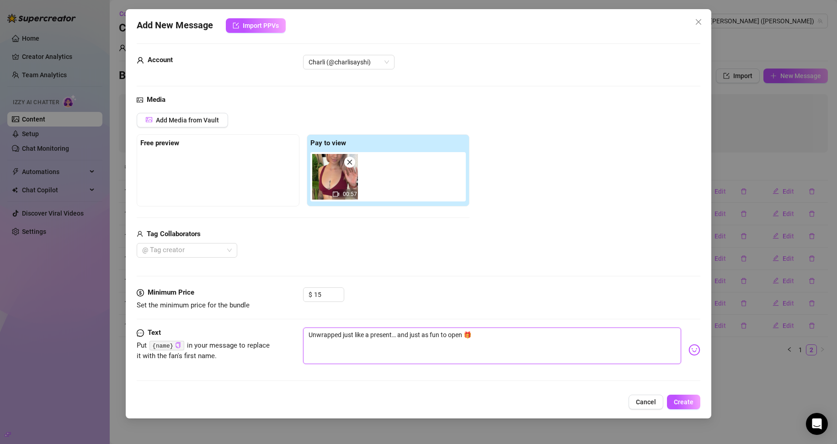
click at [461, 332] on textarea "Unwrapped just like a present… and just as fun to open 🎁" at bounding box center [492, 346] width 378 height 37
click at [175, 348] on icon "copy" at bounding box center [178, 345] width 6 height 6
click at [466, 337] on textarea "Unwrapped just like a present… and just as fun to open, 🎁" at bounding box center [492, 346] width 378 height 37
paste textarea "{name}"
click at [683, 398] on span "Create" at bounding box center [683, 401] width 20 height 7
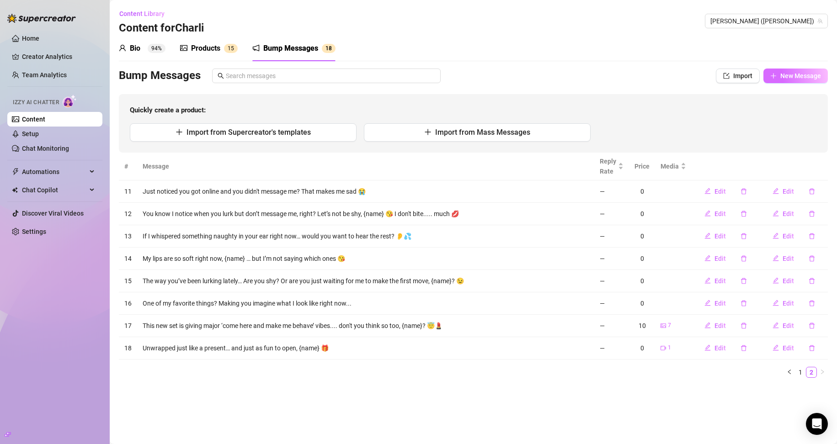
click at [779, 71] on button "New Message" at bounding box center [795, 76] width 64 height 15
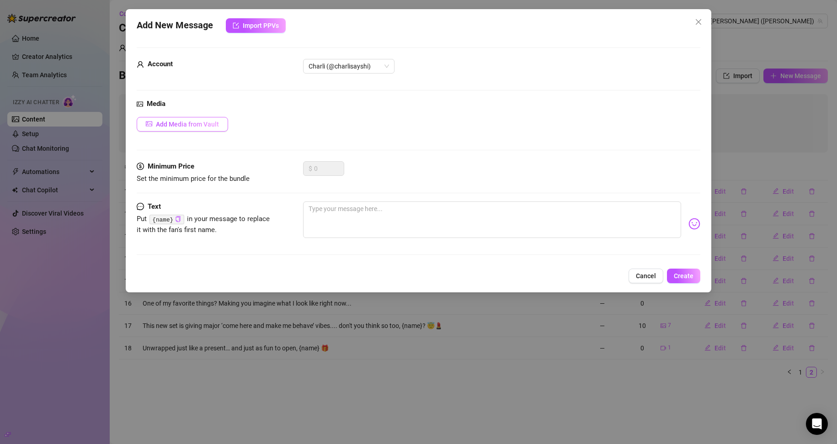
click at [195, 127] on span "Add Media from Vault" at bounding box center [187, 124] width 63 height 7
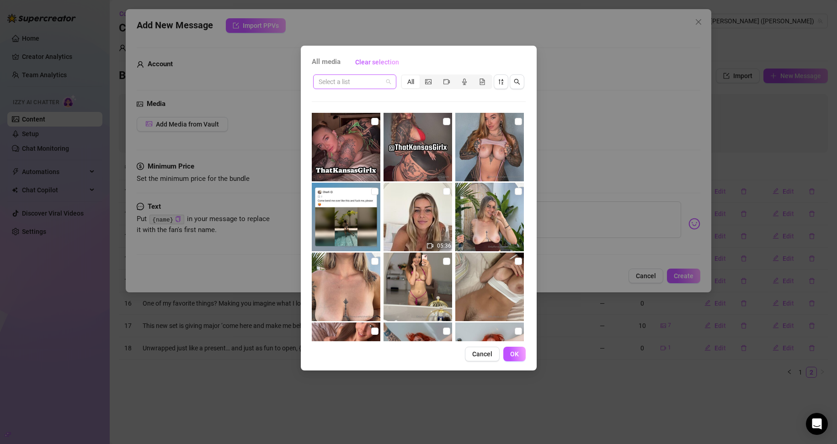
click at [391, 78] on div "Select a list" at bounding box center [354, 81] width 83 height 15
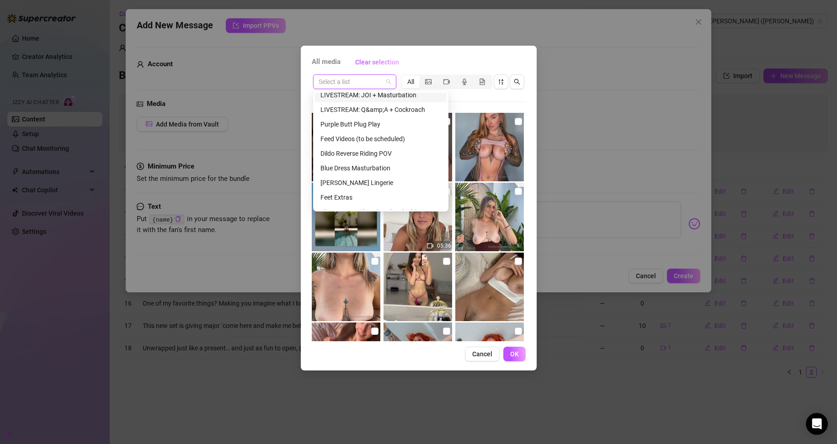
scroll to position [137, 0]
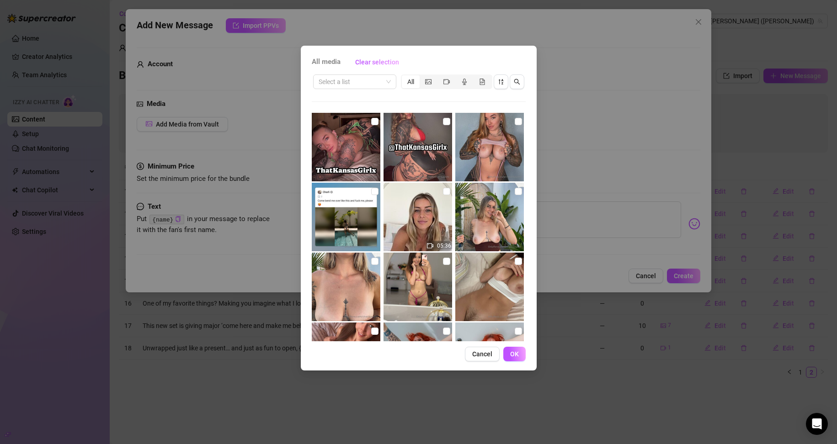
click at [546, 184] on div "All media Clear selection Select a list All 05:36 00:06 Cancel OK" at bounding box center [418, 222] width 837 height 444
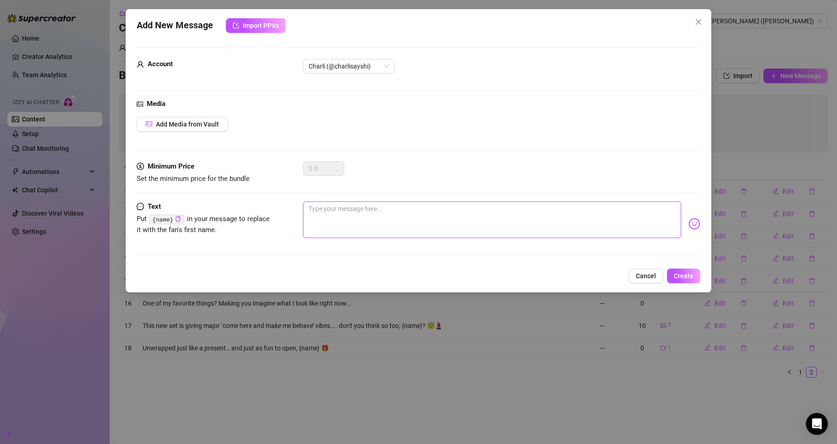
click at [411, 222] on textarea at bounding box center [492, 219] width 378 height 37
paste textarea "Laying on the bed… nothing but a smile. Think you can handle it? 💋"
click at [210, 122] on span "Add Media from Vault" at bounding box center [187, 124] width 63 height 7
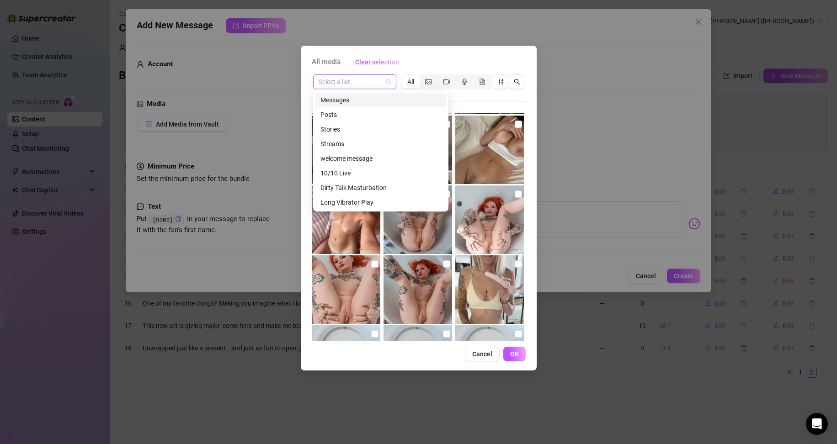
click at [376, 84] on input "search" at bounding box center [350, 82] width 64 height 14
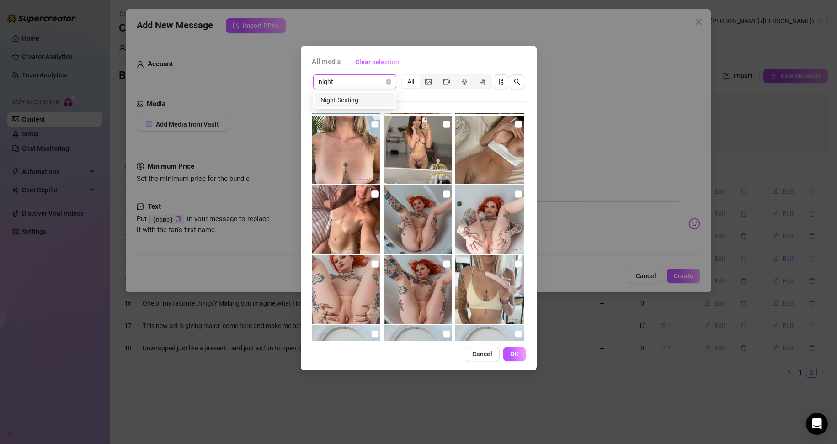
click at [368, 102] on div "Night Sexting" at bounding box center [354, 100] width 69 height 10
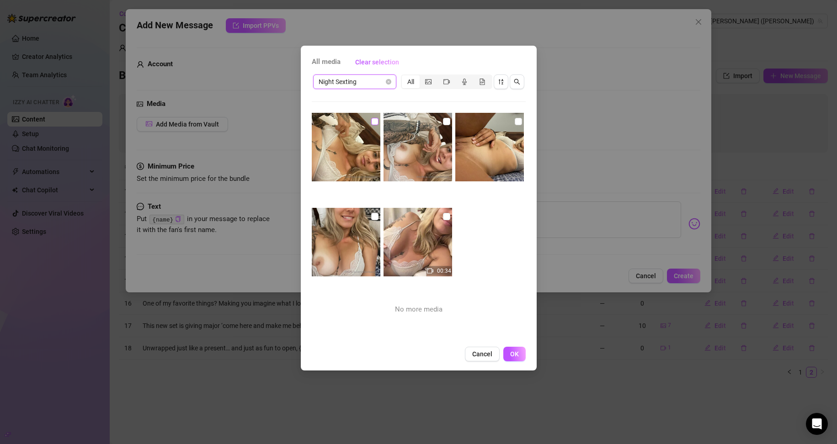
click at [371, 123] on input "checkbox" at bounding box center [374, 121] width 7 height 7
click at [437, 120] on img at bounding box center [417, 147] width 69 height 69
click at [514, 120] on input "checkbox" at bounding box center [517, 121] width 7 height 7
click at [437, 121] on img at bounding box center [417, 147] width 69 height 69
click at [443, 121] on input "checkbox" at bounding box center [446, 121] width 7 height 7
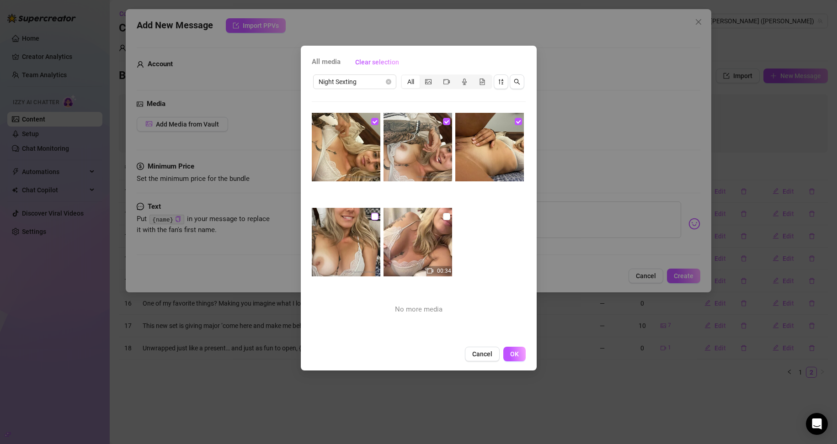
click at [374, 216] on input "checkbox" at bounding box center [374, 216] width 7 height 7
click at [444, 215] on input "checkbox" at bounding box center [446, 216] width 7 height 7
click at [517, 352] on span "OK" at bounding box center [514, 353] width 9 height 7
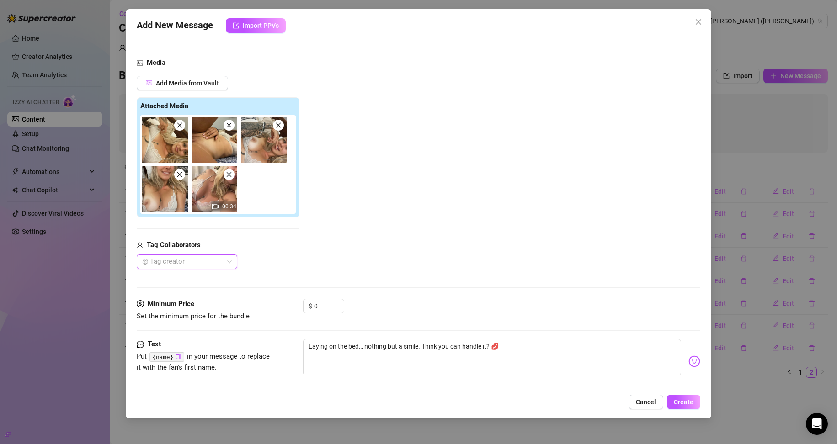
scroll to position [53, 0]
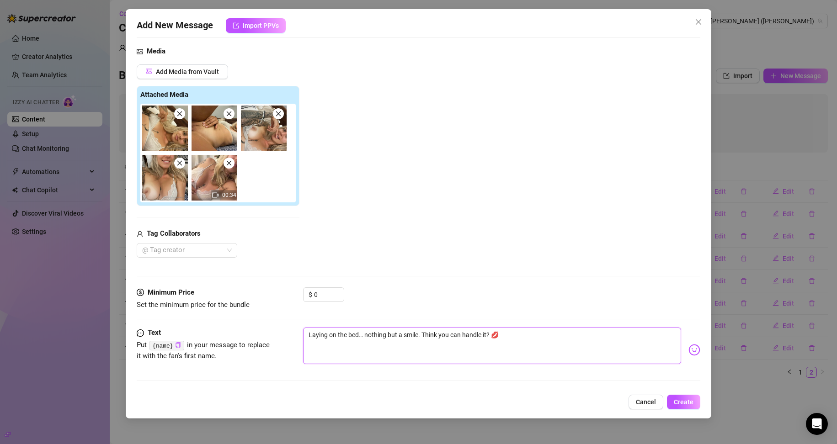
drag, startPoint x: 487, startPoint y: 334, endPoint x: 304, endPoint y: 333, distance: 182.8
click at [304, 333] on textarea "Laying on the bed… nothing but a smile. Think you can handle it? 💋" at bounding box center [492, 346] width 378 height 37
click at [658, 332] on textarea "was just laying here super horny and wanted to show off for u.... i don't ever …" at bounding box center [492, 346] width 378 height 37
click at [176, 346] on icon "copy" at bounding box center [178, 345] width 5 height 6
click at [657, 335] on textarea "was just laying here super horny and wanted to show off for u.... i don't ever …" at bounding box center [492, 346] width 378 height 37
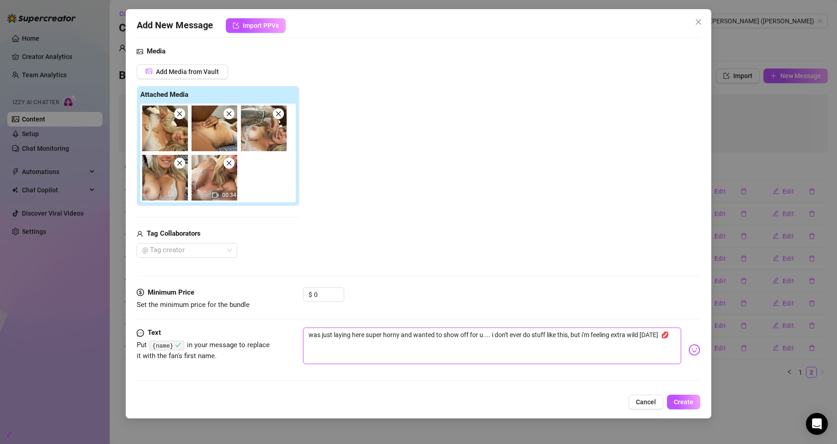
paste textarea "{name}"
click at [657, 332] on textarea "was just laying here super horny and wanted to show off for u.... i don't ever …" at bounding box center [492, 346] width 378 height 37
click at [657, 333] on textarea "was just laying here super horny and wanted to show off for u.... i don't ever …" at bounding box center [492, 346] width 378 height 37
click at [659, 334] on textarea "was just laying here super horny and wanted to show off for u.... i don't ever …" at bounding box center [492, 346] width 378 height 37
click at [661, 334] on textarea "was just laying here super horny and wanted to show off for u.... i don't ever …" at bounding box center [492, 346] width 378 height 37
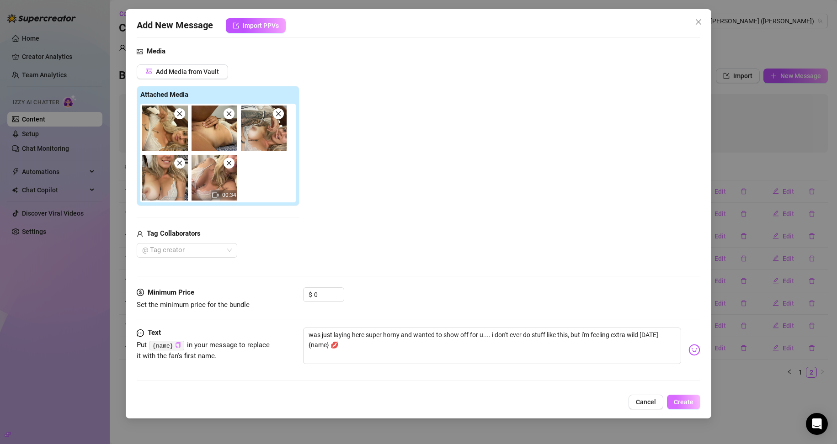
click at [681, 401] on span "Create" at bounding box center [683, 401] width 20 height 7
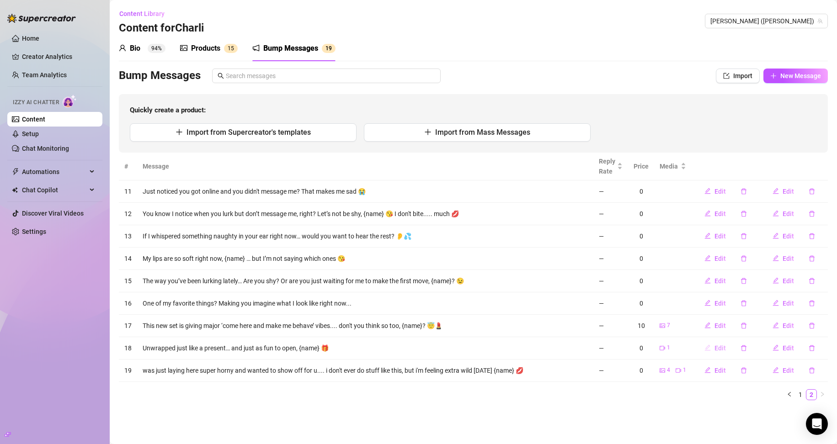
click at [718, 349] on span "Edit" at bounding box center [719, 347] width 11 height 7
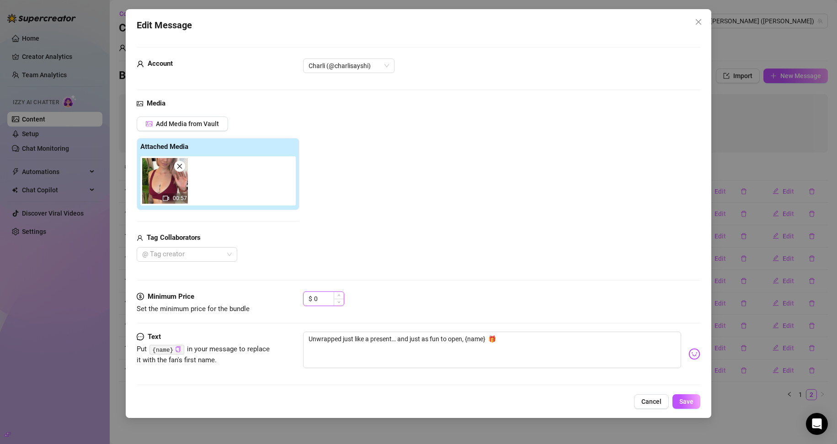
drag, startPoint x: 318, startPoint y: 297, endPoint x: 307, endPoint y: 299, distance: 10.8
click at [307, 299] on div "$ 0" at bounding box center [323, 298] width 41 height 15
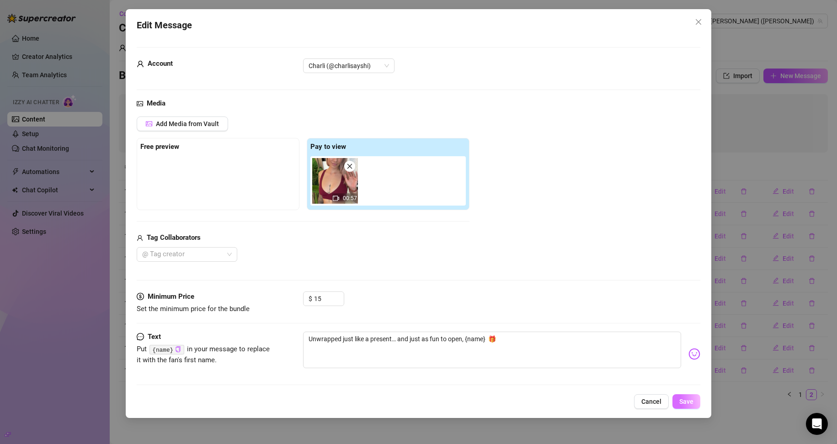
click at [690, 404] on span "Save" at bounding box center [686, 401] width 14 height 7
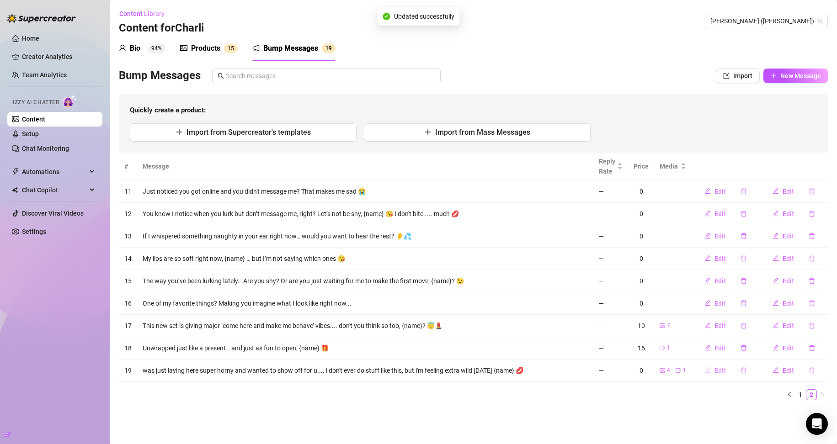
click at [725, 369] on span "Edit" at bounding box center [719, 370] width 11 height 7
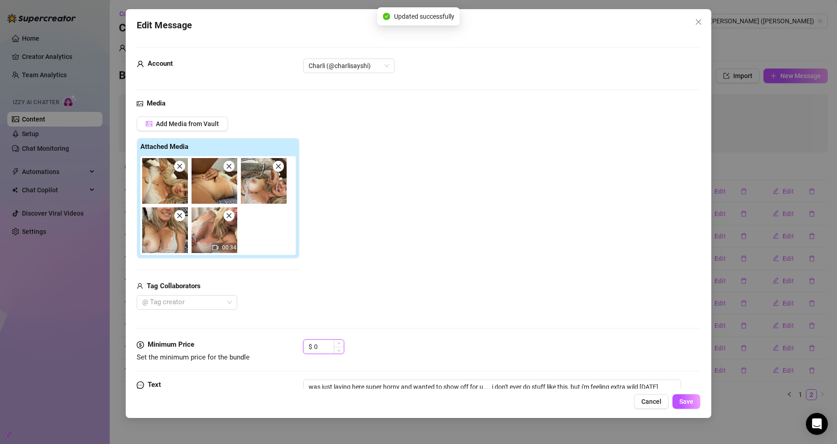
drag, startPoint x: 321, startPoint y: 344, endPoint x: 307, endPoint y: 346, distance: 14.7
click at [307, 346] on div "$ 0" at bounding box center [323, 346] width 41 height 15
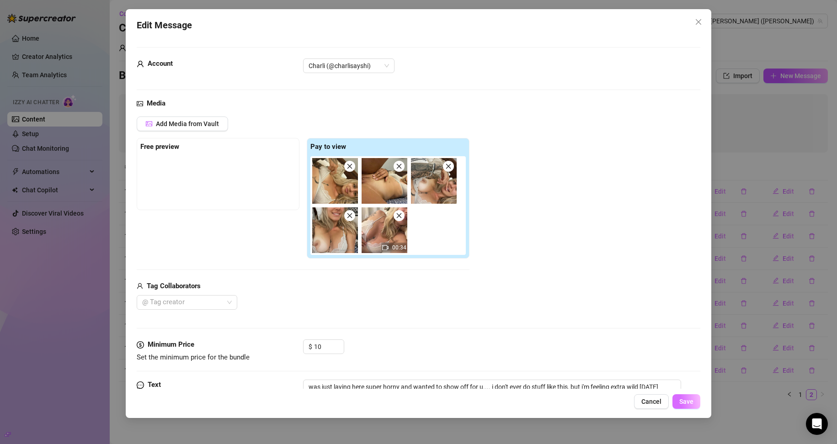
click at [690, 398] on span "Save" at bounding box center [686, 401] width 14 height 7
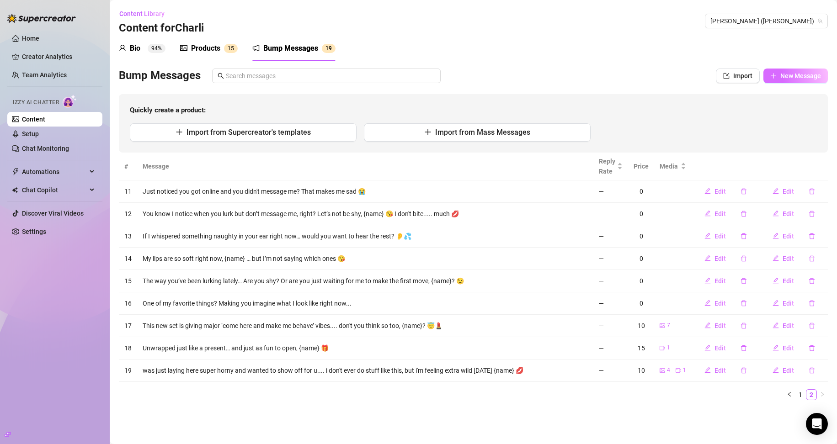
click at [780, 72] on span "New Message" at bounding box center [800, 75] width 41 height 7
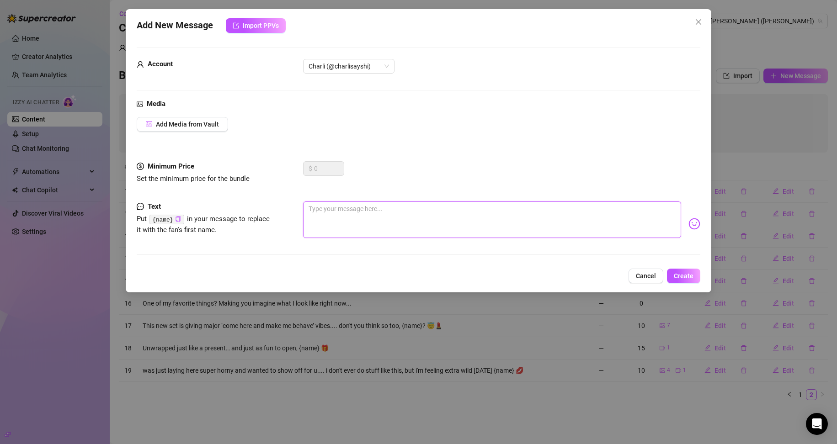
click at [333, 226] on textarea at bounding box center [492, 219] width 378 height 37
paste textarea "This outfit didn’t stay on long… but I caught a few pics before it hit the floo…"
click at [216, 131] on button "Add Media from Vault" at bounding box center [182, 124] width 91 height 15
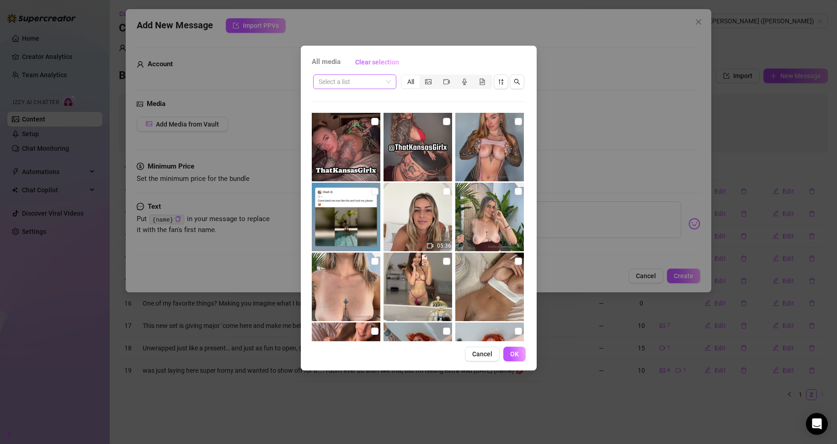
click at [355, 82] on input "search" at bounding box center [350, 82] width 64 height 14
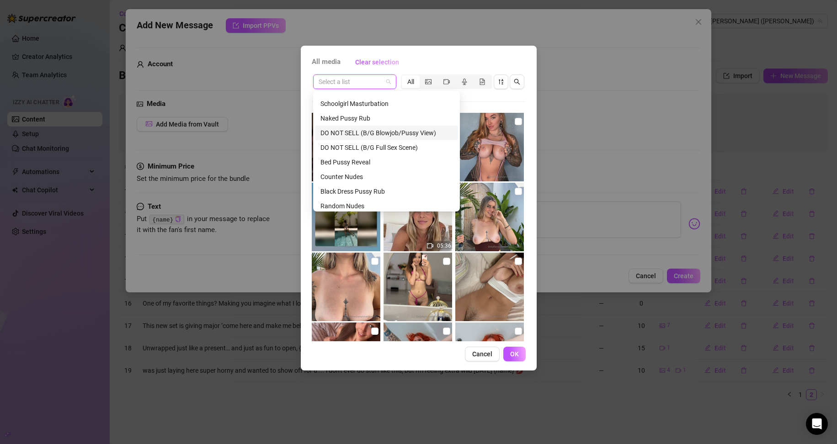
scroll to position [320, 0]
click at [358, 142] on div "Black Dress Pussy Rub" at bounding box center [386, 146] width 132 height 10
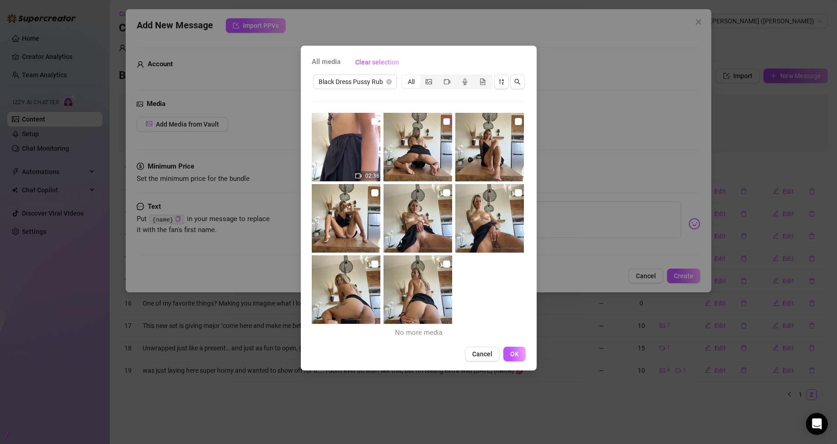
click at [443, 121] on input "checkbox" at bounding box center [446, 121] width 7 height 7
click at [514, 122] on input "checkbox" at bounding box center [517, 121] width 7 height 7
click at [373, 194] on input "checkbox" at bounding box center [374, 192] width 7 height 7
click at [443, 194] on input "checkbox" at bounding box center [446, 192] width 7 height 7
click at [514, 195] on input "checkbox" at bounding box center [517, 192] width 7 height 7
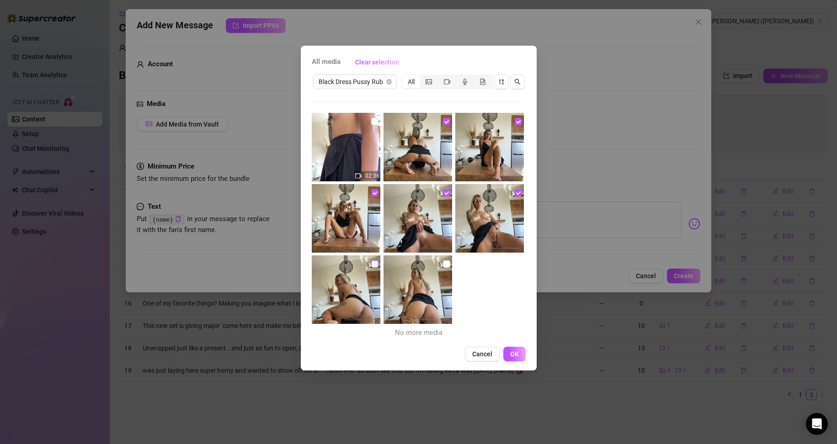
click at [371, 264] on input "checkbox" at bounding box center [374, 263] width 7 height 7
click at [443, 267] on input "checkbox" at bounding box center [446, 263] width 7 height 7
click at [372, 122] on input "checkbox" at bounding box center [374, 121] width 7 height 7
click at [508, 350] on button "OK" at bounding box center [514, 354] width 22 height 15
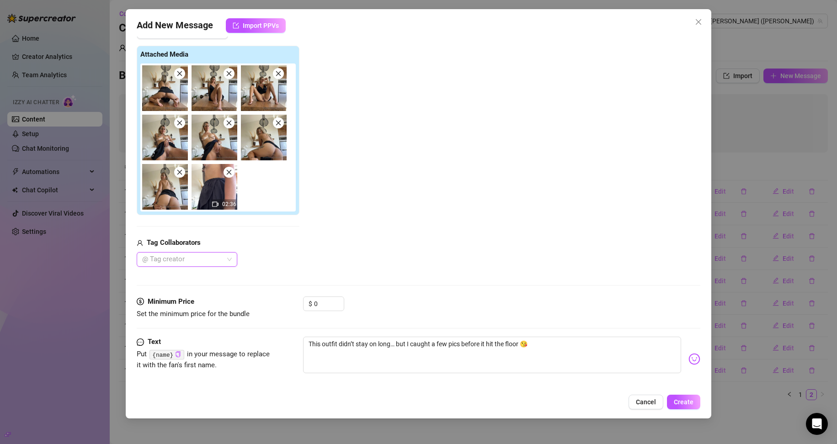
scroll to position [102, 0]
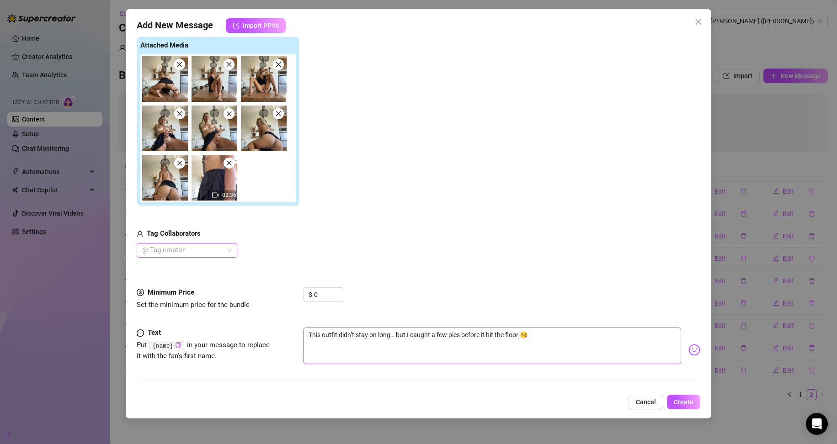
click at [518, 332] on textarea "This outfit didn’t stay on long… but I caught a few pics before it hit the floo…" at bounding box center [492, 346] width 378 height 37
click at [178, 344] on icon "copy" at bounding box center [178, 345] width 6 height 6
click at [636, 336] on textarea "This outfit didn’t stay on long… but I caught a few pics before it hit the floo…" at bounding box center [492, 346] width 378 height 37
paste textarea "{name}"
click at [636, 334] on textarea "This outfit didn’t stay on long… but I caught a few pics before it hit the floo…" at bounding box center [492, 346] width 378 height 37
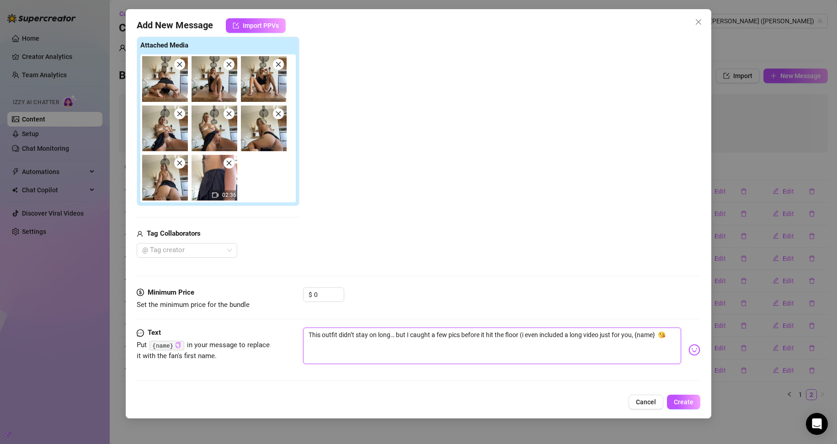
click at [658, 337] on textarea "This outfit didn’t stay on long… but I caught a few pics before it hit the floo…" at bounding box center [492, 346] width 378 height 37
drag, startPoint x: 319, startPoint y: 292, endPoint x: 309, endPoint y: 294, distance: 10.2
click at [309, 294] on div "$ 0" at bounding box center [323, 294] width 41 height 15
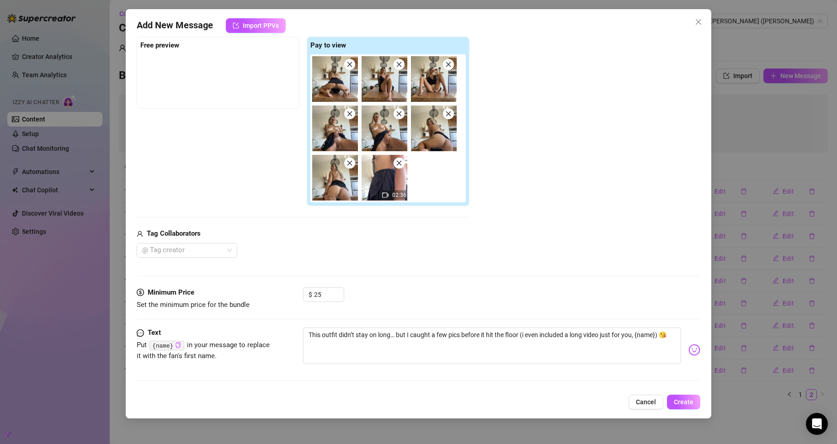
click at [270, 266] on div "Media Add Media from Vault Free preview Pay to view 02:36 Tag Collaborators @ T…" at bounding box center [419, 142] width 564 height 291
click at [678, 403] on span "Create" at bounding box center [683, 401] width 20 height 7
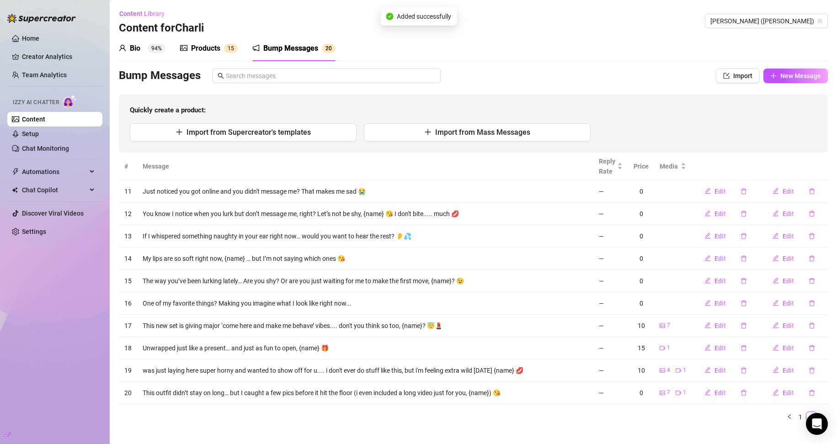
scroll to position [13, 0]
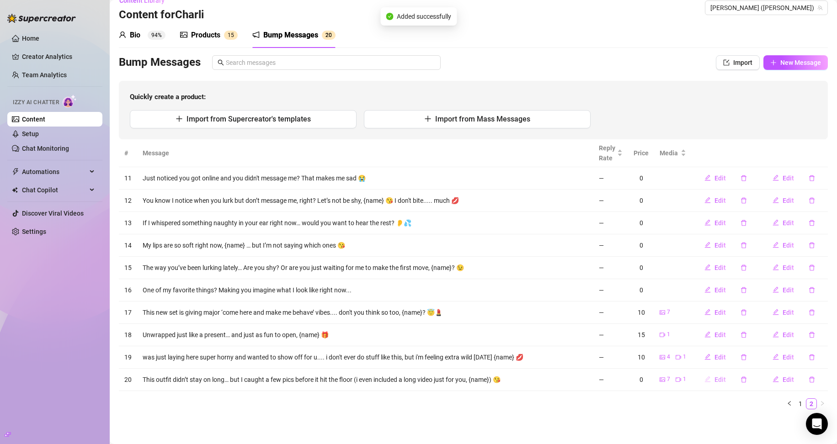
click at [714, 377] on span "Edit" at bounding box center [719, 379] width 11 height 7
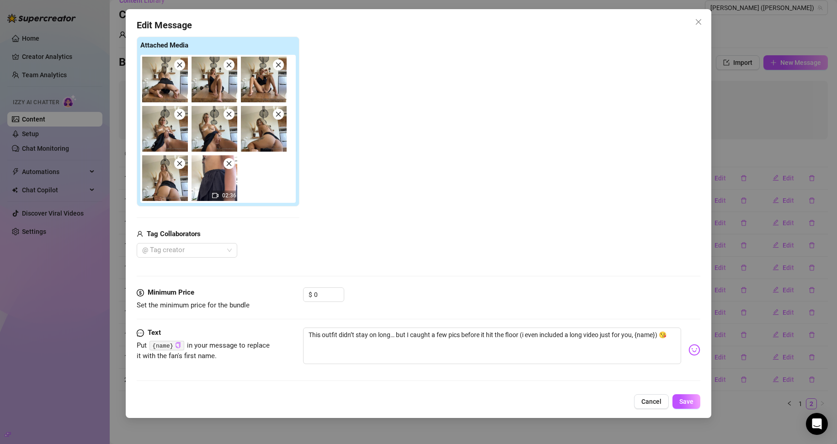
scroll to position [102, 0]
drag, startPoint x: 332, startPoint y: 298, endPoint x: 317, endPoint y: 297, distance: 15.1
click at [317, 297] on input "0" at bounding box center [329, 294] width 30 height 14
drag, startPoint x: 321, startPoint y: 293, endPoint x: 298, endPoint y: 297, distance: 23.6
click at [298, 296] on div "Minimum Price Set the minimum price for the bundle $ 0" at bounding box center [419, 298] width 564 height 23
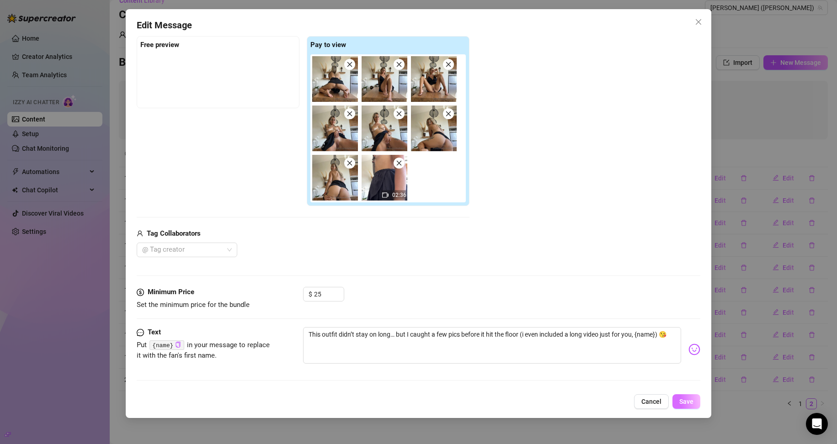
click at [688, 402] on span "Save" at bounding box center [686, 401] width 14 height 7
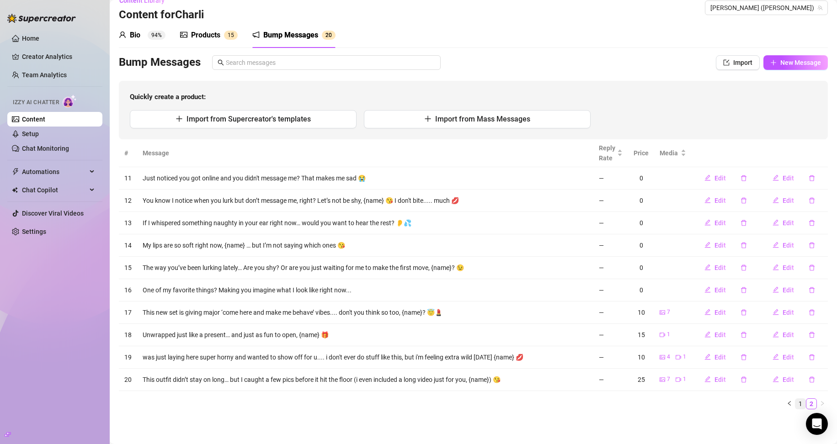
click at [795, 403] on link "1" at bounding box center [800, 404] width 10 height 10
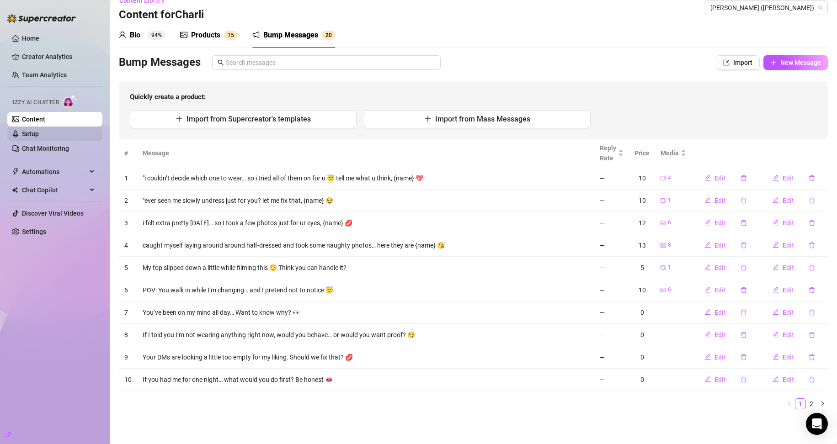
click at [23, 130] on link "Setup" at bounding box center [30, 133] width 17 height 7
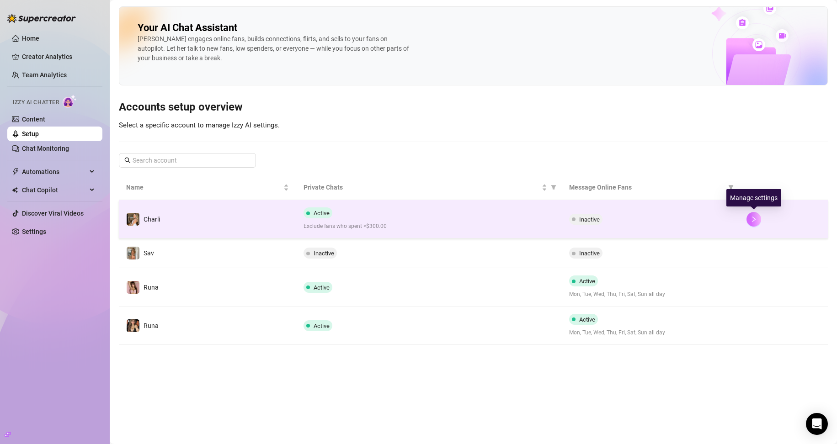
click at [753, 218] on icon "right" at bounding box center [753, 219] width 6 height 6
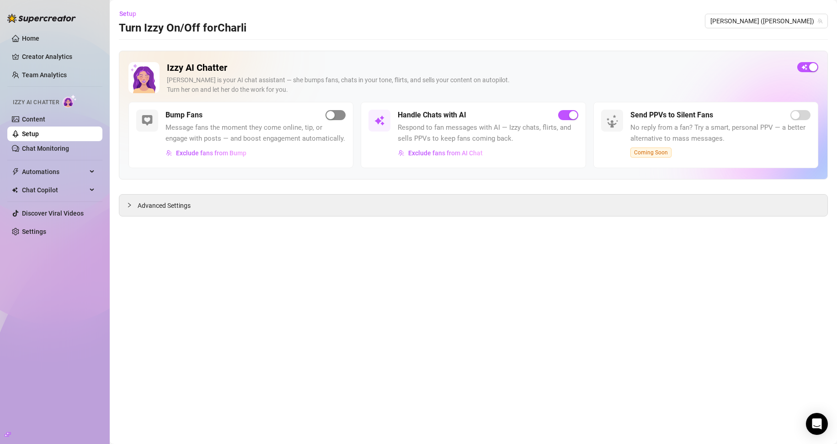
click at [339, 115] on span "button" at bounding box center [335, 115] width 20 height 10
click at [191, 154] on span "Exclude fans from Bump" at bounding box center [211, 152] width 70 height 7
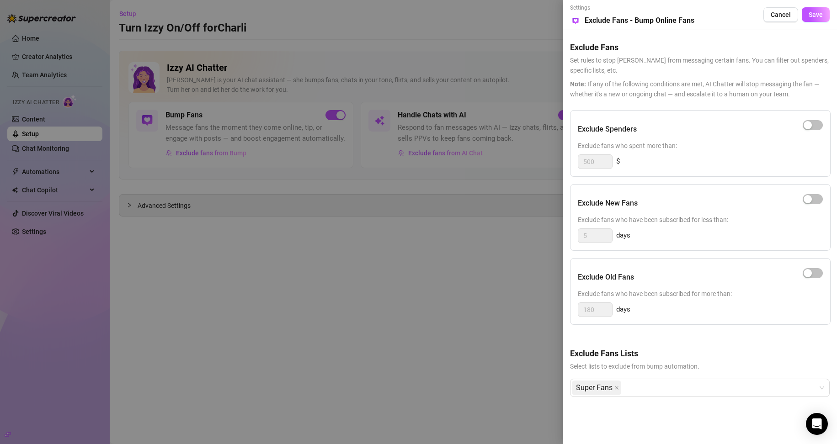
click at [429, 257] on div at bounding box center [418, 222] width 837 height 444
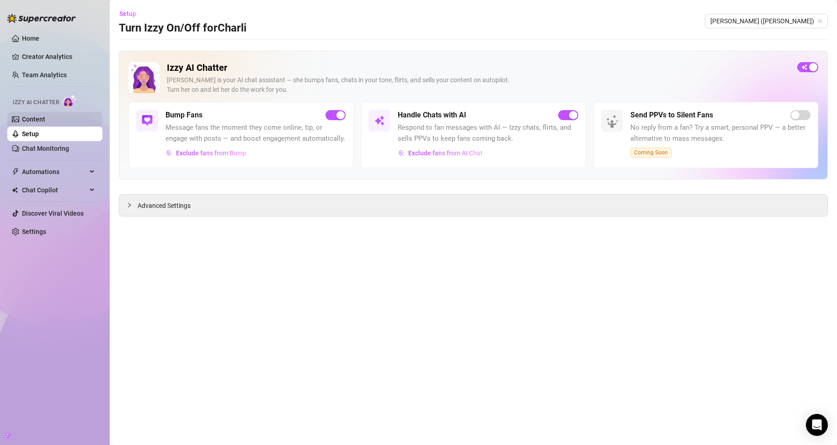
click at [45, 119] on link "Content" at bounding box center [33, 119] width 23 height 7
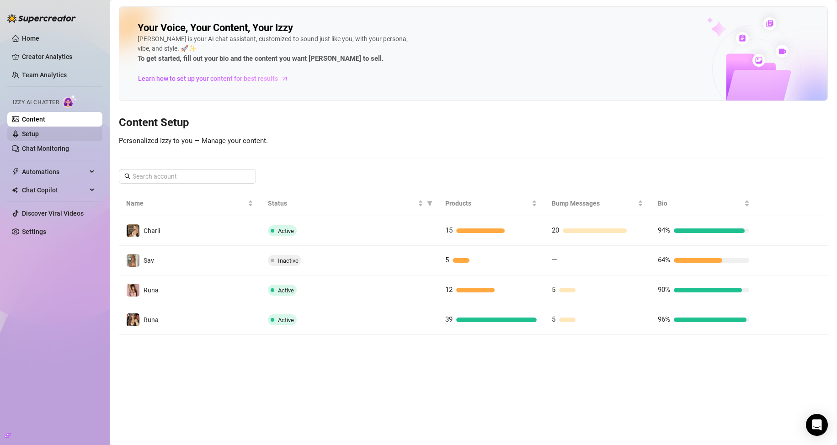
click at [36, 130] on link "Setup" at bounding box center [30, 133] width 17 height 7
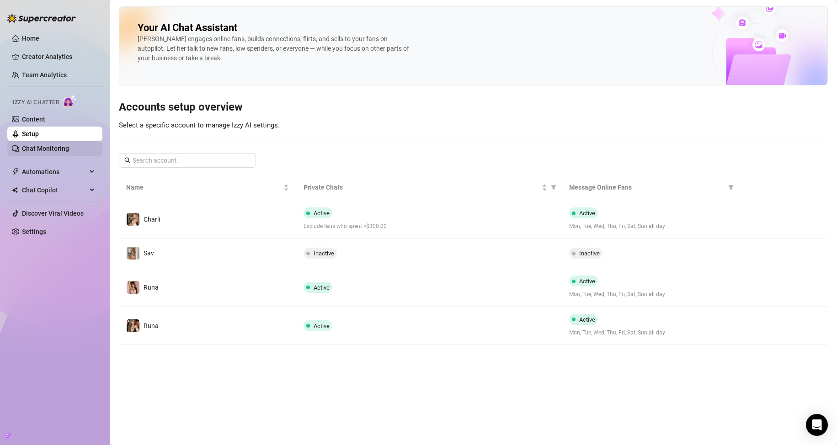
click at [52, 145] on link "Chat Monitoring" at bounding box center [45, 148] width 47 height 7
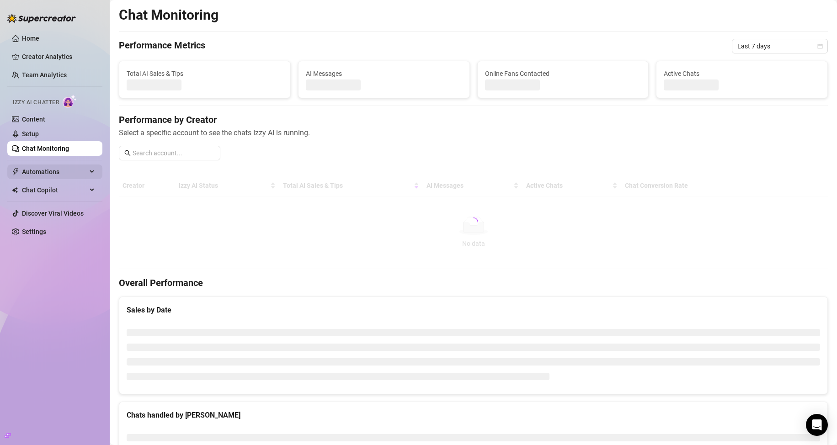
click at [54, 170] on span "Automations" at bounding box center [54, 171] width 65 height 15
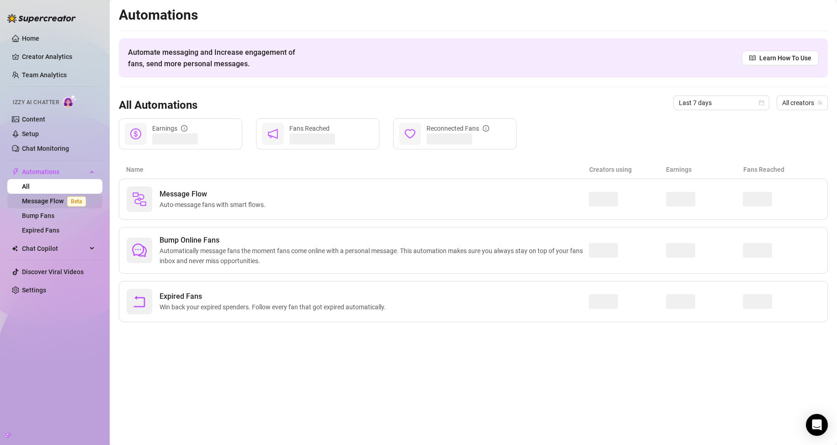
click at [49, 197] on link "Message Flow Beta" at bounding box center [56, 200] width 68 height 7
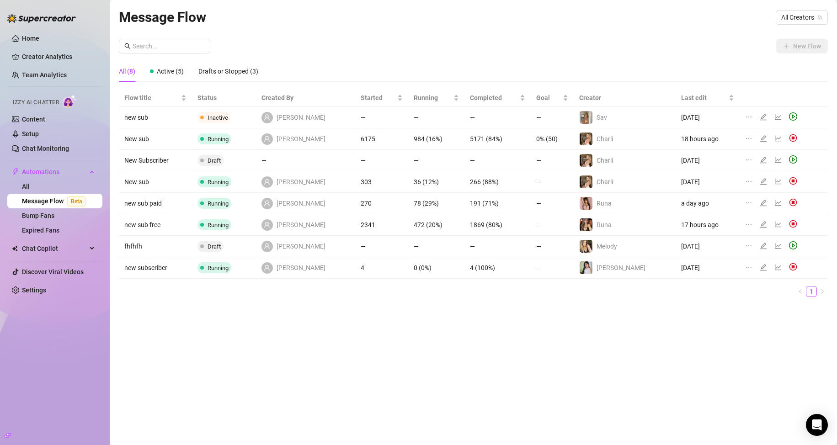
click at [745, 137] on icon "ellipsis" at bounding box center [748, 138] width 7 height 7
click at [789, 140] on img at bounding box center [793, 138] width 8 height 8
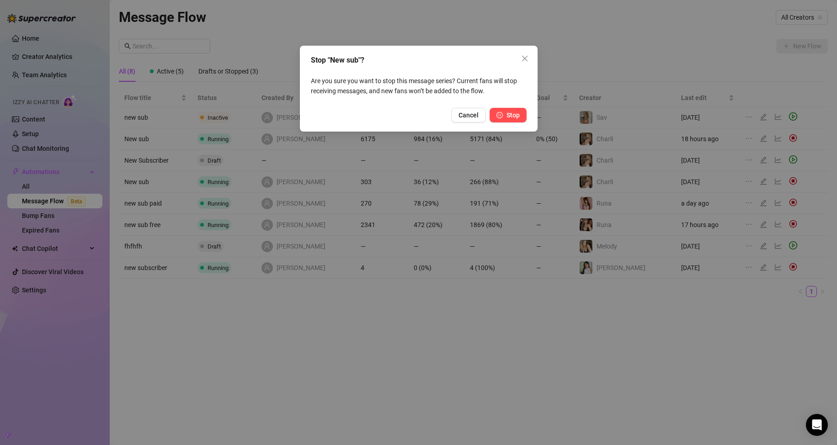
click at [505, 115] on button "Stop" at bounding box center [507, 115] width 37 height 15
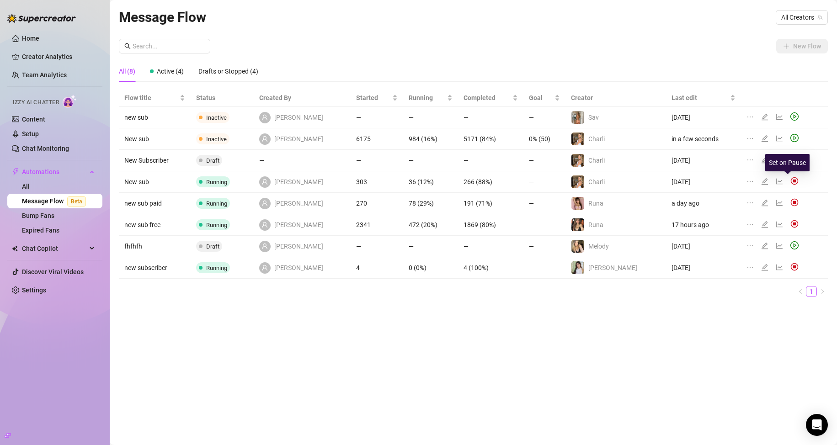
click at [790, 180] on img at bounding box center [794, 181] width 8 height 8
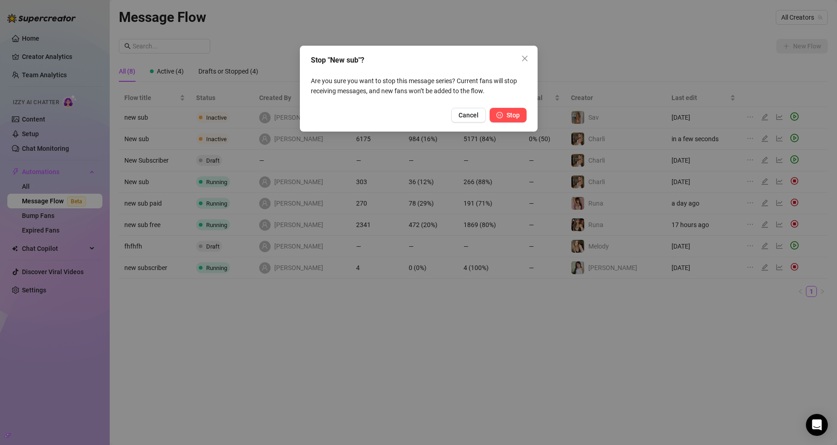
click at [517, 114] on span "Stop" at bounding box center [512, 114] width 13 height 7
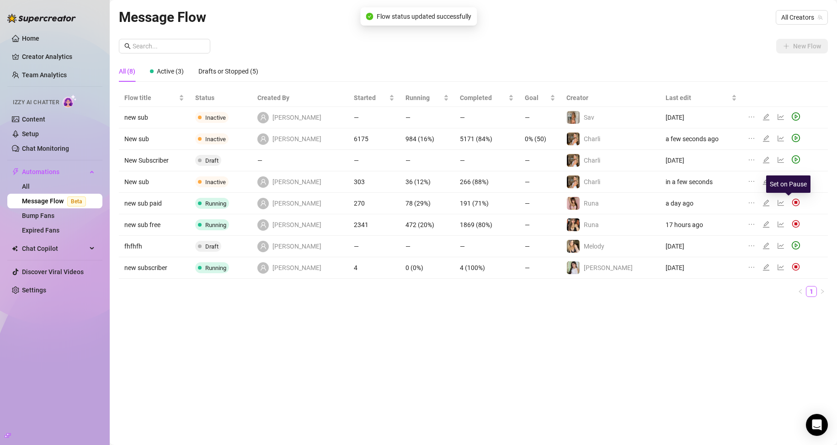
click at [791, 201] on img at bounding box center [795, 202] width 8 height 8
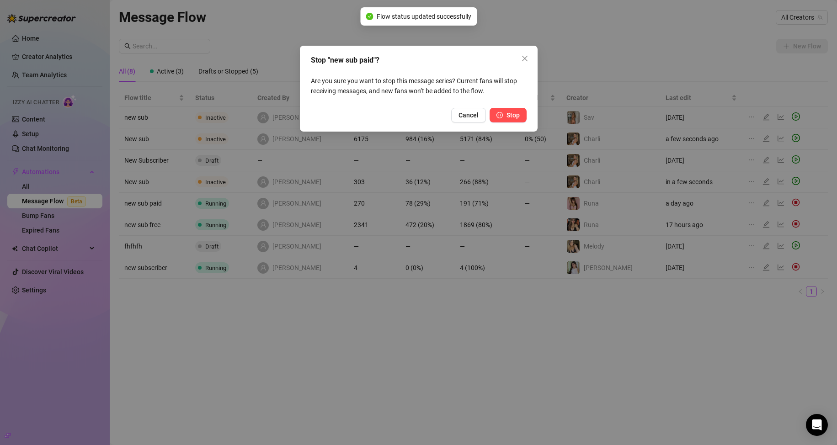
click at [520, 116] on button "Stop" at bounding box center [507, 115] width 37 height 15
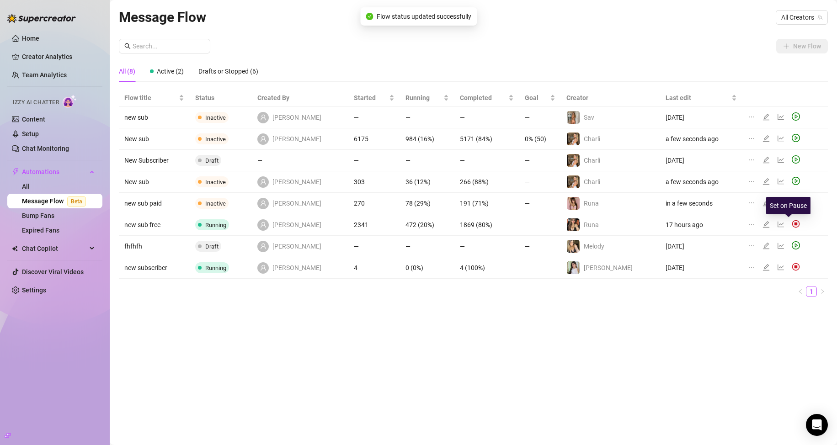
click at [791, 225] on img at bounding box center [795, 224] width 8 height 8
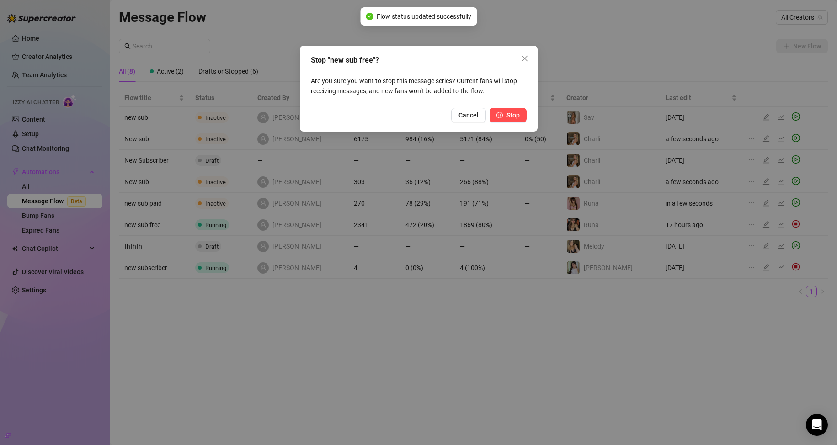
click at [515, 118] on span "Stop" at bounding box center [512, 114] width 13 height 7
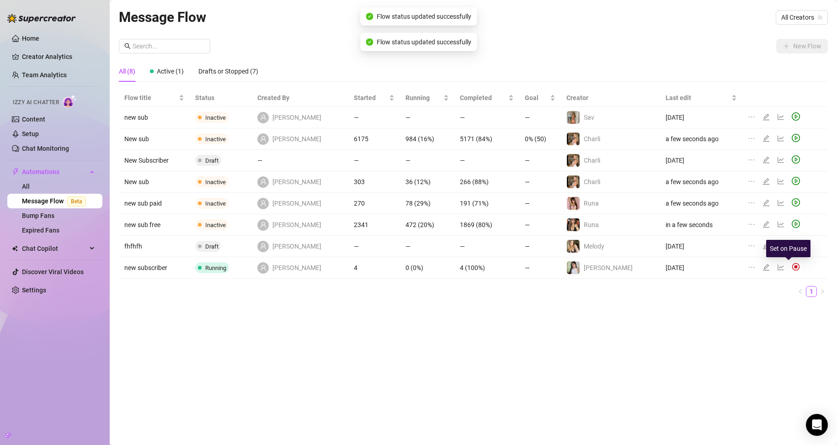
click at [791, 270] on img at bounding box center [795, 267] width 8 height 8
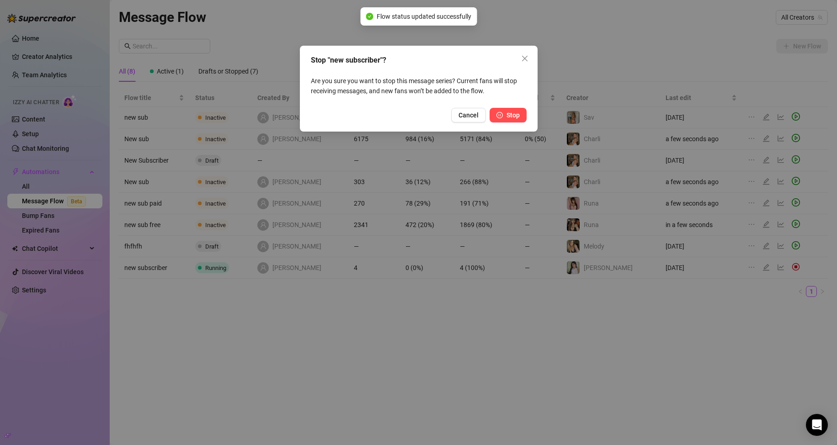
click at [505, 116] on button "Stop" at bounding box center [507, 115] width 37 height 15
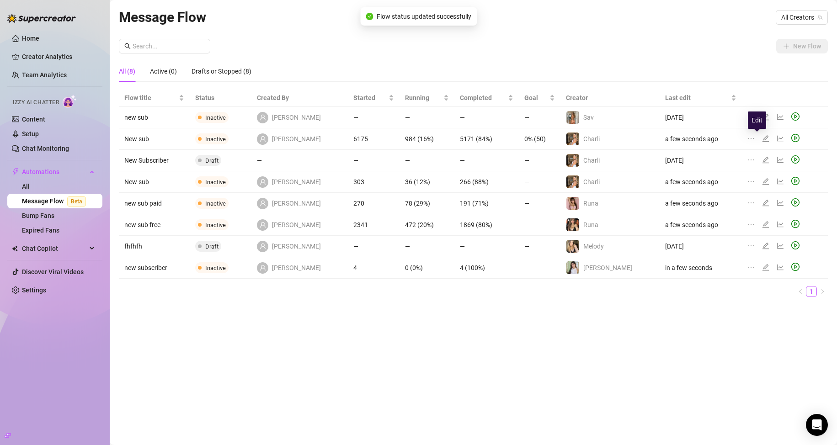
click at [762, 140] on icon "edit" at bounding box center [765, 138] width 7 height 7
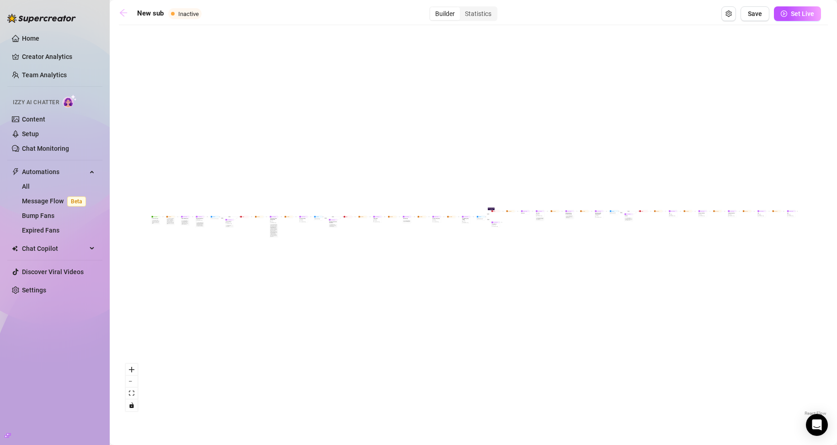
click at [124, 12] on icon "arrow-left" at bounding box center [123, 12] width 9 height 9
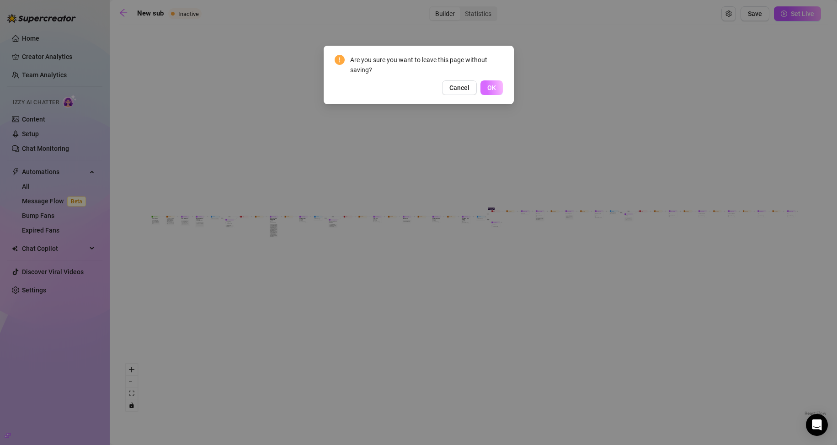
click at [492, 81] on button "OK" at bounding box center [491, 87] width 22 height 15
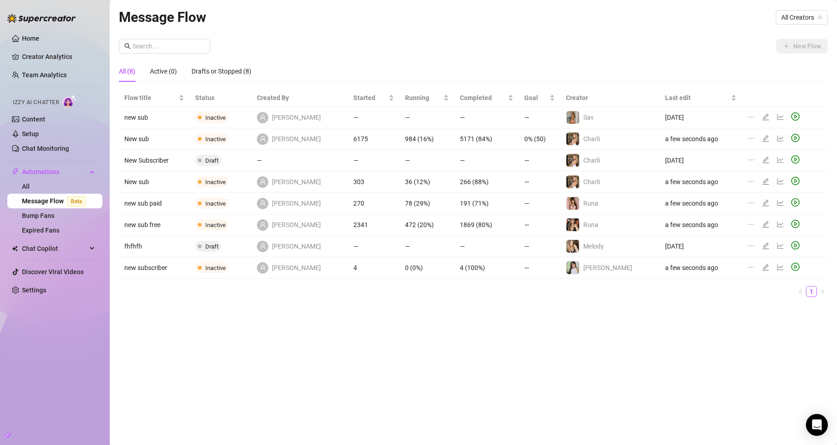
click at [747, 136] on icon "ellipsis" at bounding box center [750, 138] width 7 height 7
click at [750, 150] on span "Duplicate" at bounding box center [784, 153] width 79 height 10
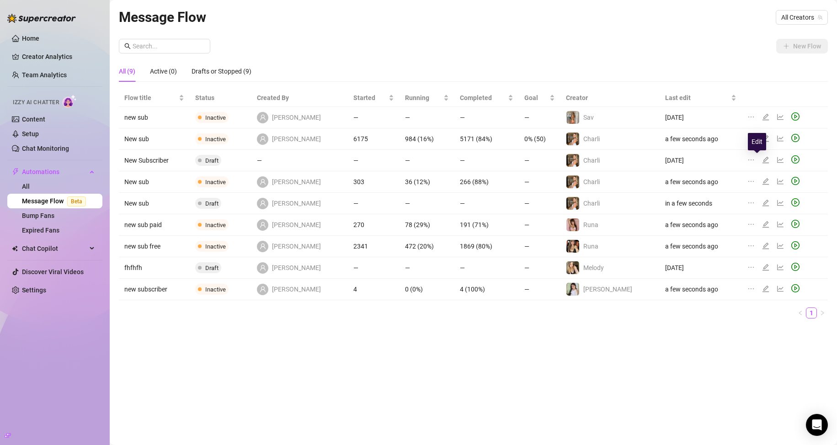
click at [762, 157] on icon "edit" at bounding box center [765, 159] width 7 height 7
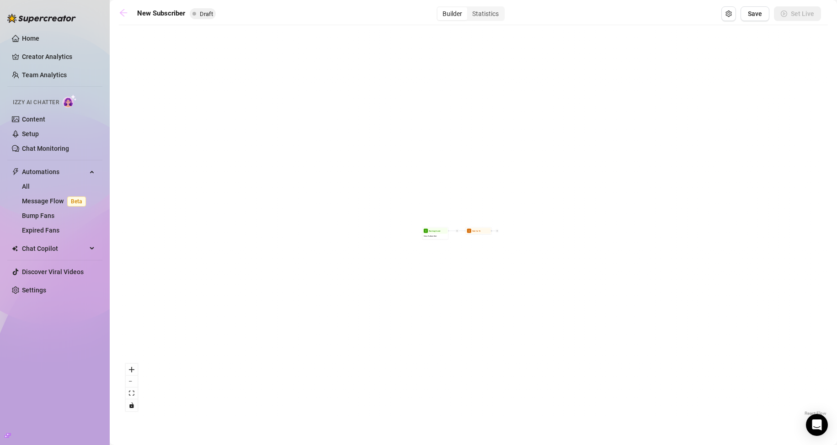
click at [125, 14] on icon "arrow-left" at bounding box center [123, 12] width 9 height 9
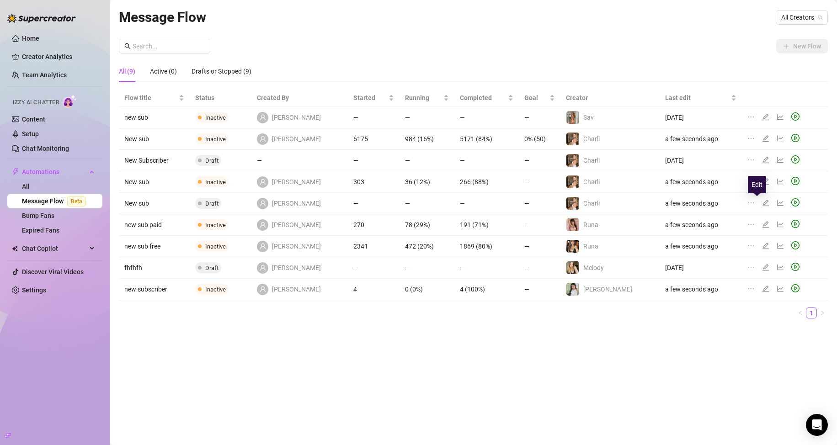
click at [762, 203] on icon "edit" at bounding box center [765, 202] width 7 height 7
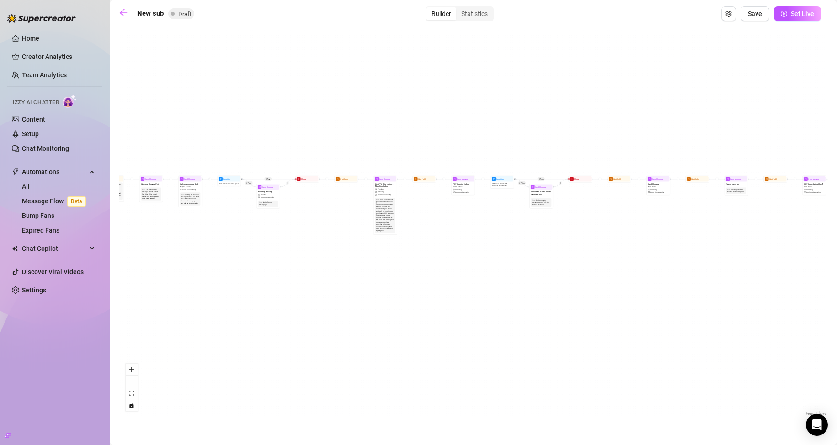
drag, startPoint x: 355, startPoint y: 297, endPoint x: 593, endPoint y: 296, distance: 237.6
click at [592, 296] on div "If True If True If True If False If True If False If False If False Wait for 8h…" at bounding box center [473, 224] width 709 height 388
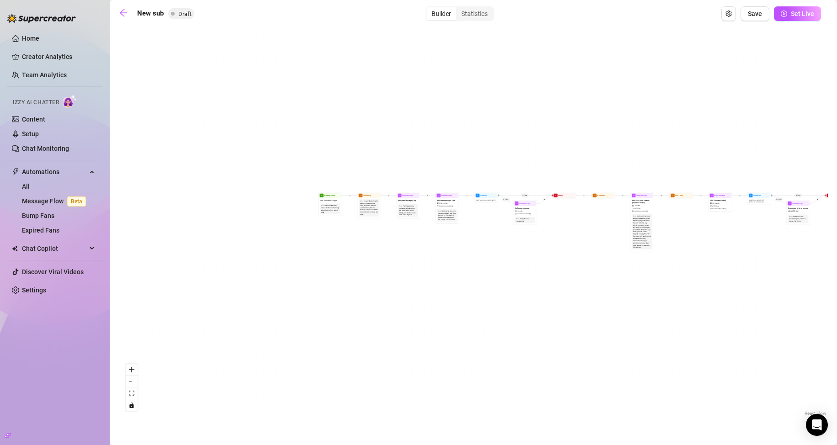
drag, startPoint x: 272, startPoint y: 281, endPoint x: 535, endPoint y: 304, distance: 263.7
click at [526, 302] on div "If True If True If True If False If True If False If False If False Wait for 8h…" at bounding box center [473, 224] width 709 height 388
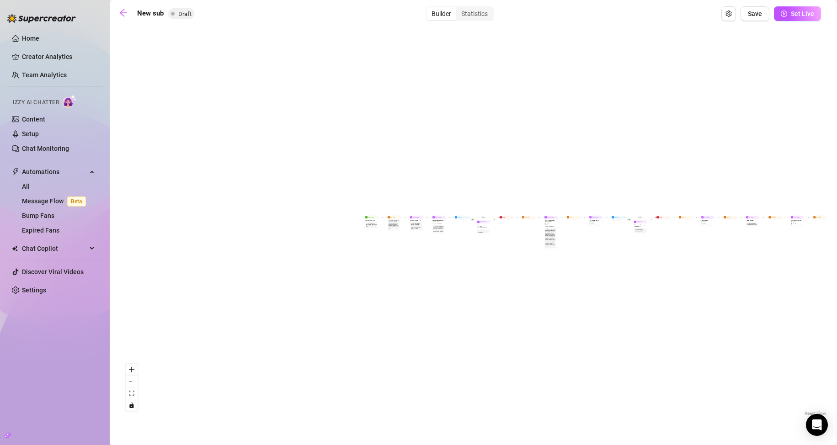
drag, startPoint x: 172, startPoint y: 13, endPoint x: 133, endPoint y: 15, distance: 38.9
drag, startPoint x: 170, startPoint y: 15, endPoint x: 143, endPoint y: 17, distance: 27.1
click at [143, 17] on input "New sub" at bounding box center [183, 13] width 92 height 15
click at [751, 13] on span "Save" at bounding box center [754, 13] width 14 height 7
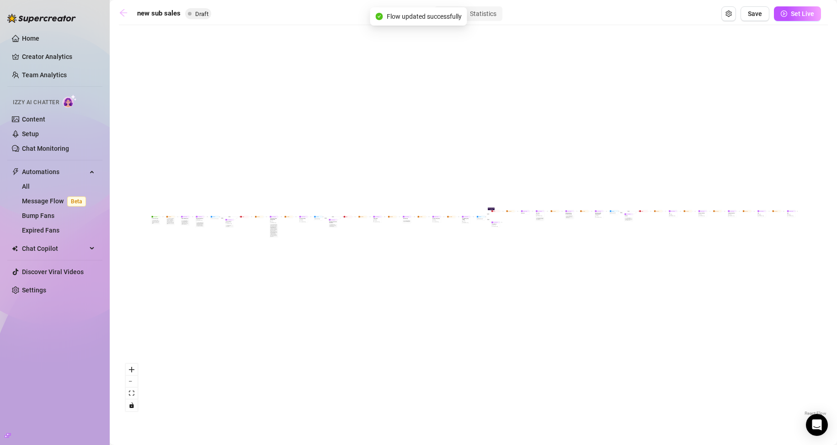
click at [123, 12] on icon "arrow-left" at bounding box center [123, 12] width 7 height 7
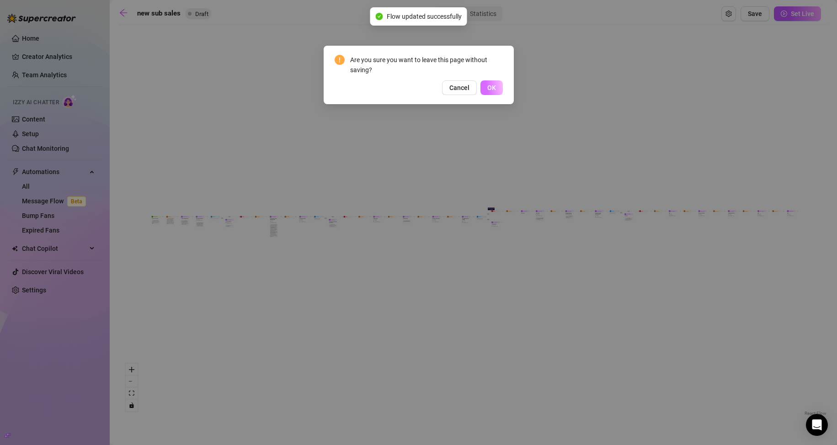
click at [495, 83] on button "OK" at bounding box center [491, 87] width 22 height 15
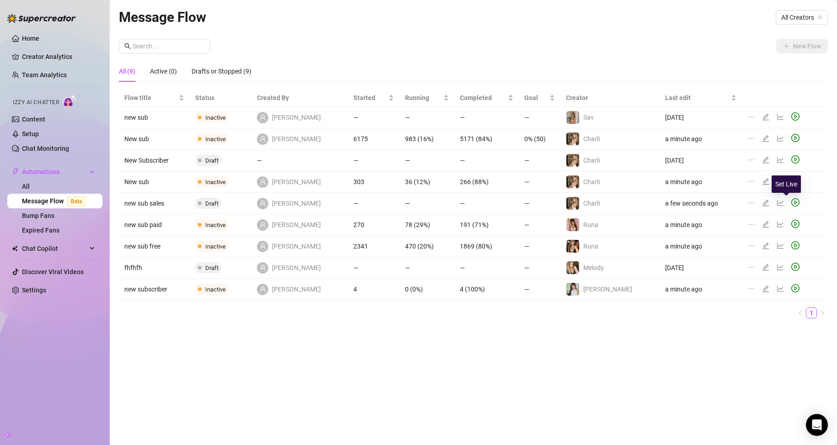
click at [791, 199] on icon "play-circle" at bounding box center [795, 202] width 8 height 8
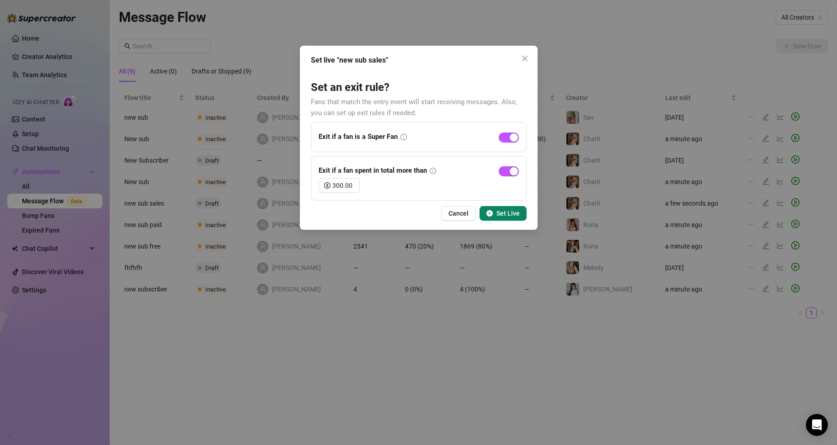
click at [506, 214] on span "Set Live" at bounding box center [507, 213] width 23 height 7
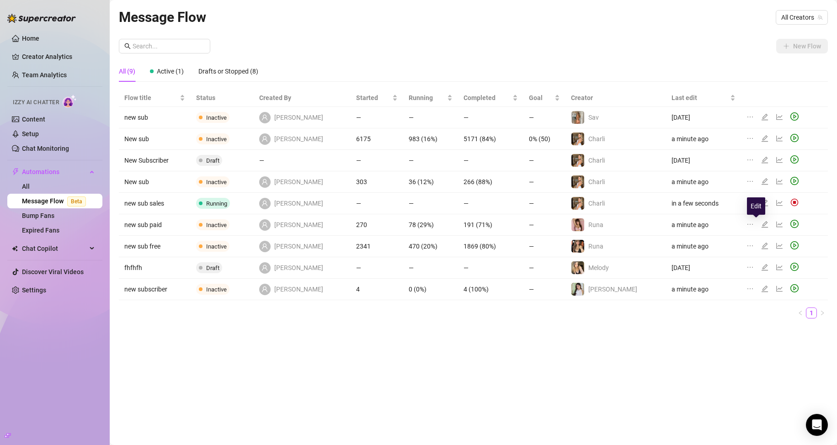
click at [761, 225] on icon "edit" at bounding box center [764, 224] width 7 height 7
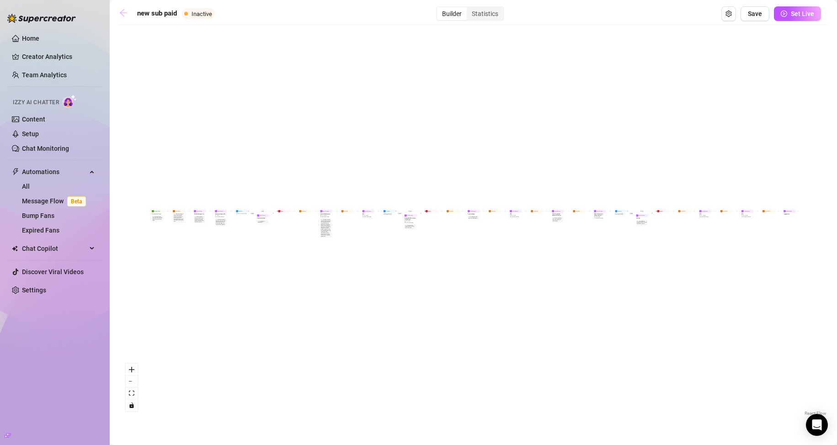
click at [123, 16] on icon "arrow-left" at bounding box center [123, 12] width 7 height 7
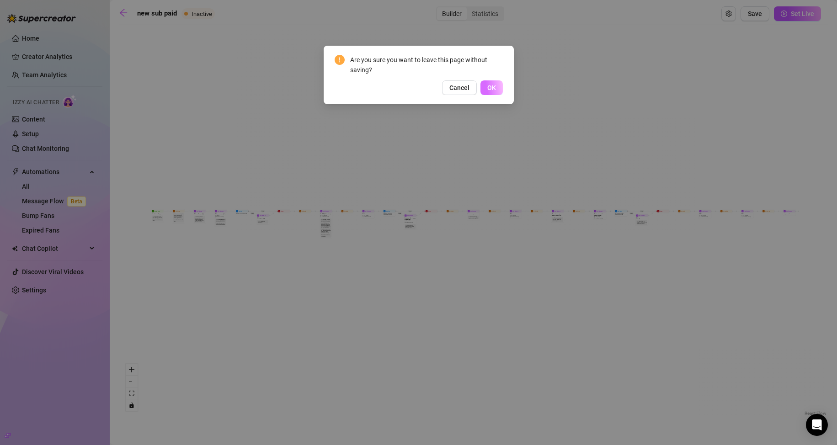
click at [502, 89] on button "OK" at bounding box center [491, 87] width 22 height 15
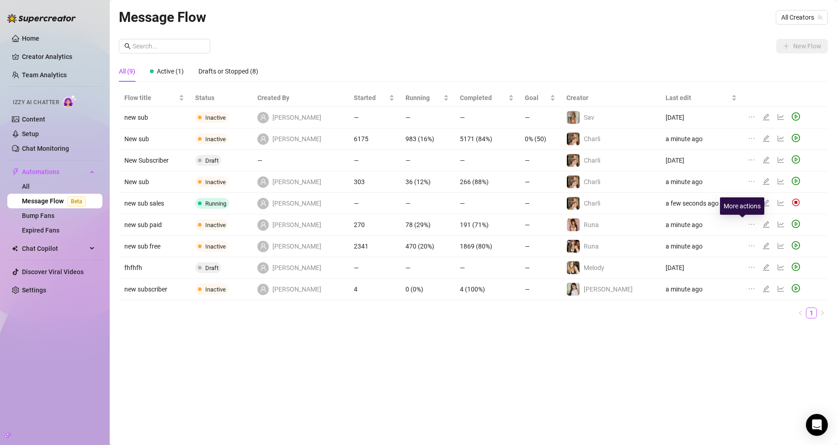
click at [747, 224] on icon "ellipsis" at bounding box center [750, 224] width 7 height 7
click at [751, 238] on span "Duplicate" at bounding box center [785, 238] width 79 height 10
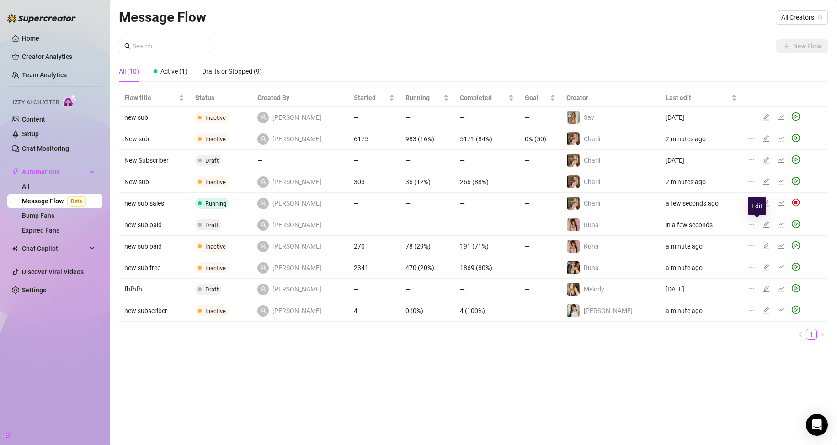
click at [762, 221] on icon "edit" at bounding box center [765, 224] width 6 height 6
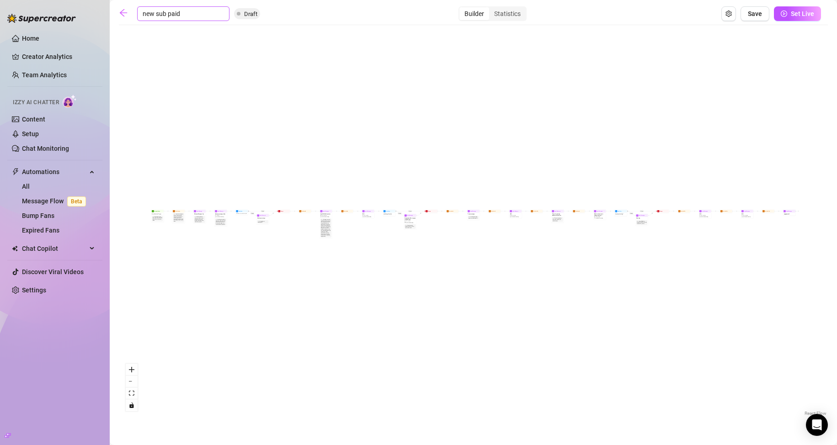
drag, startPoint x: 181, startPoint y: 13, endPoint x: 138, endPoint y: 13, distance: 43.9
click at [138, 13] on input "new sub paid" at bounding box center [183, 13] width 92 height 15
click at [751, 12] on span "Save" at bounding box center [754, 13] width 14 height 7
click at [122, 13] on icon "arrow-left" at bounding box center [123, 12] width 9 height 9
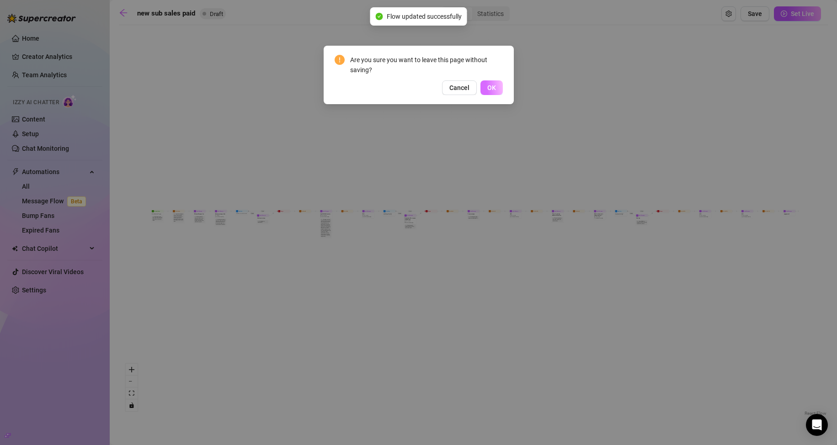
click at [492, 87] on span "OK" at bounding box center [491, 87] width 9 height 7
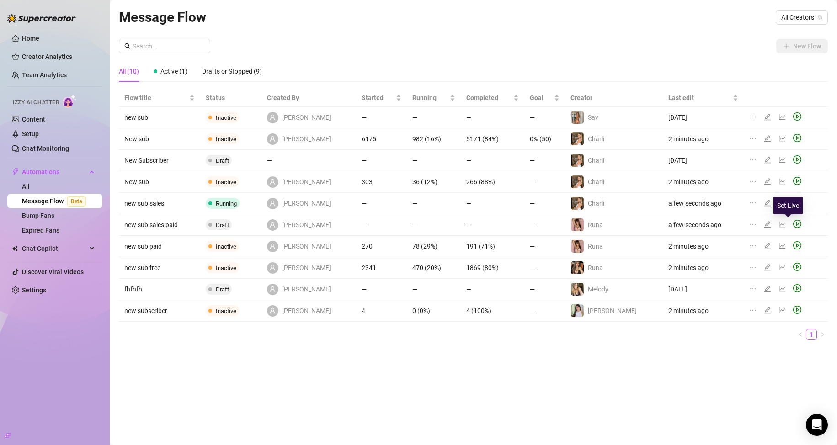
click at [793, 222] on icon "play-circle" at bounding box center [797, 224] width 8 height 8
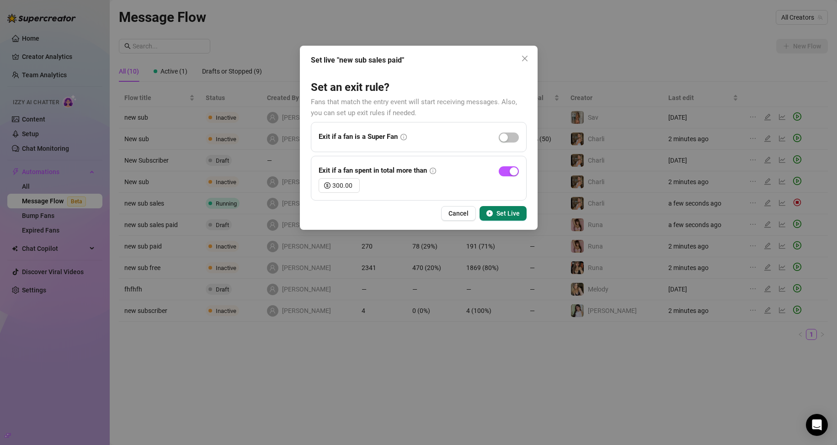
click at [509, 211] on span "Set Live" at bounding box center [507, 213] width 23 height 7
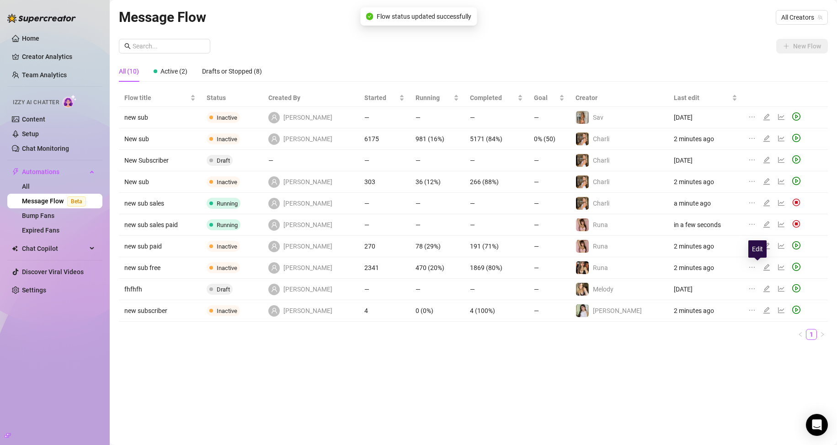
click at [763, 266] on icon "edit" at bounding box center [766, 267] width 6 height 6
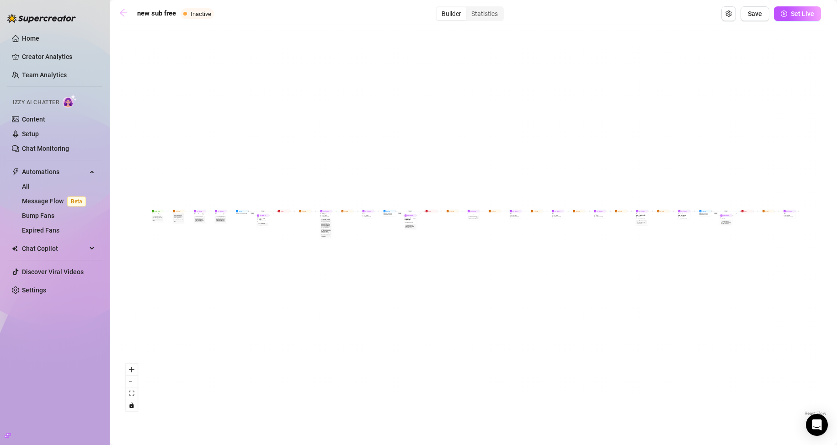
click at [126, 15] on icon "arrow-left" at bounding box center [123, 12] width 9 height 9
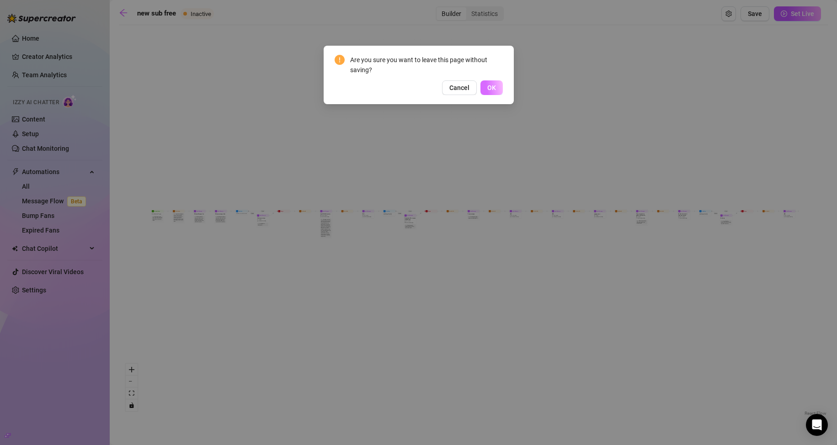
click at [498, 88] on button "OK" at bounding box center [491, 87] width 22 height 15
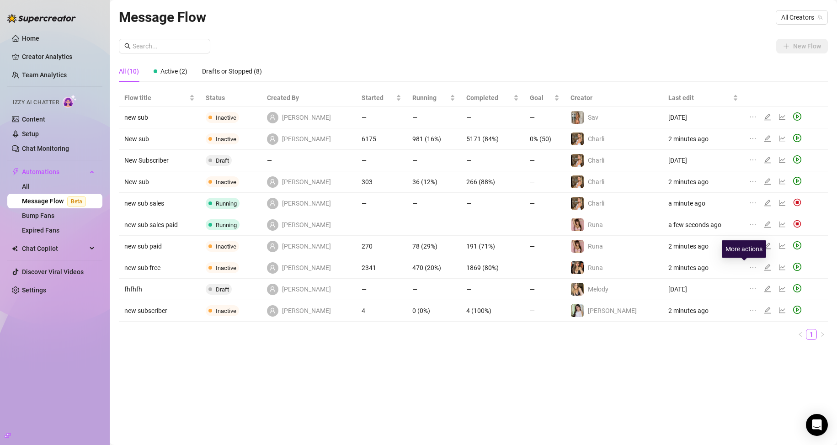
click at [749, 266] on icon "ellipsis" at bounding box center [752, 267] width 7 height 7
click at [752, 277] on span "Duplicate" at bounding box center [786, 281] width 79 height 10
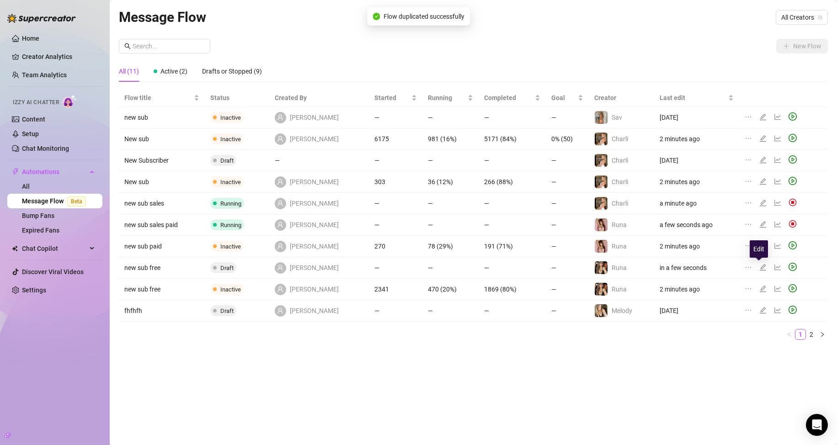
click at [759, 265] on icon "edit" at bounding box center [762, 267] width 7 height 7
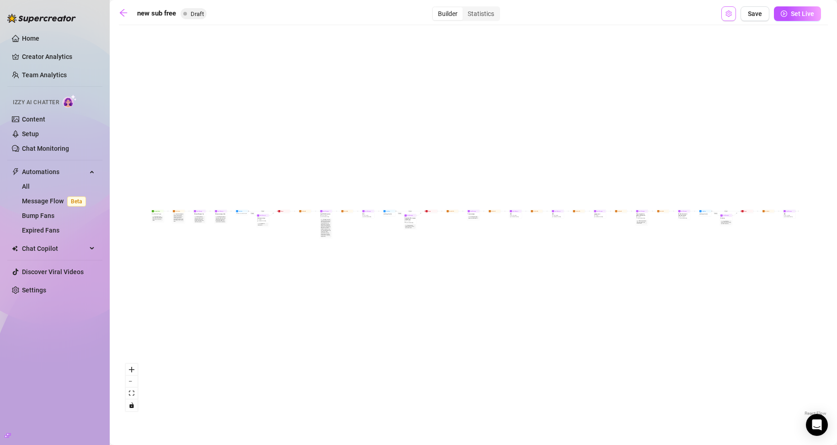
click at [734, 17] on button "Open Exit Rules" at bounding box center [728, 13] width 15 height 15
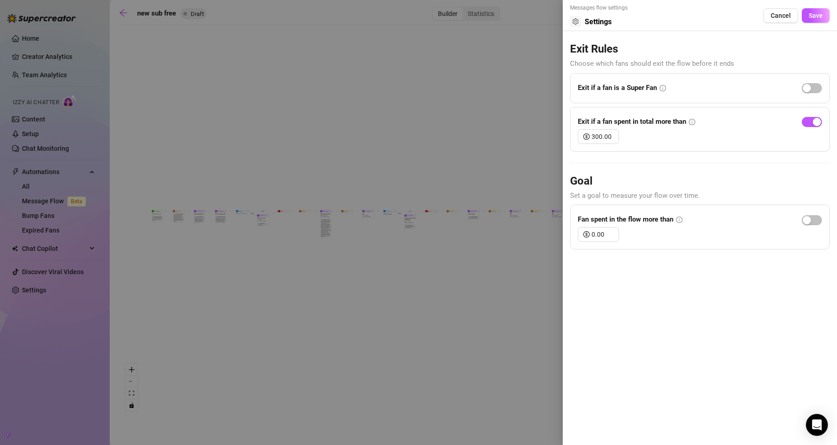
click at [470, 76] on div at bounding box center [418, 222] width 837 height 445
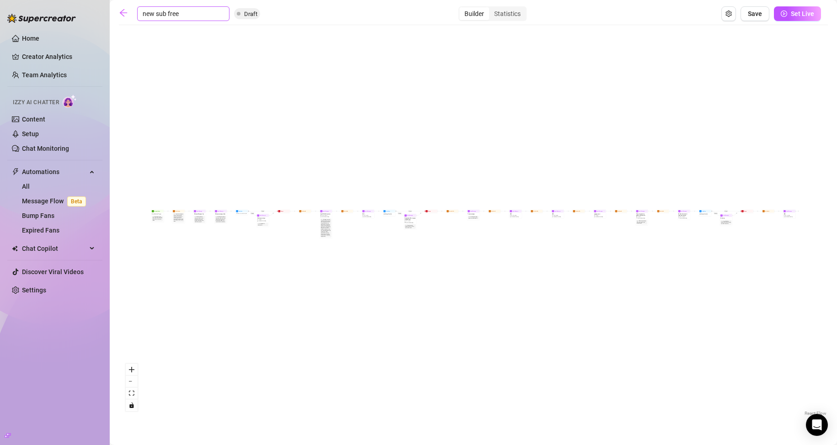
drag, startPoint x: 182, startPoint y: 11, endPoint x: 168, endPoint y: 11, distance: 14.2
click at [168, 11] on input "new sub free" at bounding box center [183, 13] width 92 height 15
drag, startPoint x: 180, startPoint y: 12, endPoint x: 168, endPoint y: 9, distance: 13.1
click at [168, 9] on input "new sub free" at bounding box center [183, 13] width 92 height 15
click at [159, 15] on input "new sub free" at bounding box center [183, 13] width 92 height 15
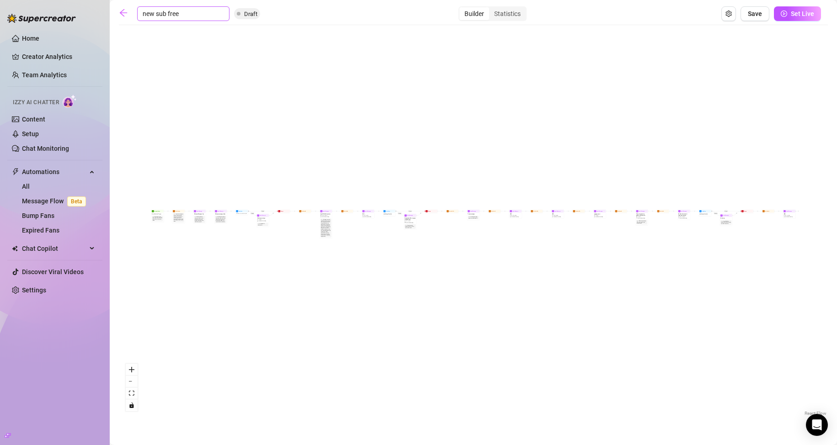
click at [173, 16] on input "new sub free" at bounding box center [183, 13] width 92 height 15
drag, startPoint x: 176, startPoint y: 16, endPoint x: 184, endPoint y: 16, distance: 7.3
click at [184, 16] on input "new sub free" at bounding box center [183, 13] width 92 height 15
drag, startPoint x: 187, startPoint y: 13, endPoint x: 167, endPoint y: 12, distance: 20.6
click at [167, 12] on input "new sube fre" at bounding box center [183, 13] width 92 height 15
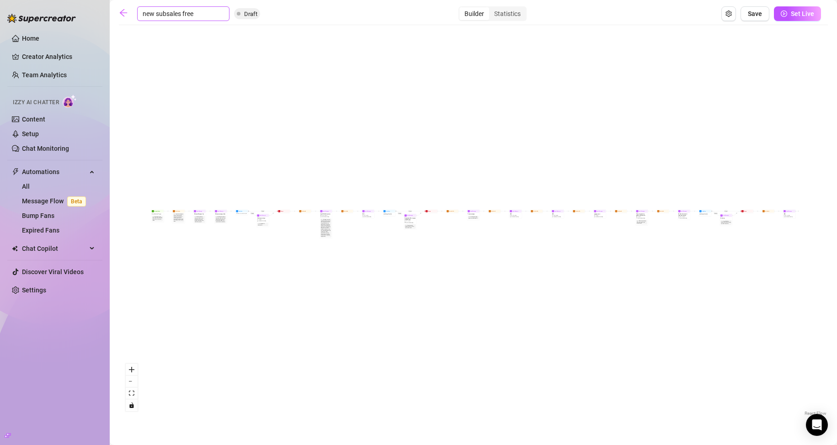
click at [167, 12] on input "new subsales free" at bounding box center [183, 13] width 92 height 15
click at [750, 16] on span "Save" at bounding box center [754, 13] width 14 height 7
click at [120, 14] on icon "arrow-left" at bounding box center [123, 12] width 9 height 9
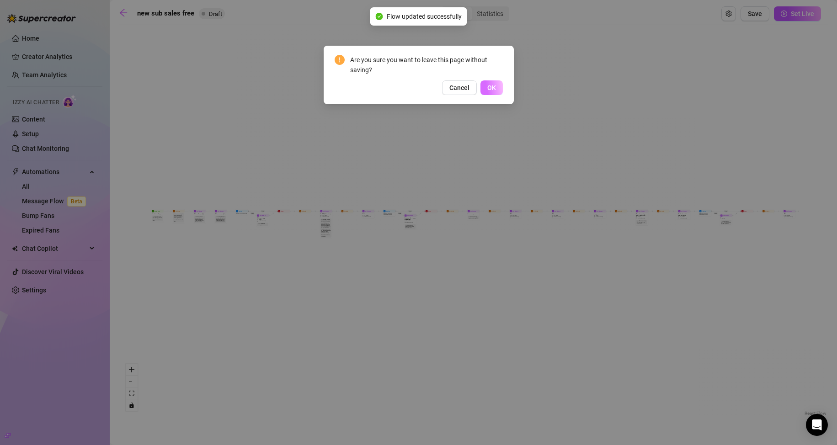
click at [491, 88] on span "OK" at bounding box center [491, 87] width 9 height 7
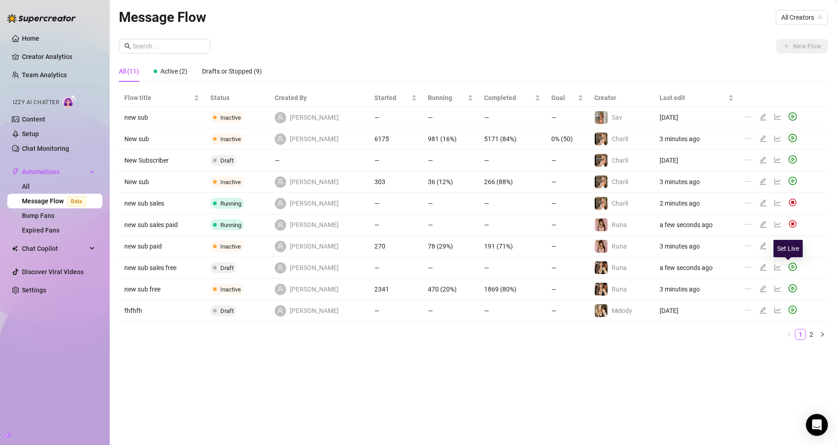
click at [788, 267] on icon "play-circle" at bounding box center [792, 267] width 8 height 8
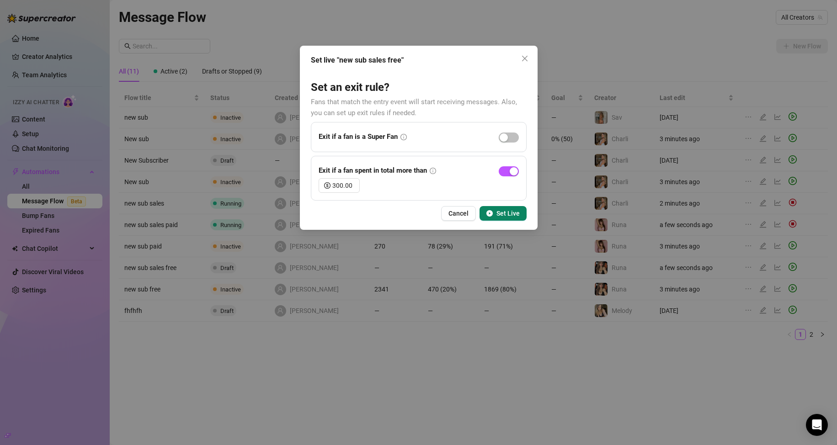
click at [508, 213] on span "Set Live" at bounding box center [507, 213] width 23 height 7
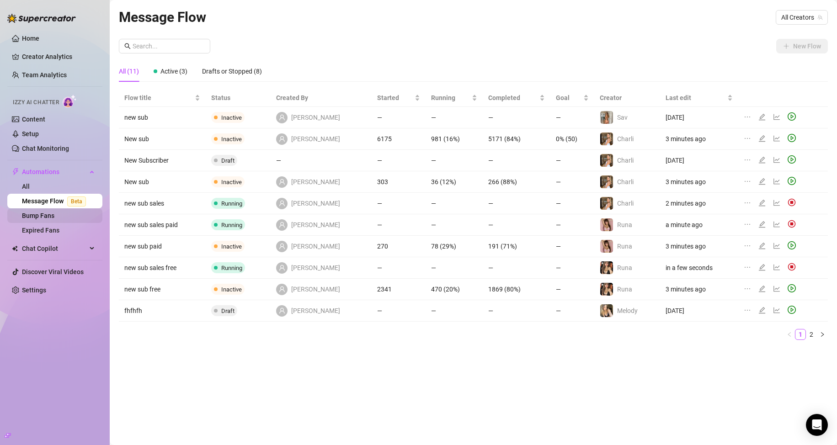
click at [49, 219] on link "Bump Fans" at bounding box center [38, 215] width 32 height 7
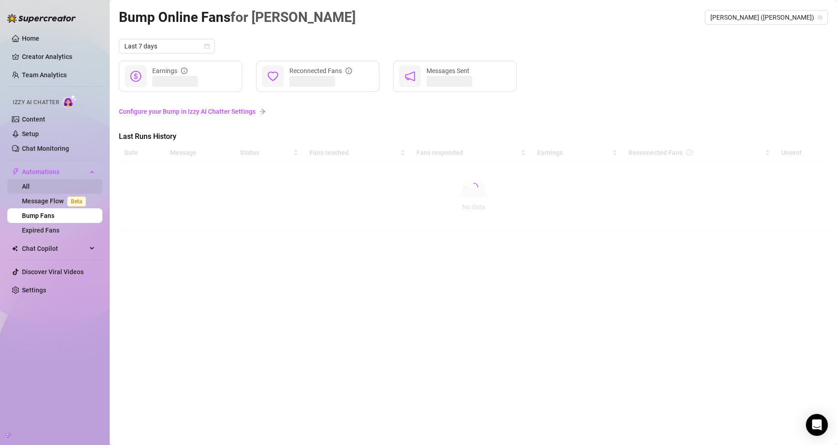
click at [30, 184] on link "All" at bounding box center [26, 186] width 8 height 7
